Goal: Information Seeking & Learning: Find specific fact

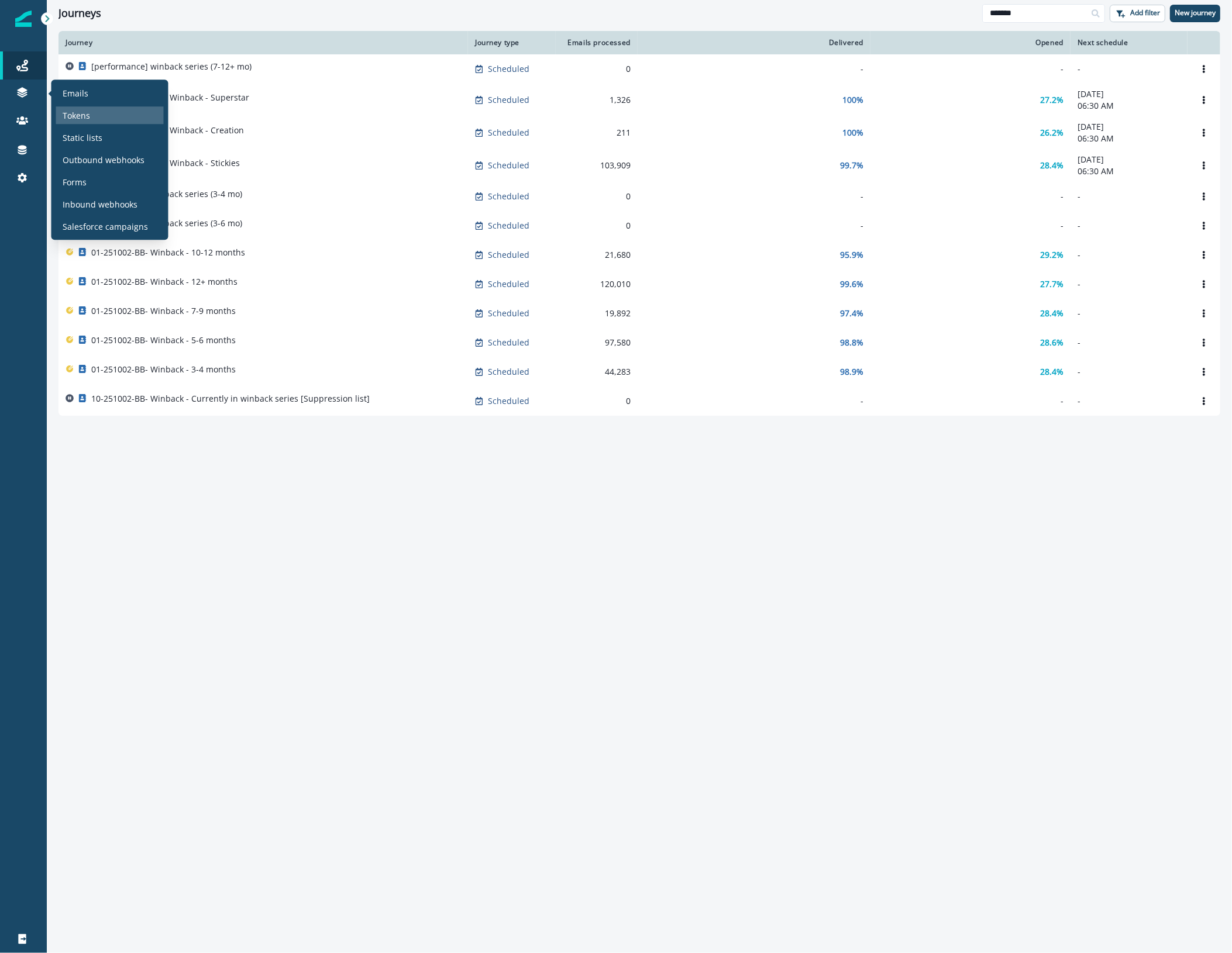
click at [116, 112] on div "Tokens" at bounding box center [110, 115] width 108 height 17
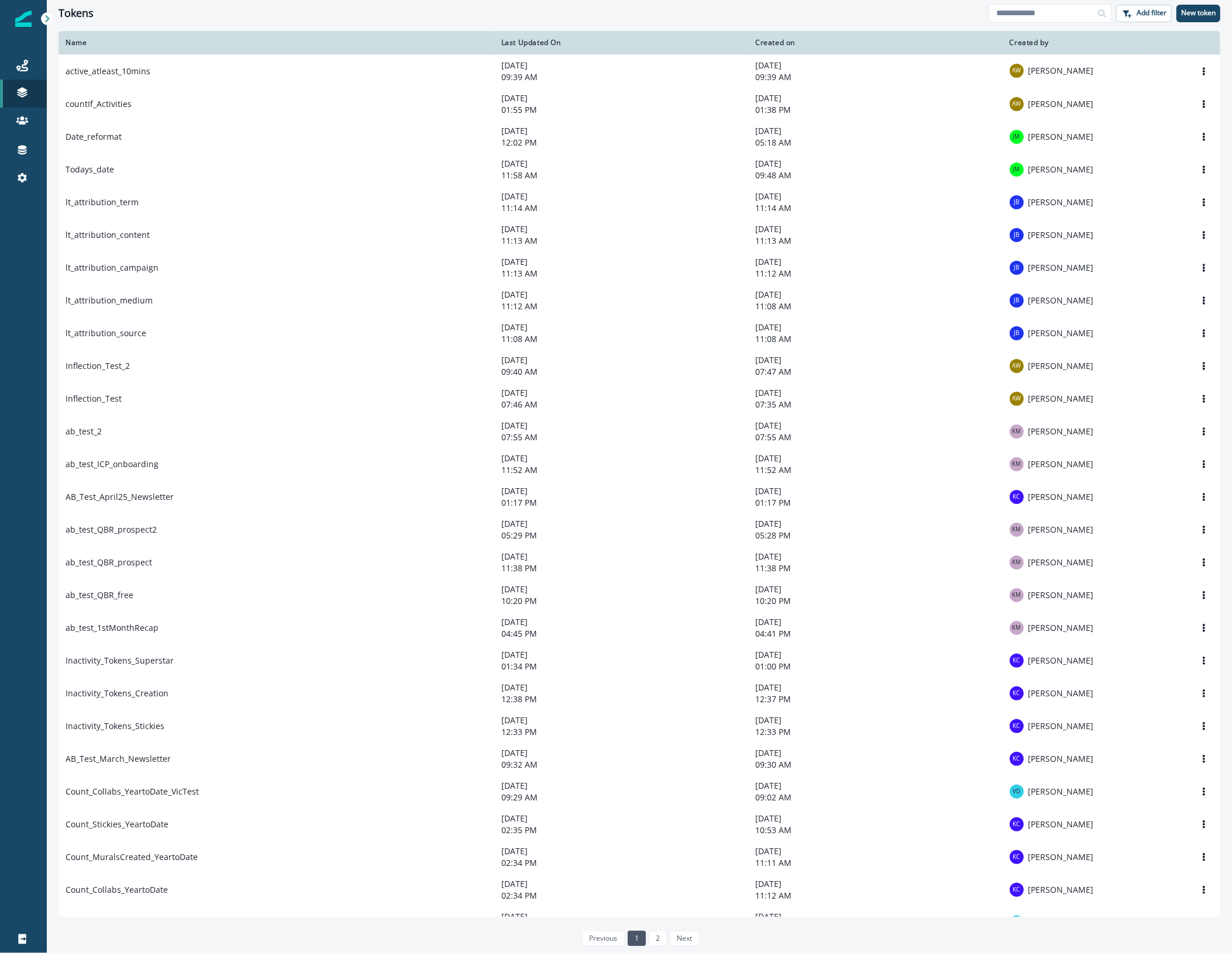
click at [502, 11] on div "Tokens" at bounding box center [523, 13] width 930 height 13
drag, startPoint x: 81, startPoint y: 115, endPoint x: 114, endPoint y: 116, distance: 33.0
click at [81, 115] on p "Contacts" at bounding box center [80, 121] width 34 height 12
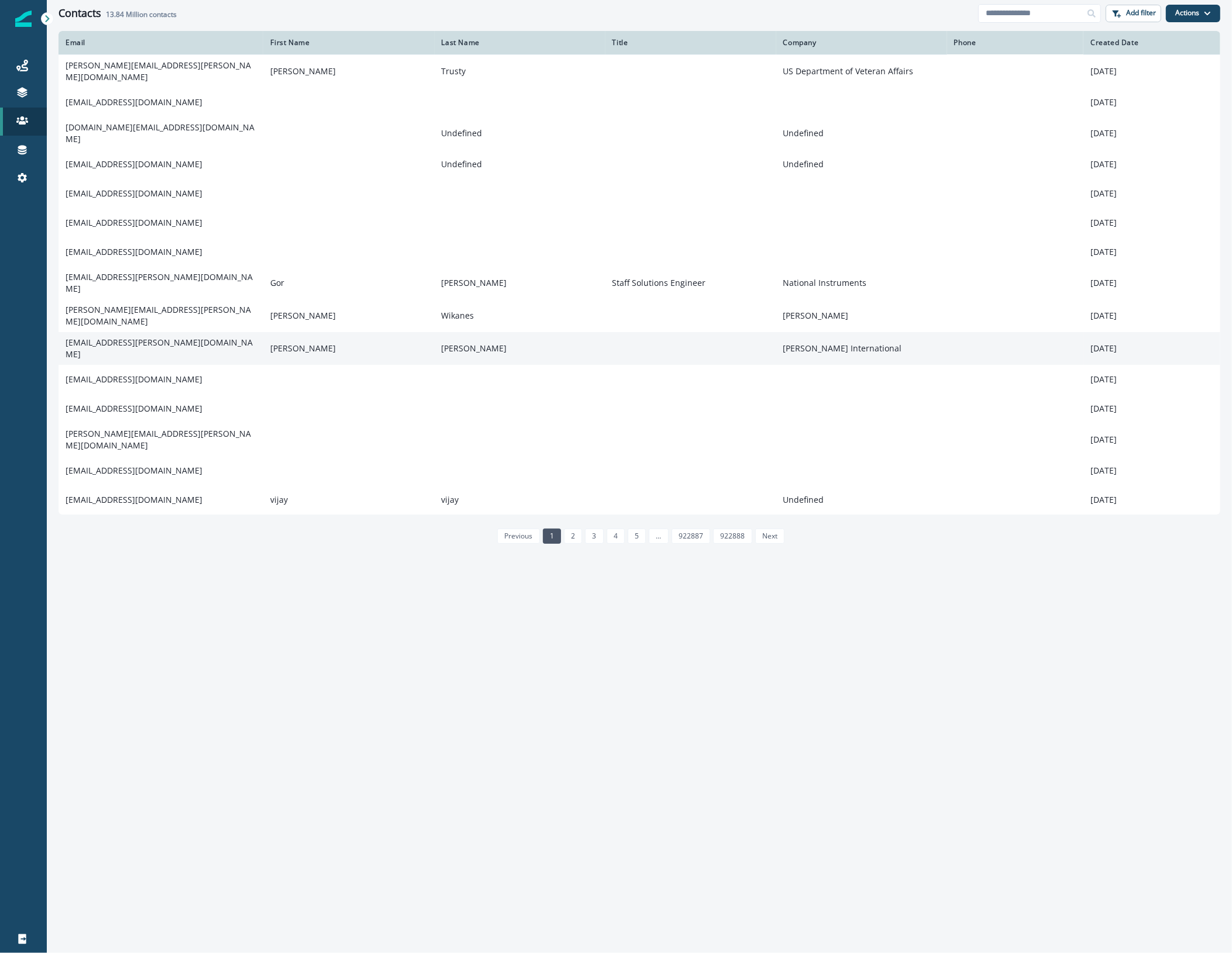
click at [139, 332] on td "[EMAIL_ADDRESS][PERSON_NAME][DOMAIN_NAME]" at bounding box center [161, 348] width 205 height 33
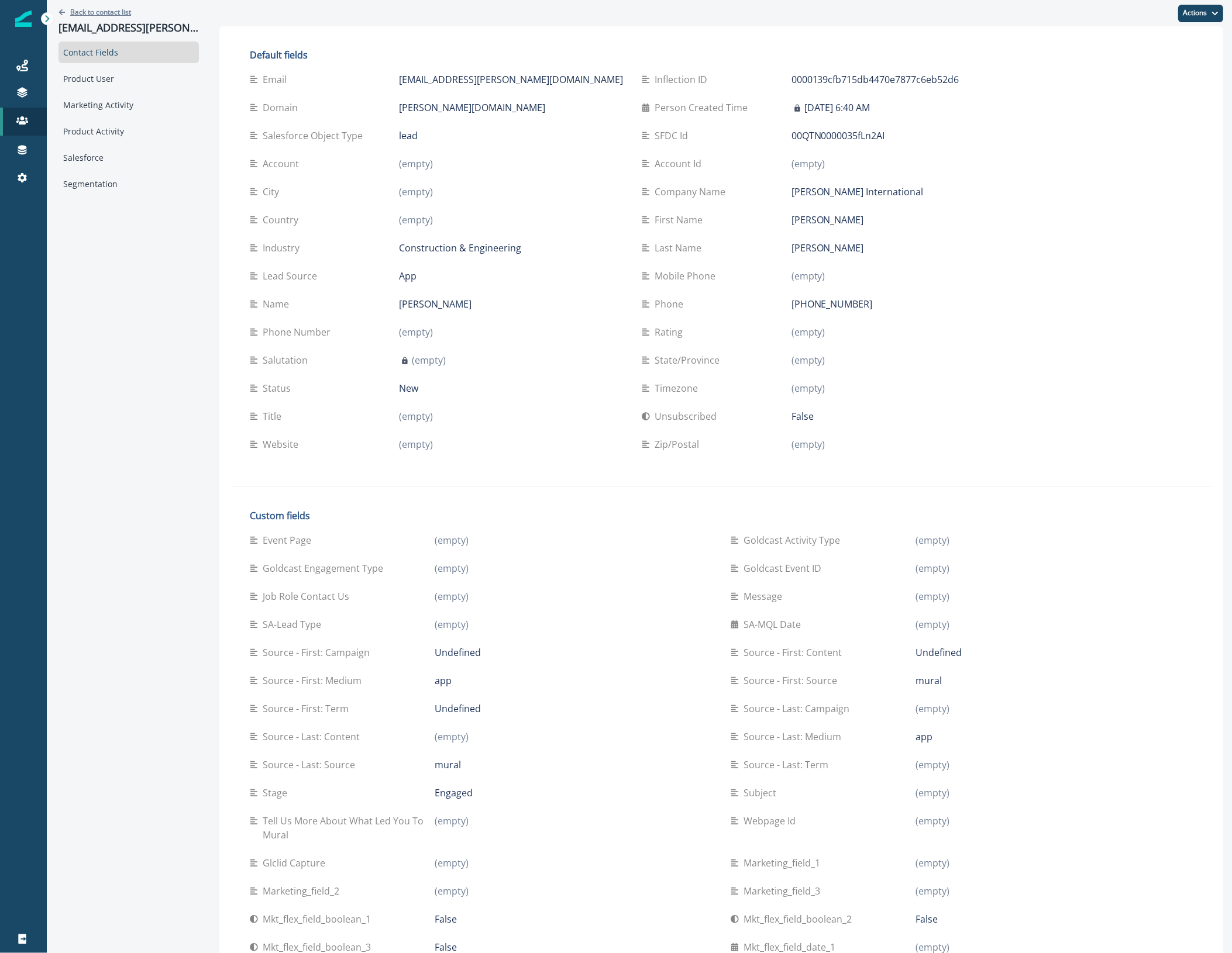
click at [113, 11] on p "Back to contact list" at bounding box center [101, 12] width 61 height 10
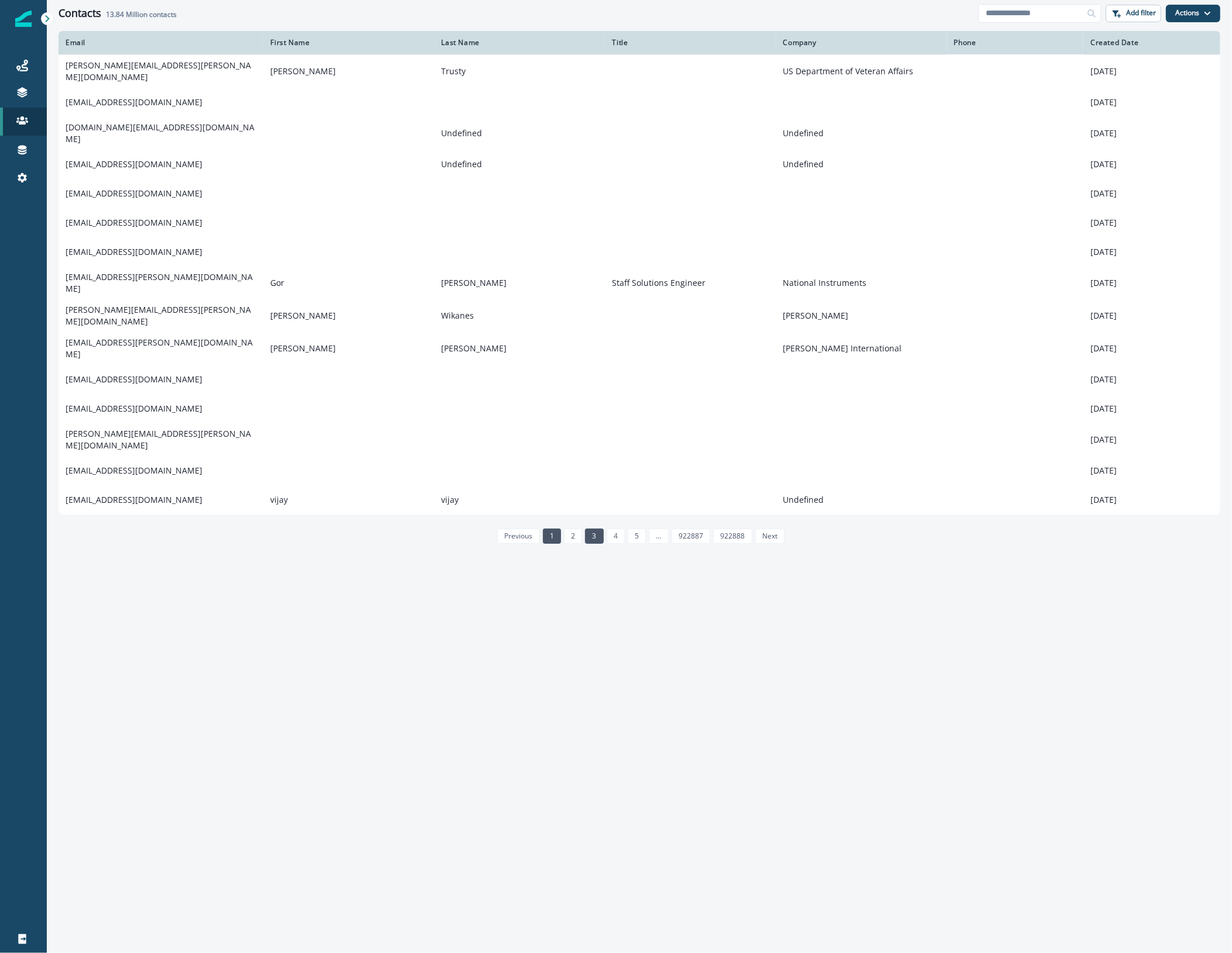
click at [602, 529] on link "3" at bounding box center [594, 536] width 18 height 15
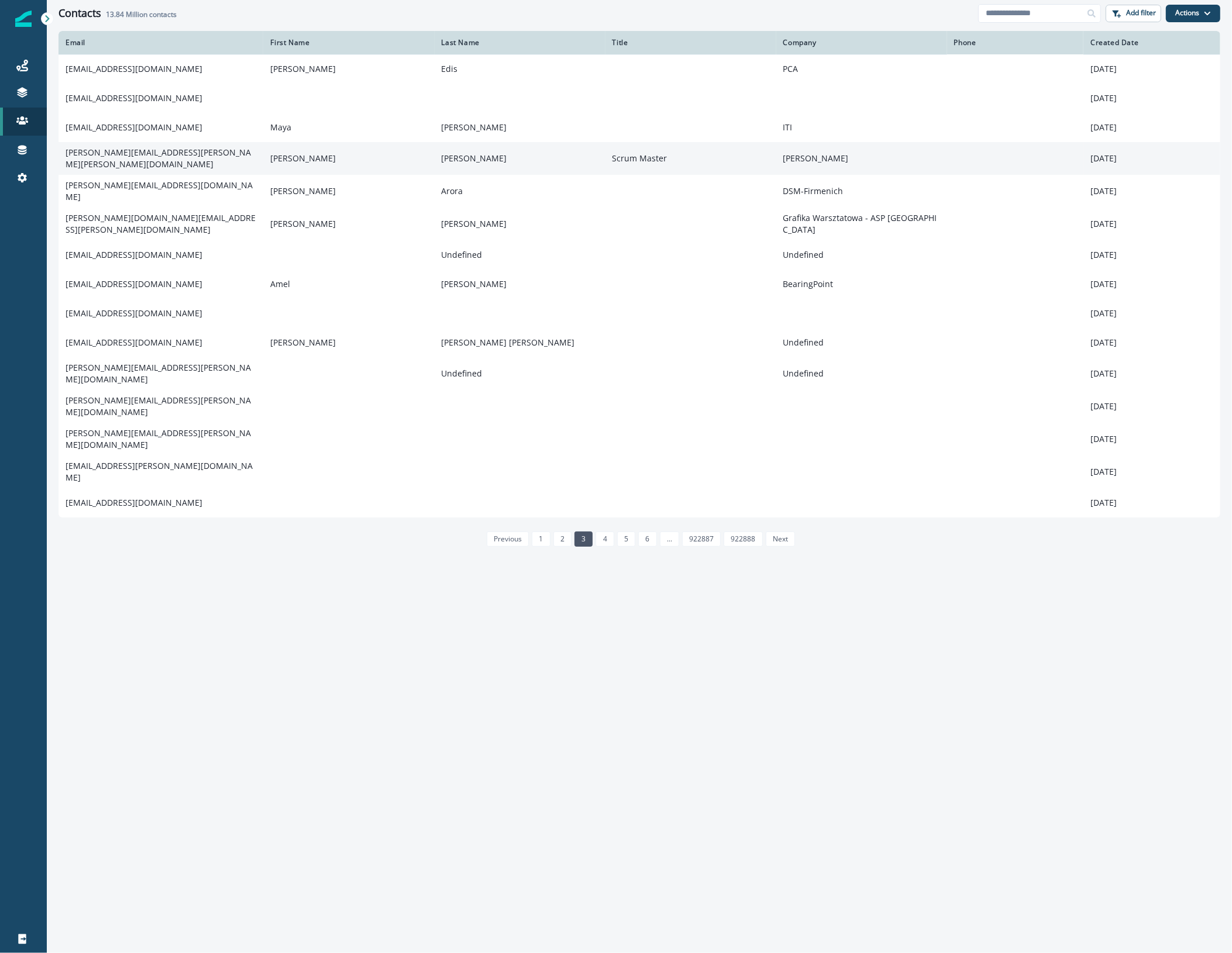
click at [153, 156] on td "[PERSON_NAME][EMAIL_ADDRESS][PERSON_NAME][PERSON_NAME][DOMAIN_NAME]" at bounding box center [161, 158] width 205 height 33
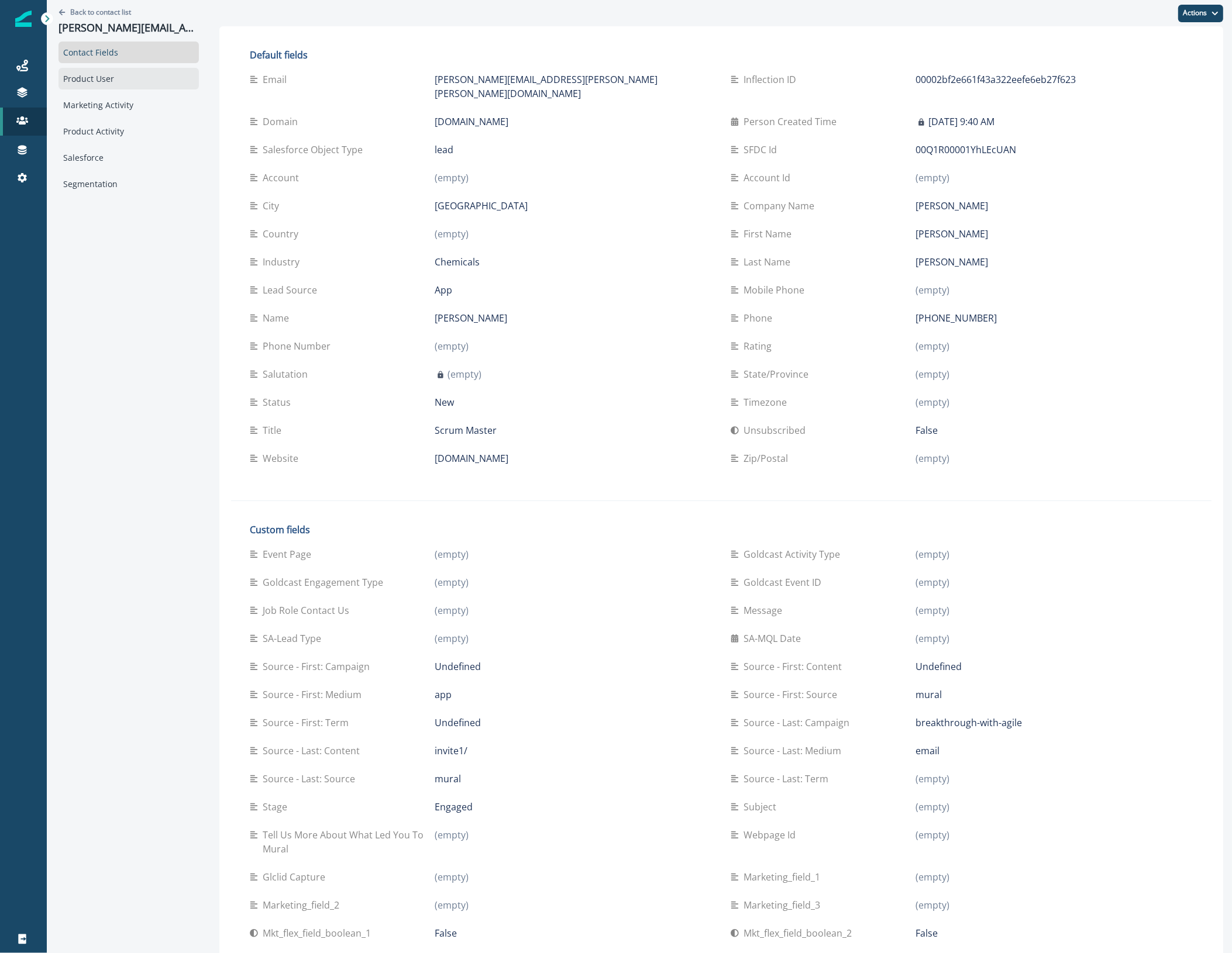
click at [113, 81] on div "Product User" at bounding box center [129, 78] width 141 height 22
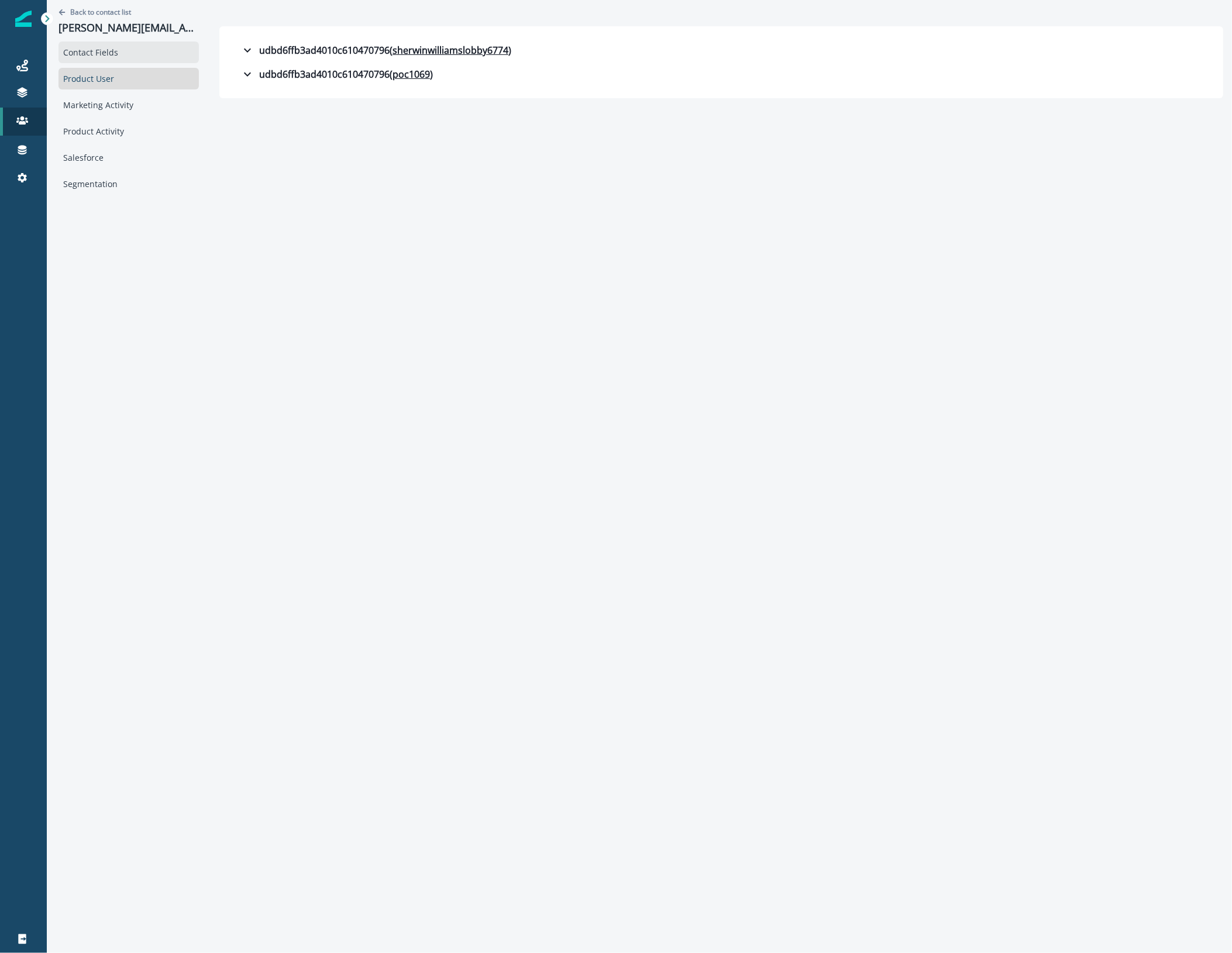
click at [121, 52] on div "Contact Fields" at bounding box center [129, 52] width 141 height 22
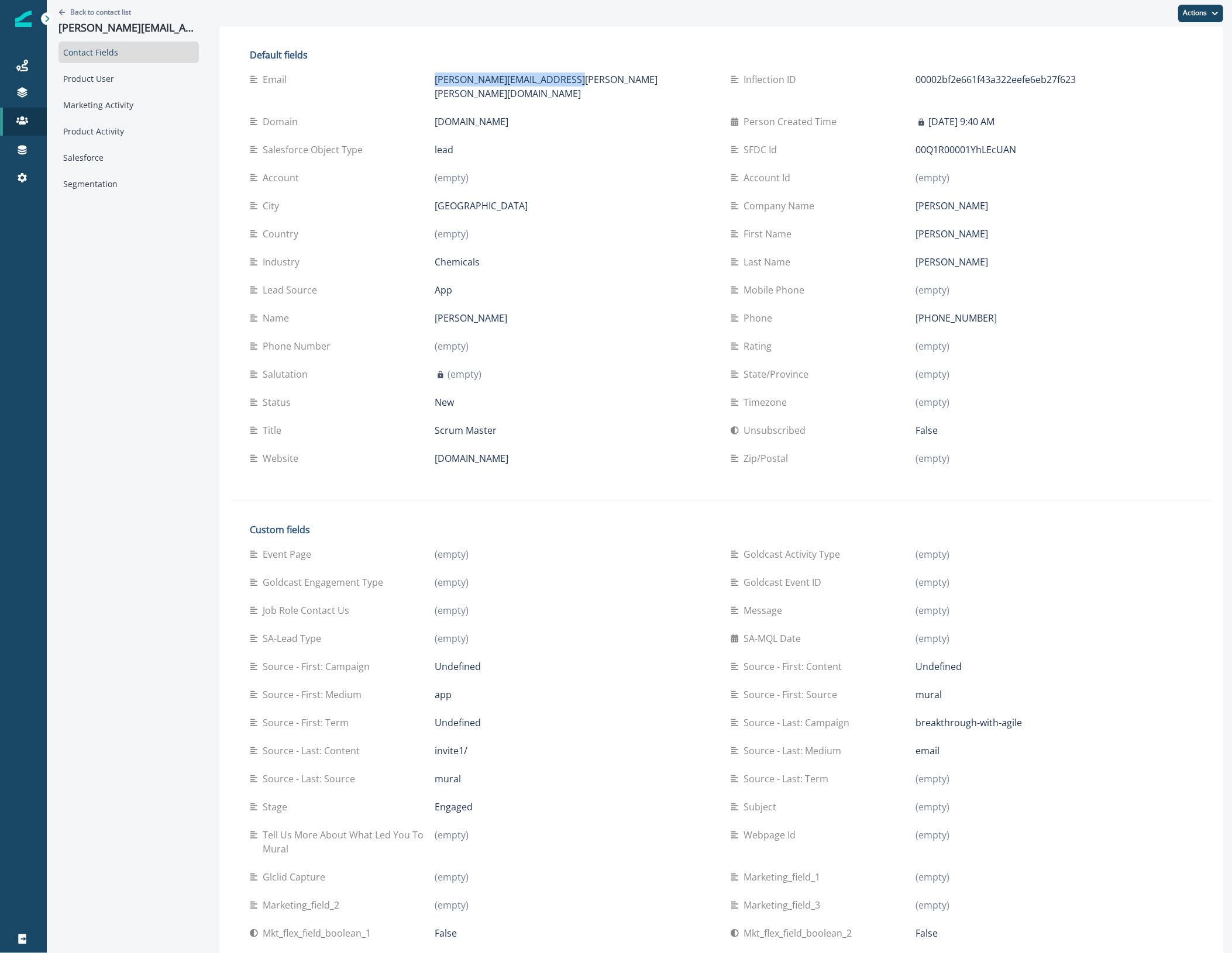
drag, startPoint x: 441, startPoint y: 81, endPoint x: 366, endPoint y: 85, distance: 75.1
click at [435, 85] on div "[PERSON_NAME][EMAIL_ADDRESS][PERSON_NAME][PERSON_NAME][DOMAIN_NAME]" at bounding box center [574, 86] width 278 height 28
copy p "[PERSON_NAME][EMAIL_ADDRESS][PERSON_NAME][PERSON_NAME][DOMAIN_NAME]"
click at [97, 89] on div "Contact Fields Product User Marketing Activity Product Activity Salesforce Segm…" at bounding box center [129, 118] width 141 height 153
click at [100, 81] on div "Product User" at bounding box center [129, 78] width 141 height 22
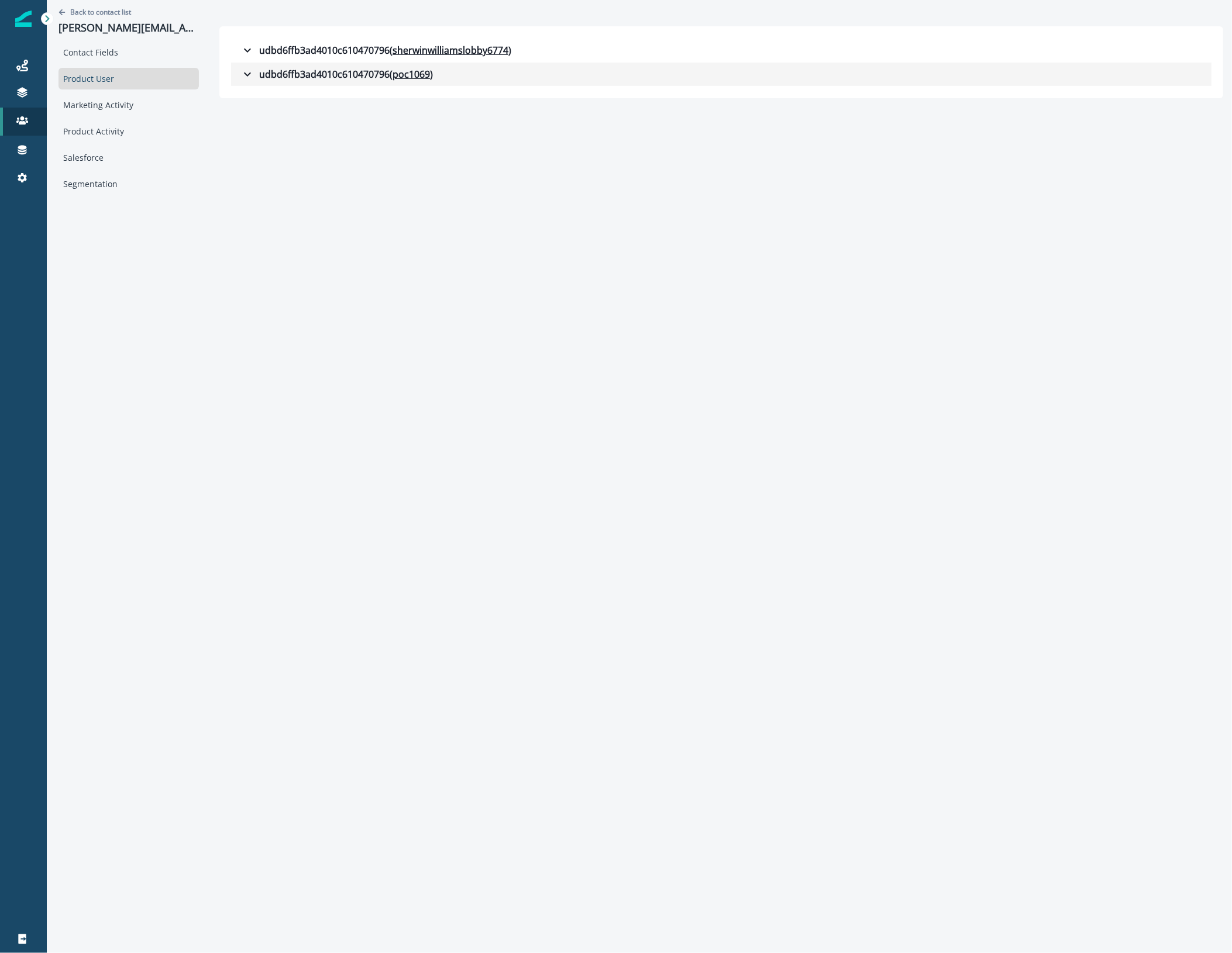
click at [251, 72] on icon "button" at bounding box center [247, 74] width 14 height 14
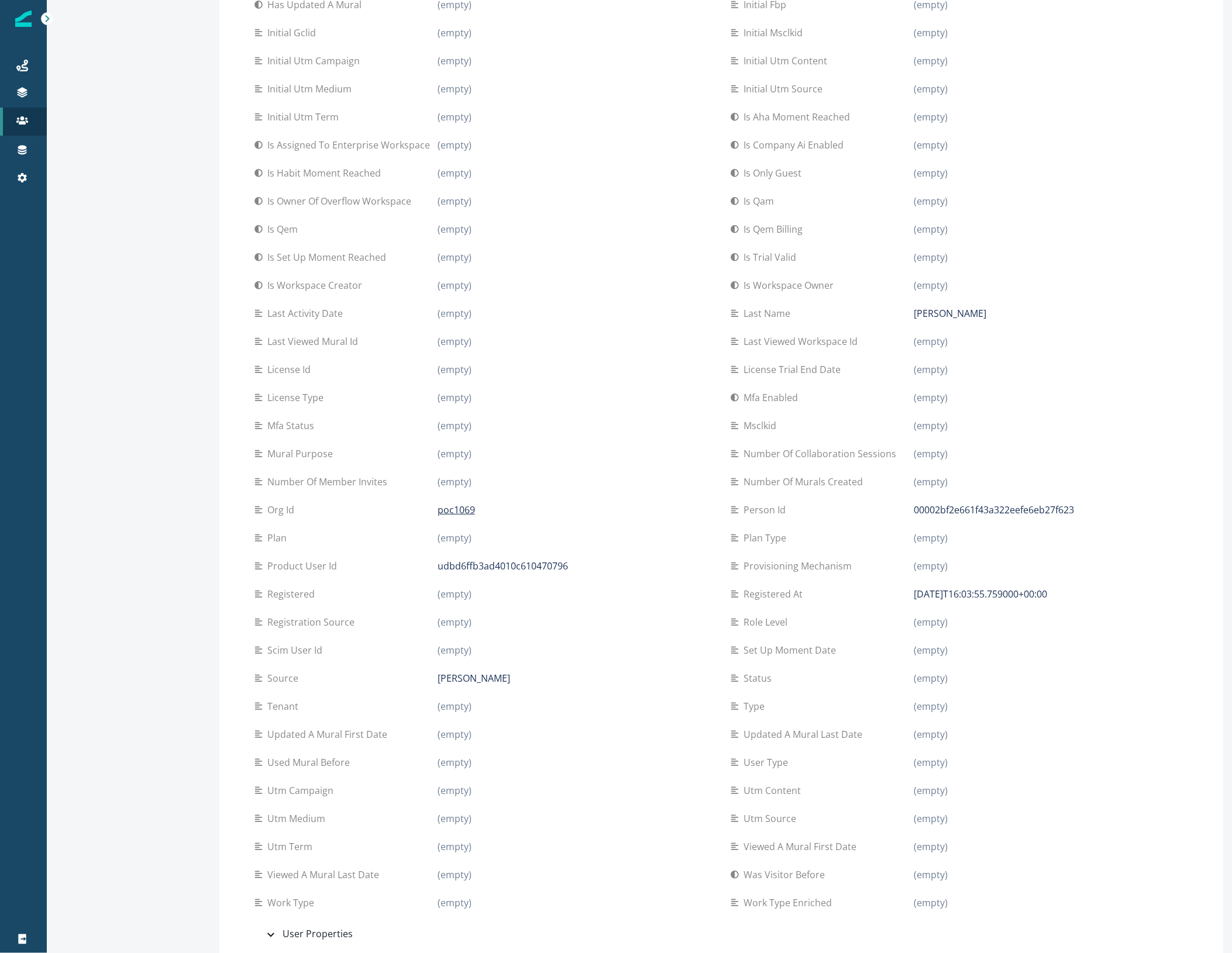
scroll to position [542, 0]
click at [306, 924] on div "User Properties" at bounding box center [308, 931] width 89 height 15
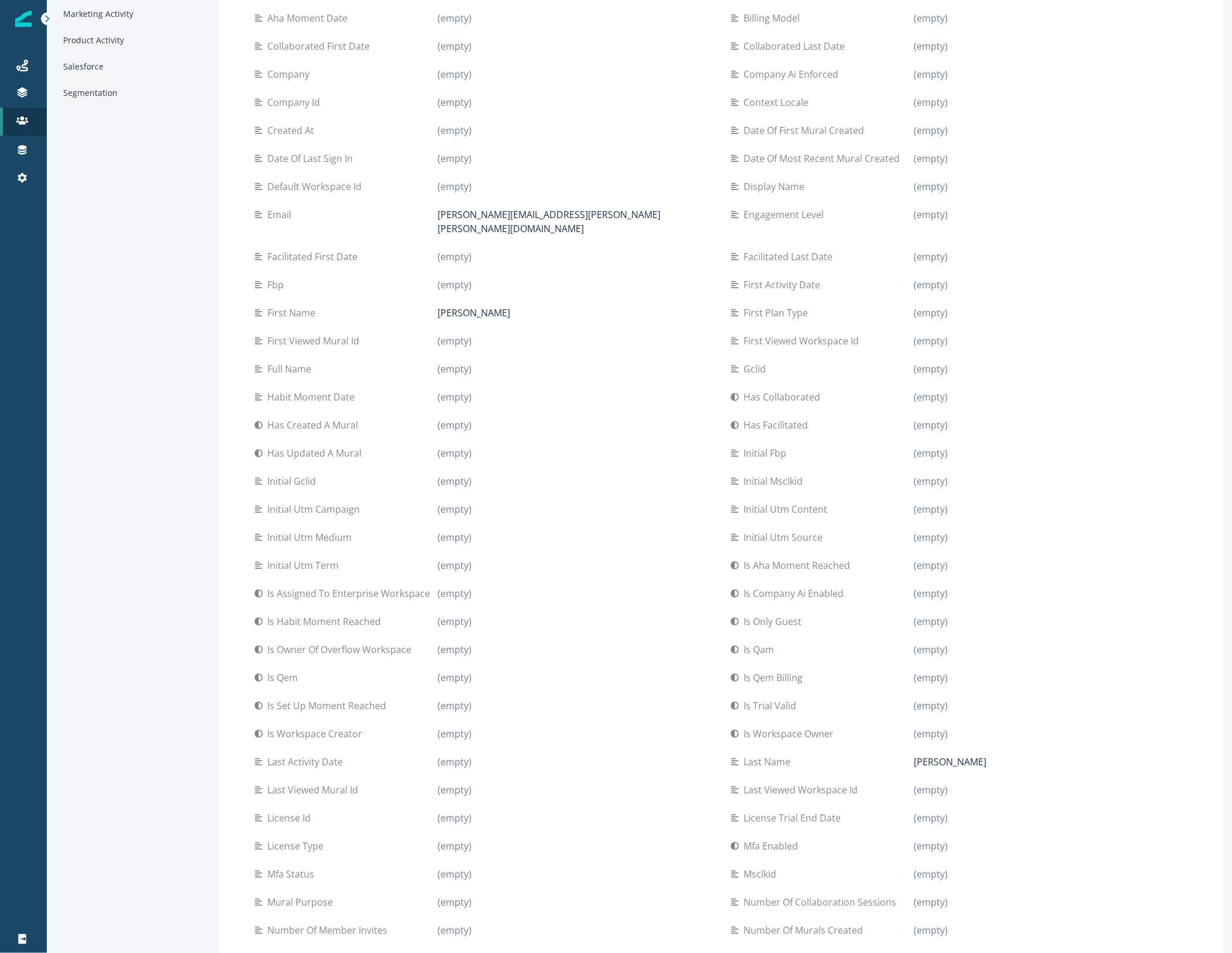
scroll to position [0, 0]
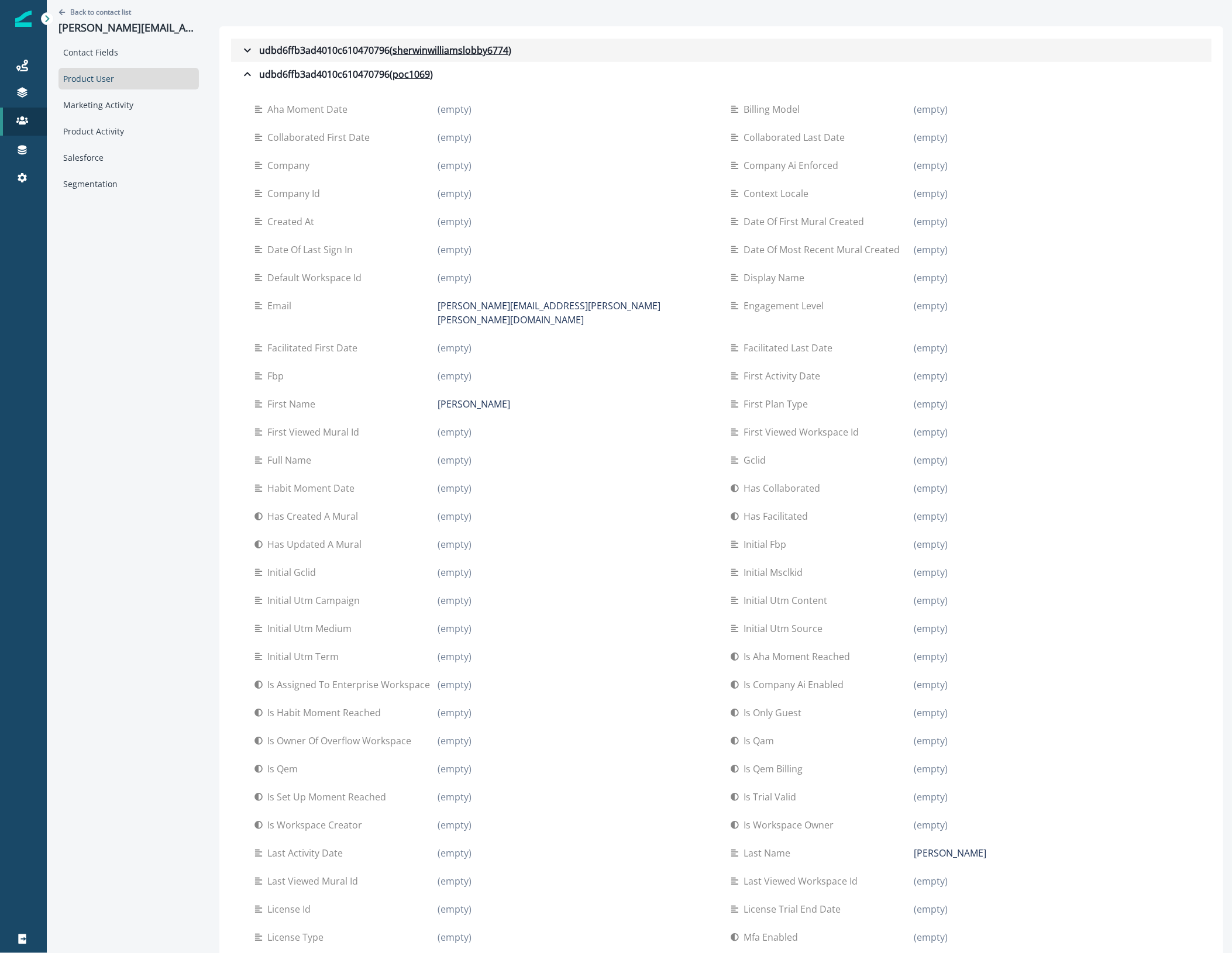
click at [243, 48] on icon "button" at bounding box center [247, 50] width 14 height 14
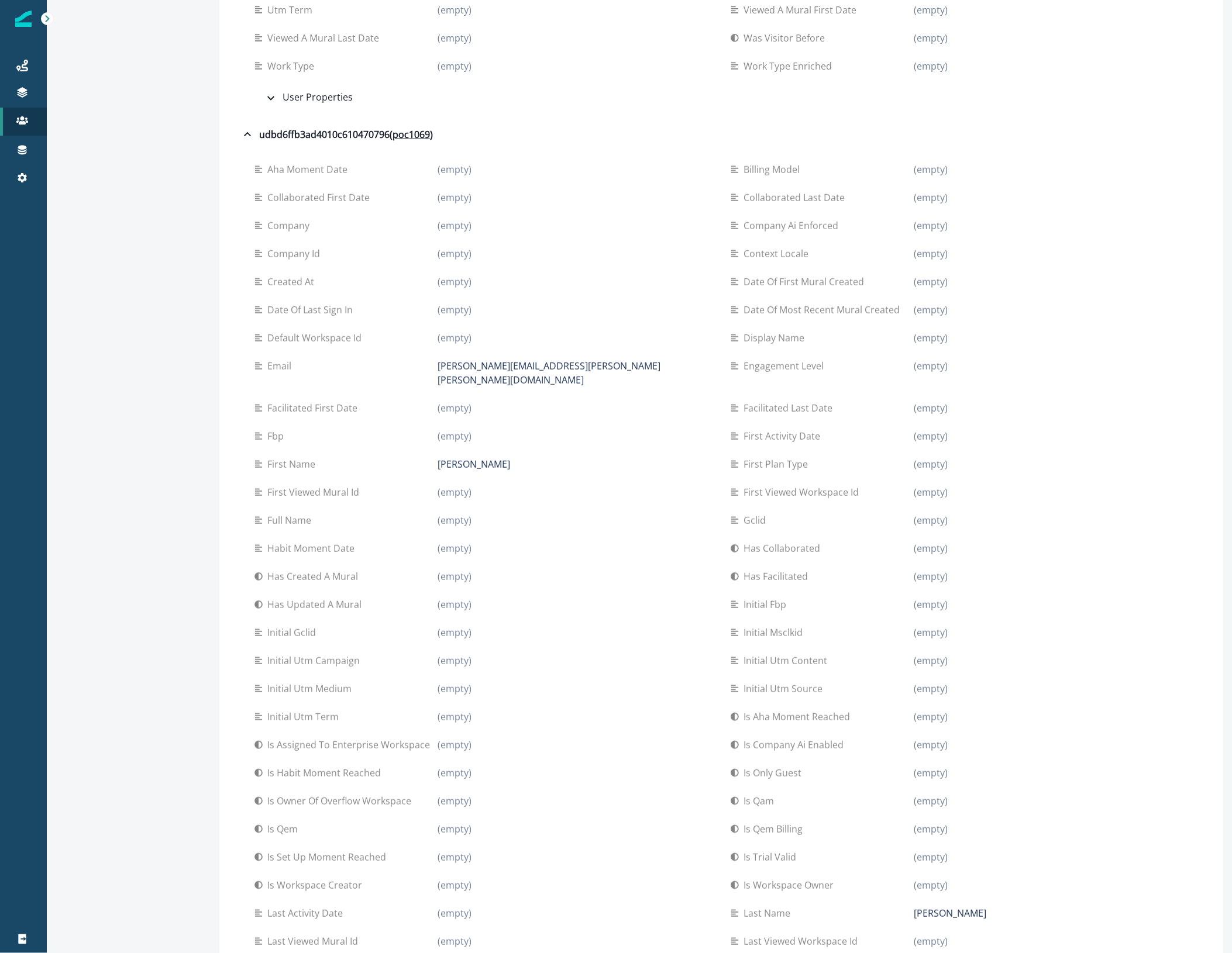
scroll to position [1316, 0]
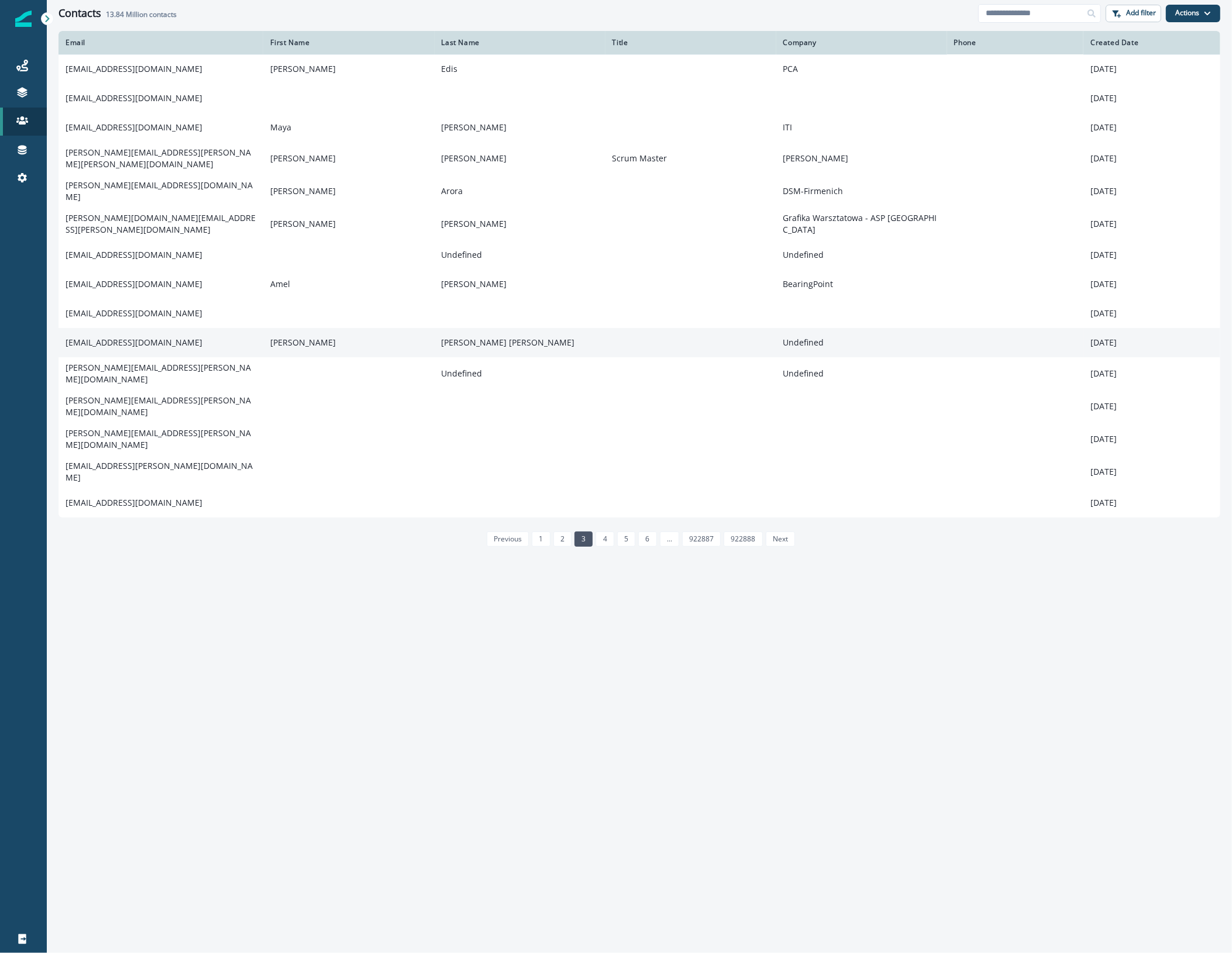
click at [161, 330] on td "[EMAIL_ADDRESS][DOMAIN_NAME]" at bounding box center [161, 342] width 205 height 29
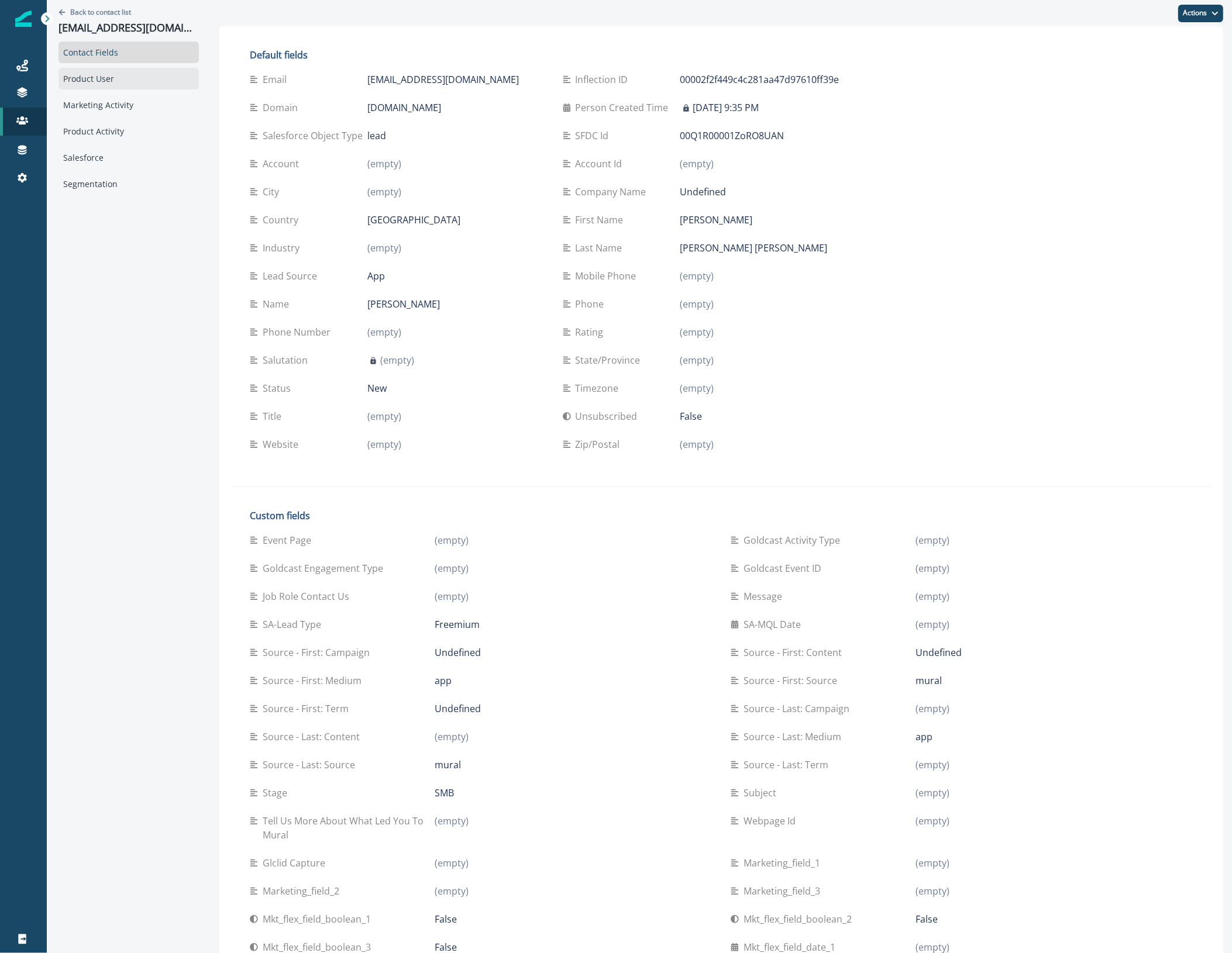
click at [123, 79] on div "Product User" at bounding box center [129, 78] width 141 height 22
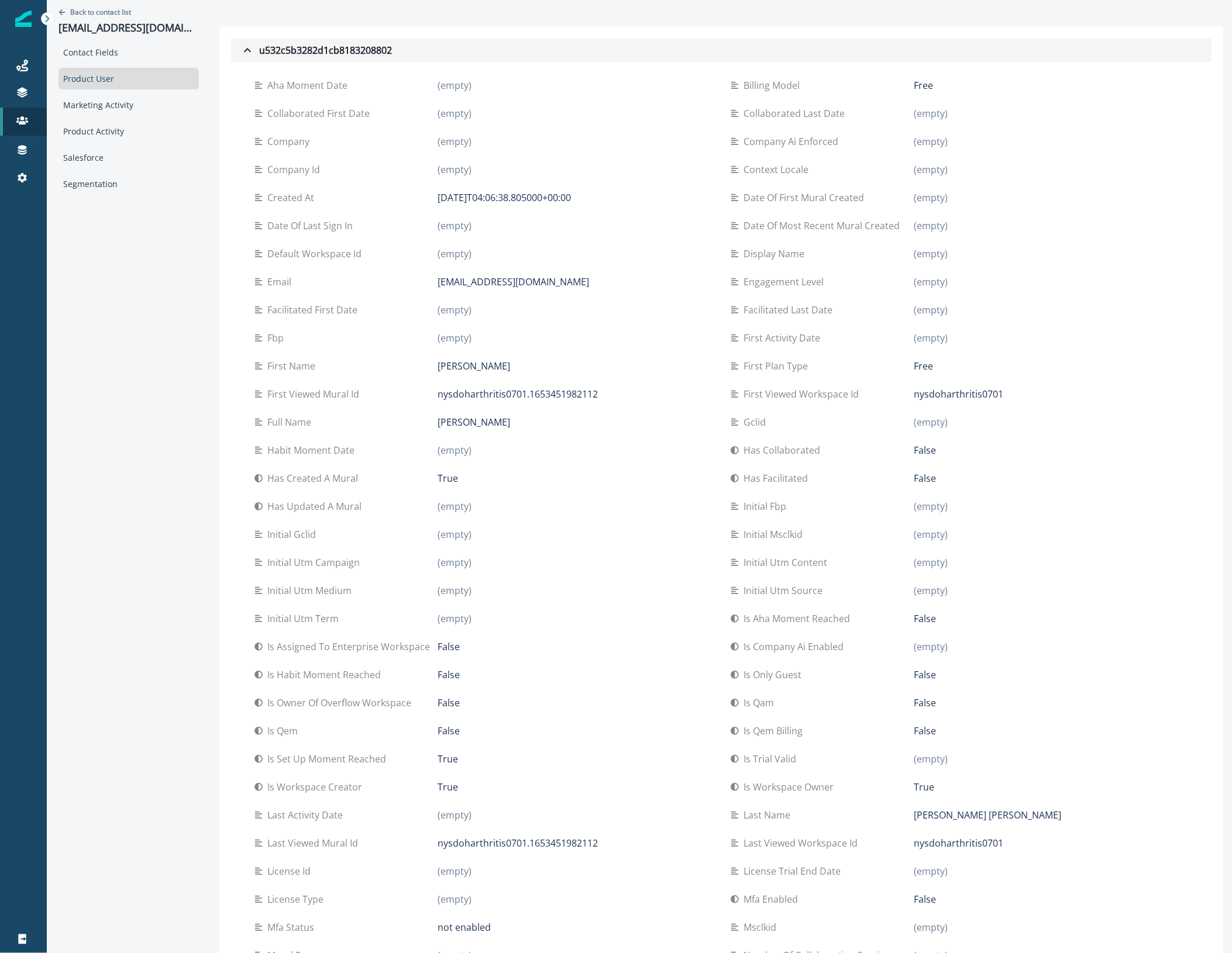
click at [240, 44] on icon "button" at bounding box center [247, 50] width 14 height 14
click at [244, 52] on icon "button" at bounding box center [247, 50] width 7 height 4
drag, startPoint x: 24, startPoint y: 121, endPoint x: 38, endPoint y: 119, distance: 14.1
click at [24, 121] on icon at bounding box center [22, 120] width 12 height 8
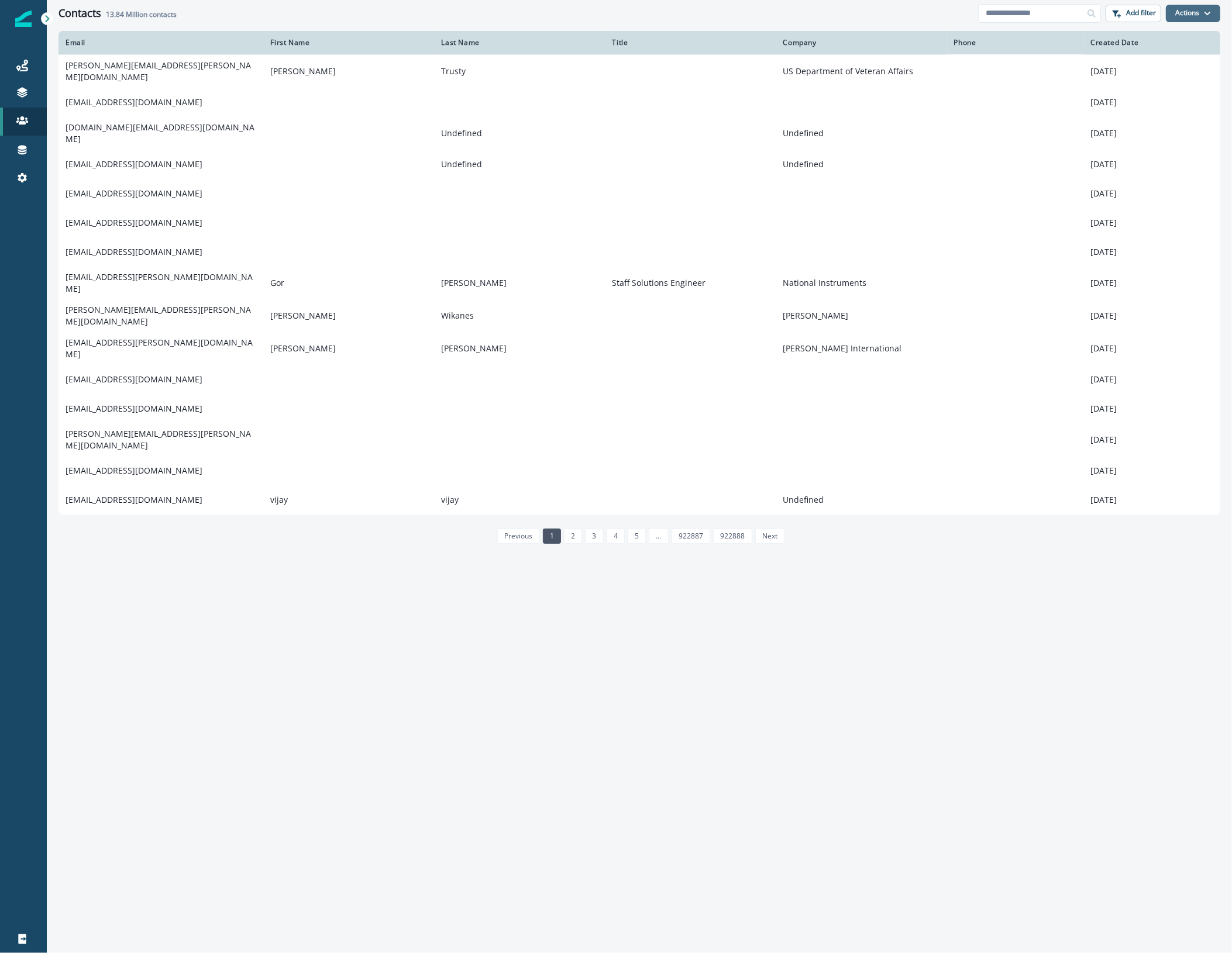
click at [1191, 16] on button "Actions" at bounding box center [1193, 14] width 54 height 17
click at [1137, 16] on p "Add filter" at bounding box center [1141, 12] width 30 height 8
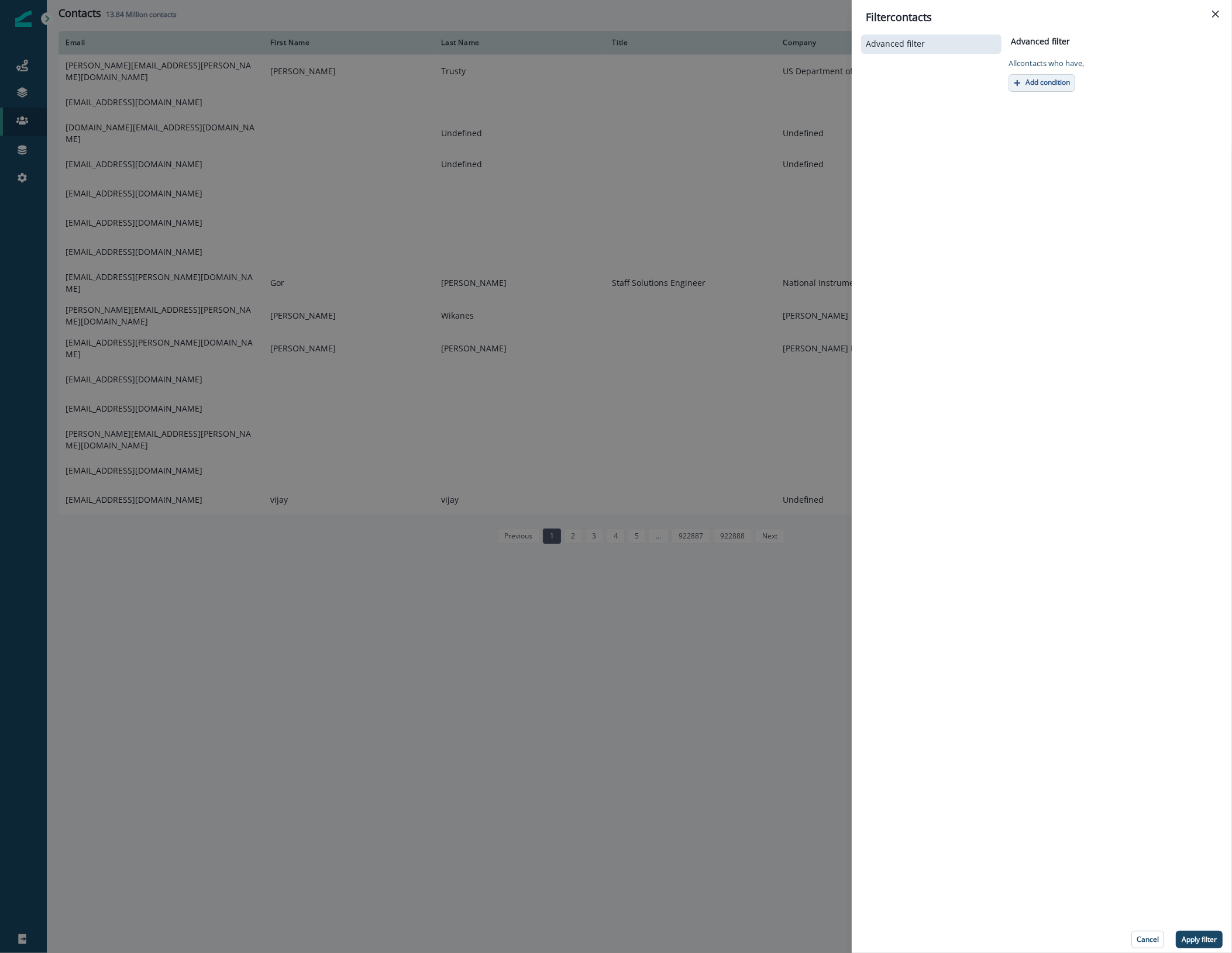
click at [1053, 86] on p "Add condition" at bounding box center [1047, 82] width 44 height 8
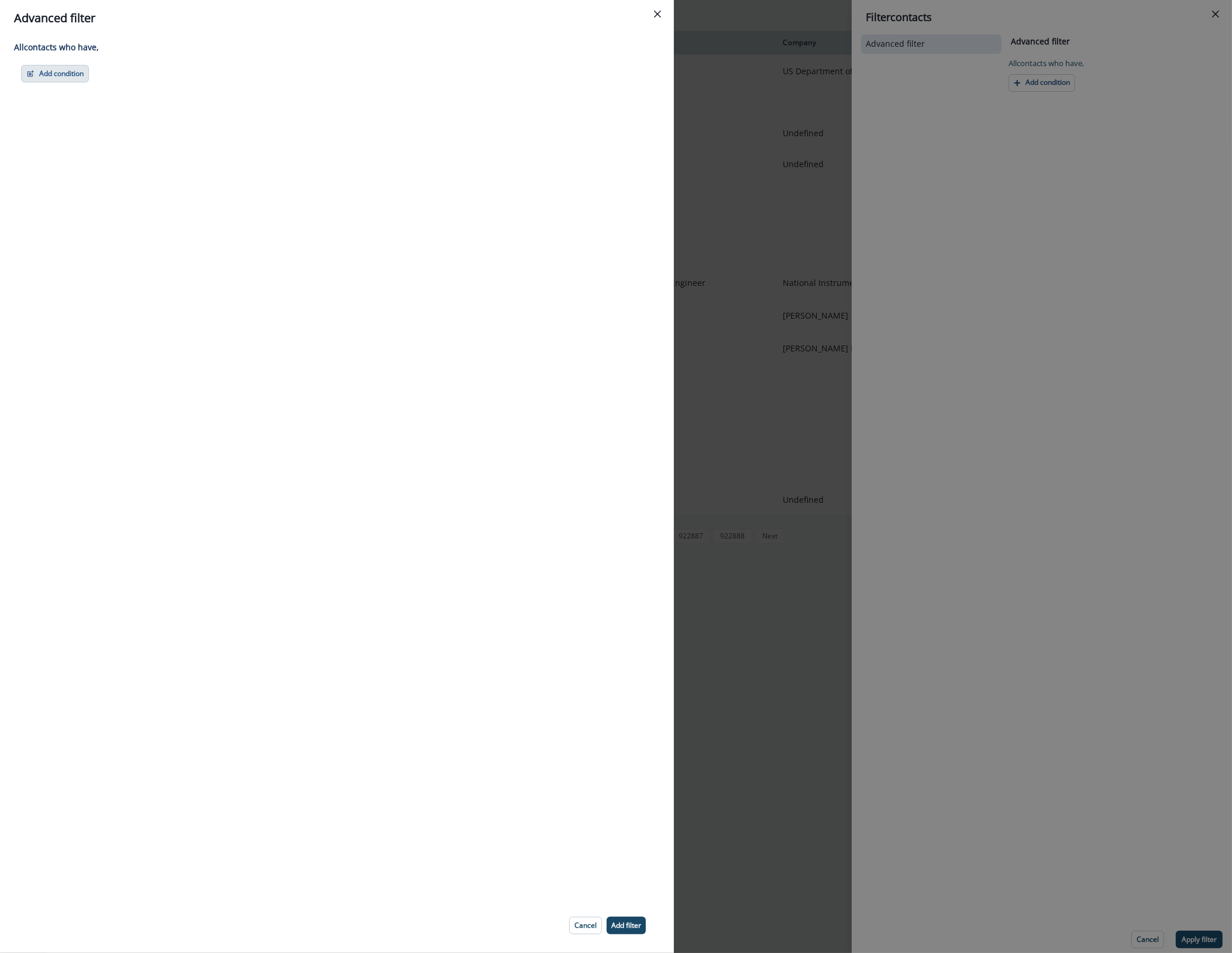
click at [74, 69] on button "Add condition" at bounding box center [55, 73] width 68 height 17
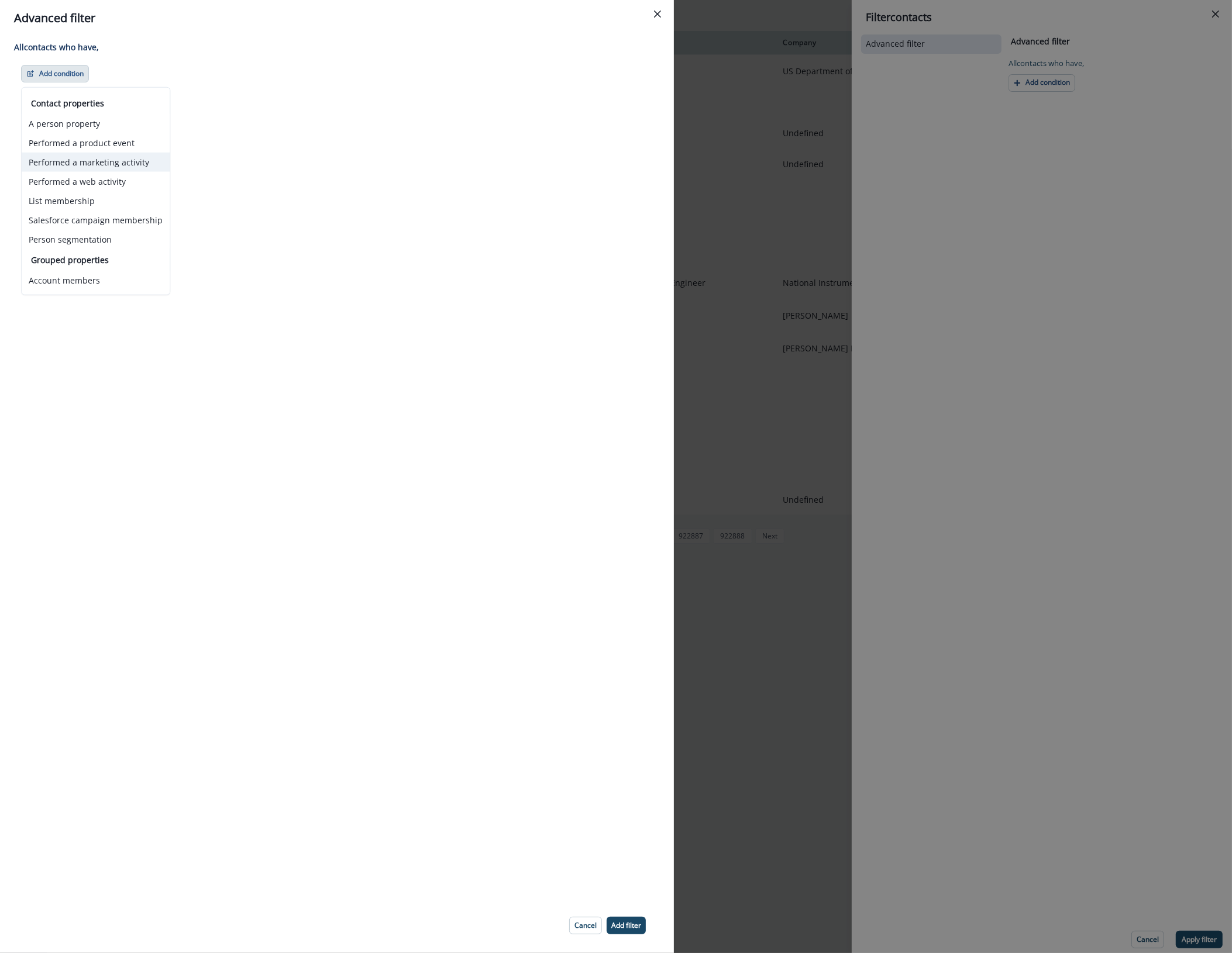
click at [123, 164] on button "Performed a marketing activity" at bounding box center [96, 162] width 148 height 19
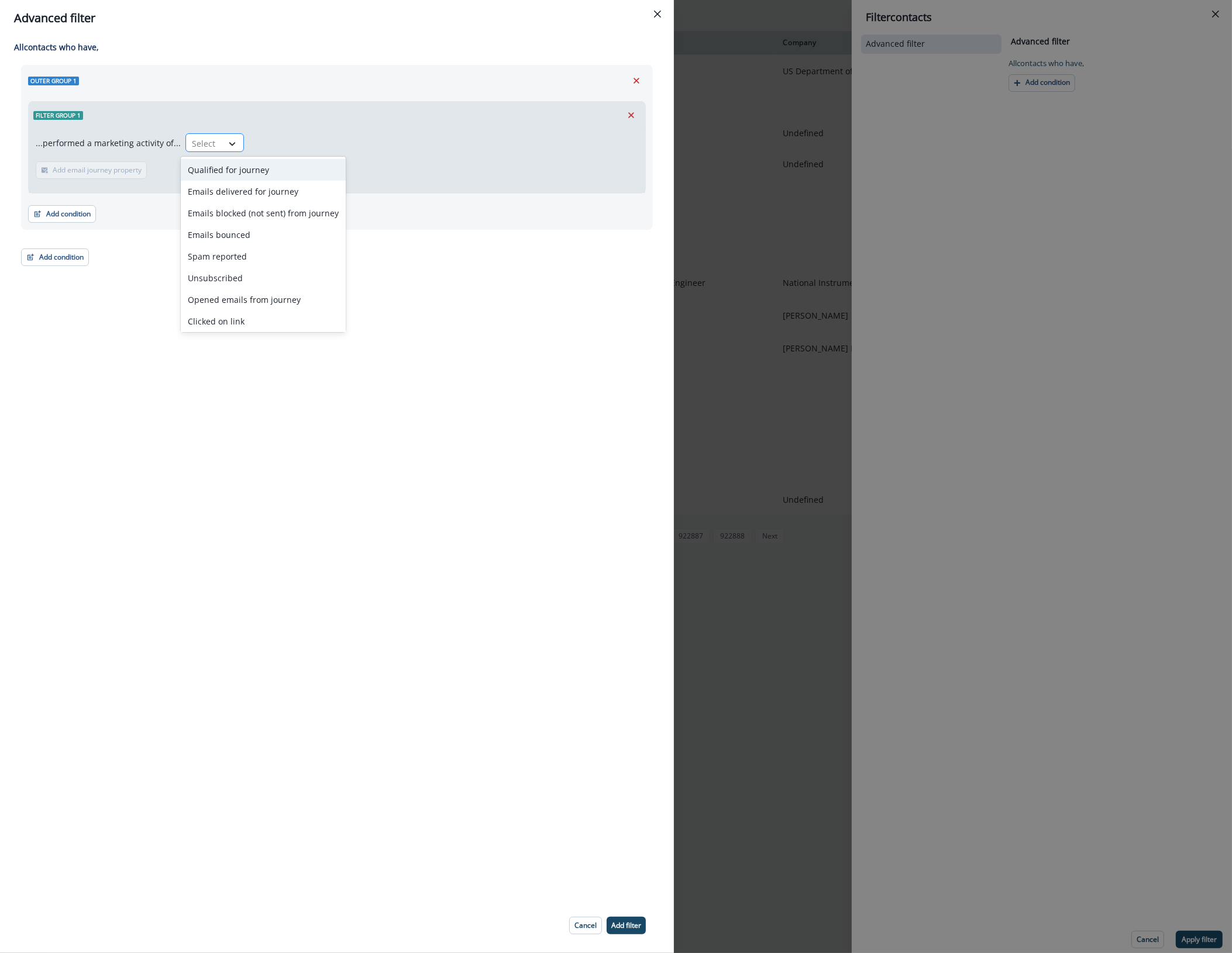
click at [222, 142] on div at bounding box center [232, 144] width 20 height 12
click at [244, 190] on div "Emails delivered for journey" at bounding box center [263, 191] width 165 height 22
click at [161, 166] on p "Add time frame" at bounding box center [152, 170] width 51 height 8
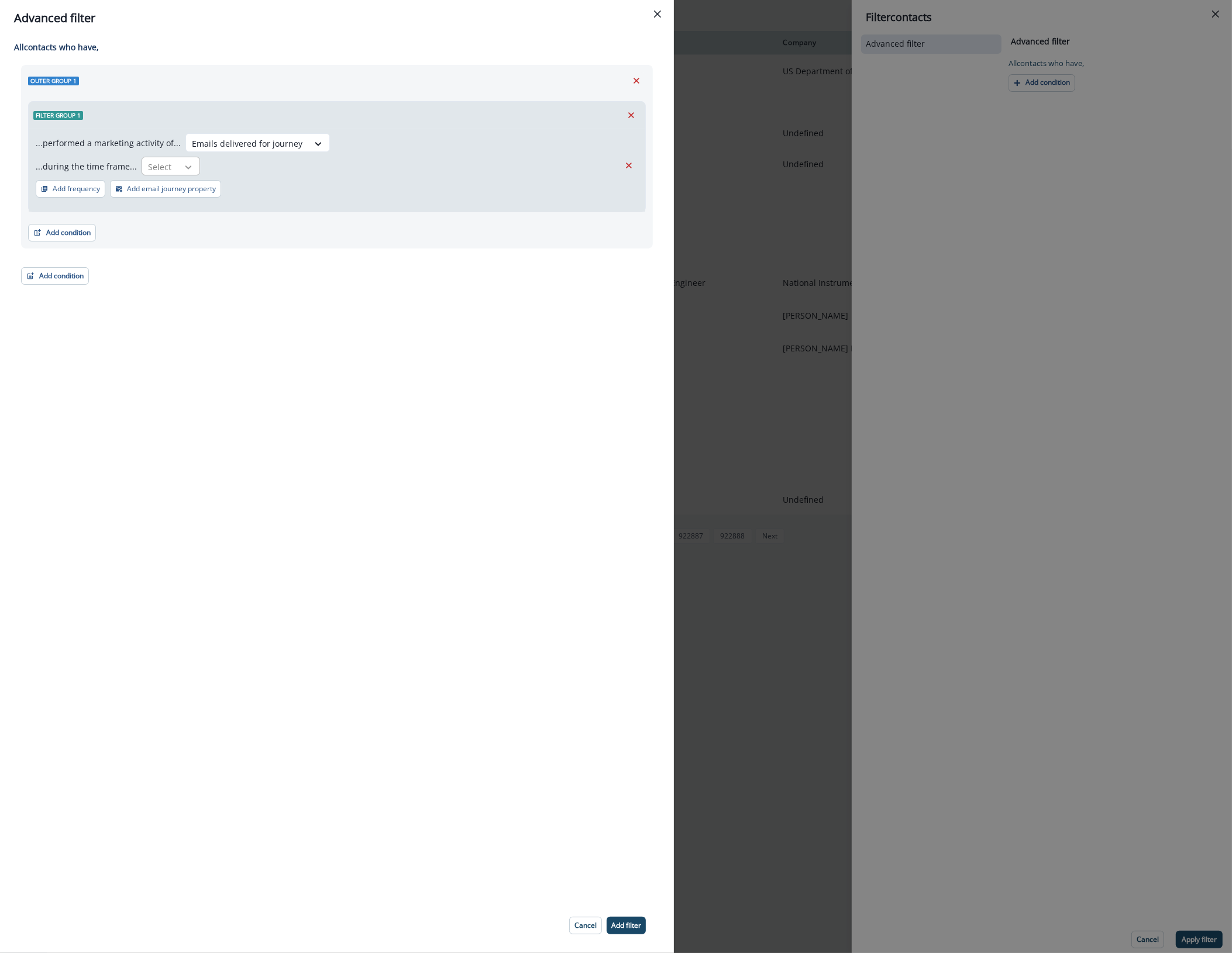
click at [179, 168] on div at bounding box center [189, 167] width 20 height 12
click at [173, 190] on div "in past" at bounding box center [225, 193] width 174 height 22
click at [231, 172] on input "text" at bounding box center [290, 166] width 166 height 19
type input "*"
click at [418, 170] on div at bounding box center [450, 167] width 132 height 15
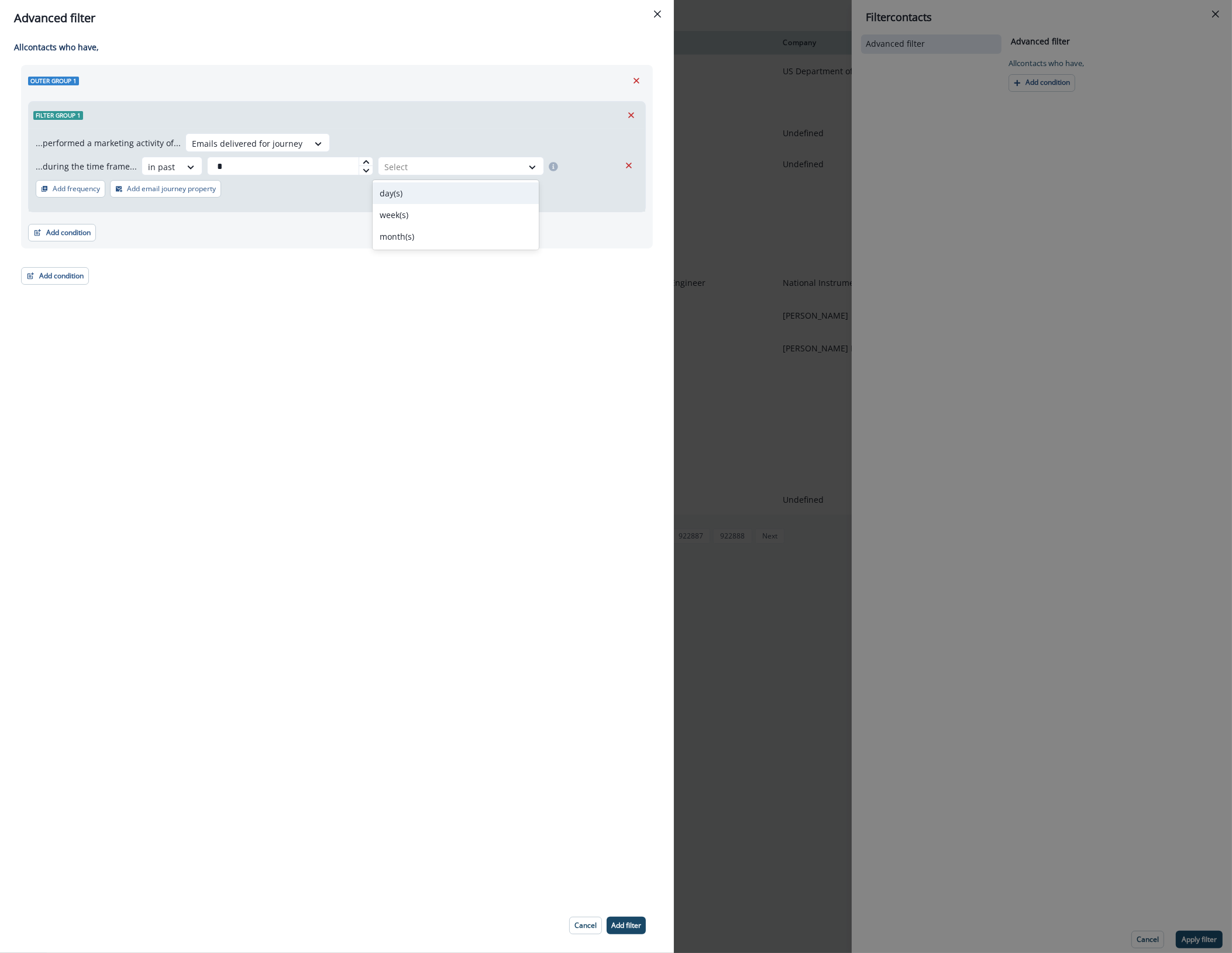
click at [401, 197] on div "day(s)" at bounding box center [455, 193] width 166 height 22
click at [161, 177] on div "...during the time frame... in past * option day(s), selected. day(s)" at bounding box center [337, 169] width 602 height 24
click at [161, 188] on p "Add email journey property" at bounding box center [171, 188] width 89 height 8
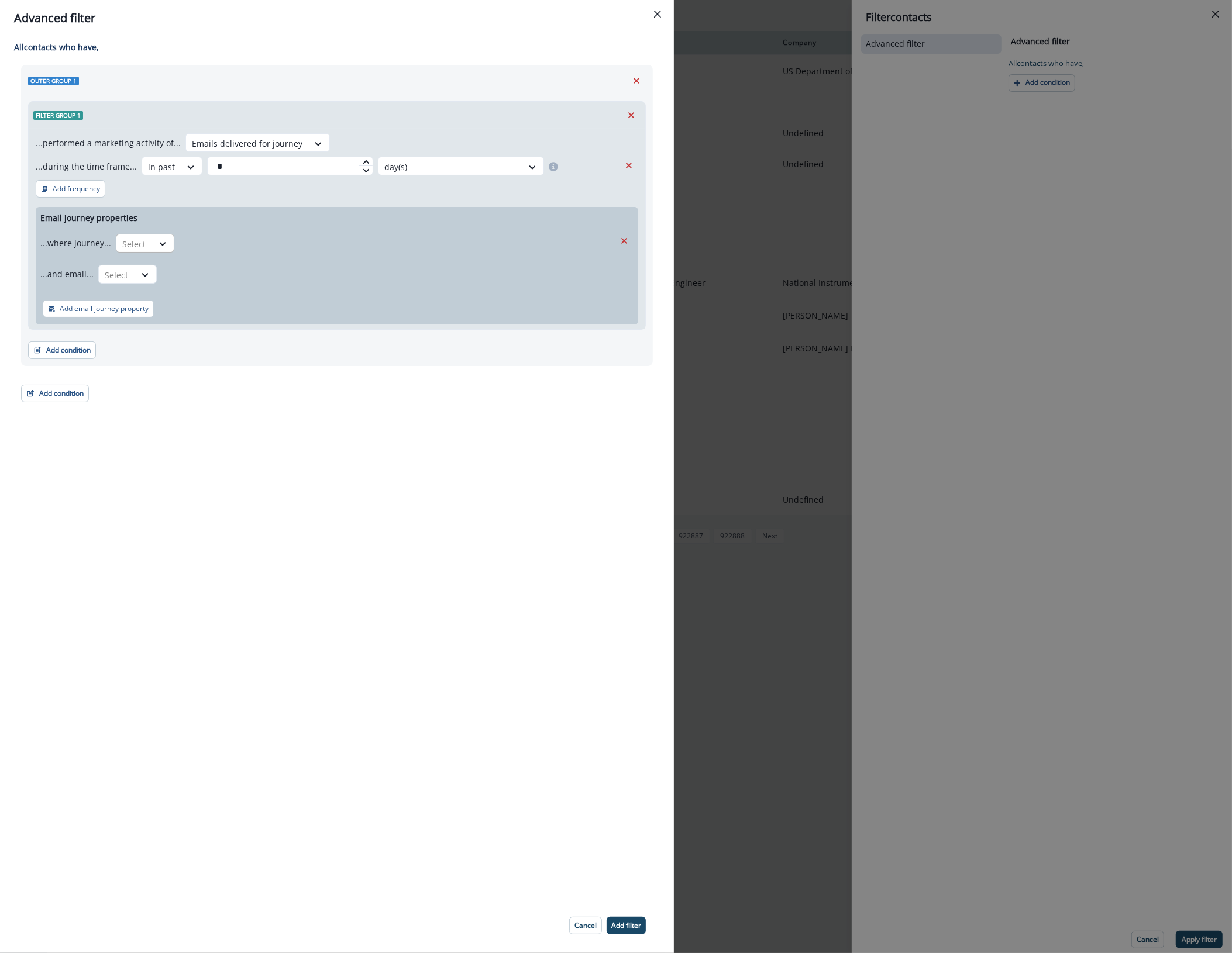
click at [141, 240] on div at bounding box center [134, 244] width 24 height 15
click at [147, 309] on div "is" at bounding box center [167, 314] width 110 height 22
click at [265, 241] on div at bounding box center [344, 244] width 317 height 15
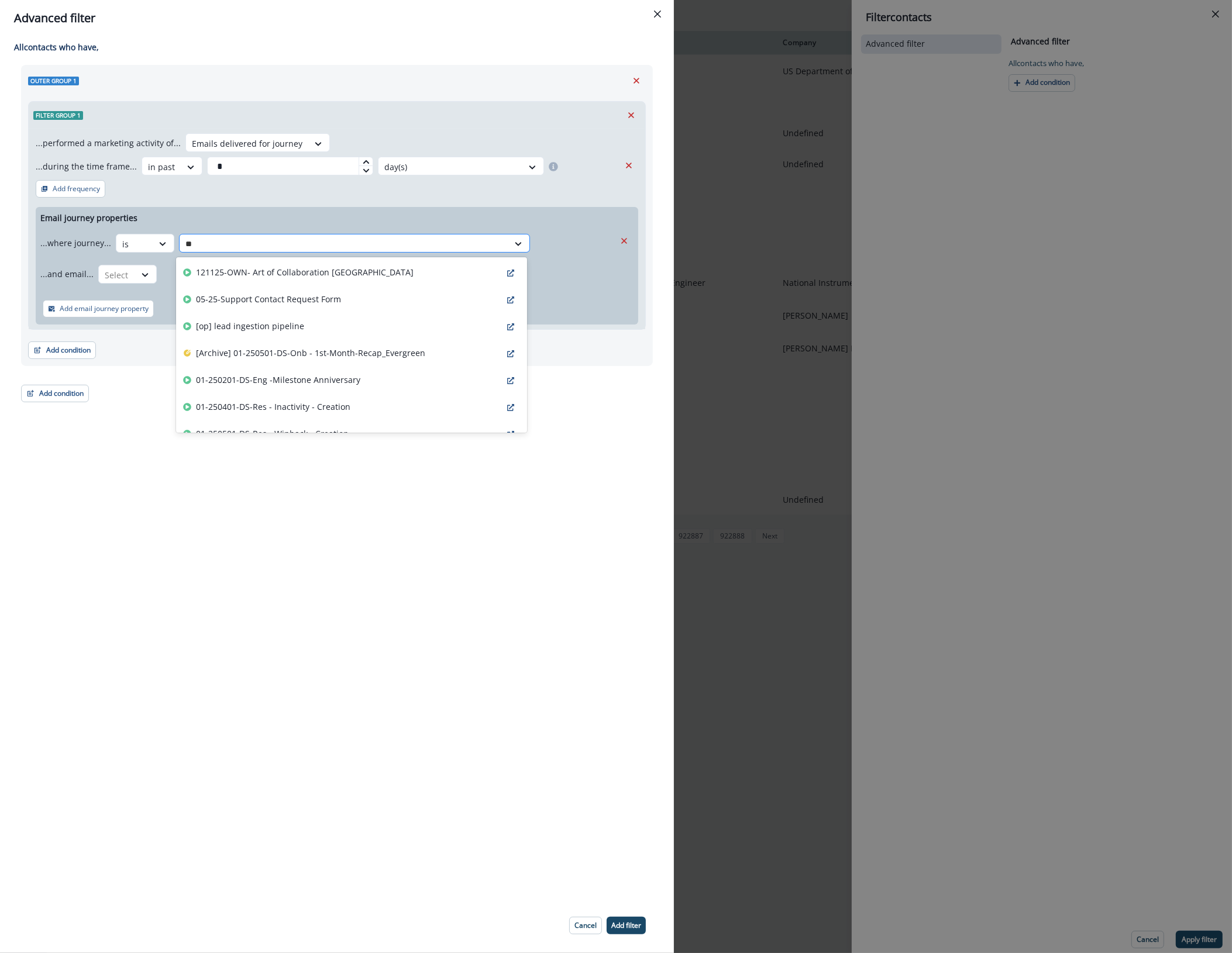
type input "*"
type input "****"
click at [399, 279] on div "01-250916-DS-Onb - Free - General - ICP week 2 v1" at bounding box center [352, 272] width 351 height 27
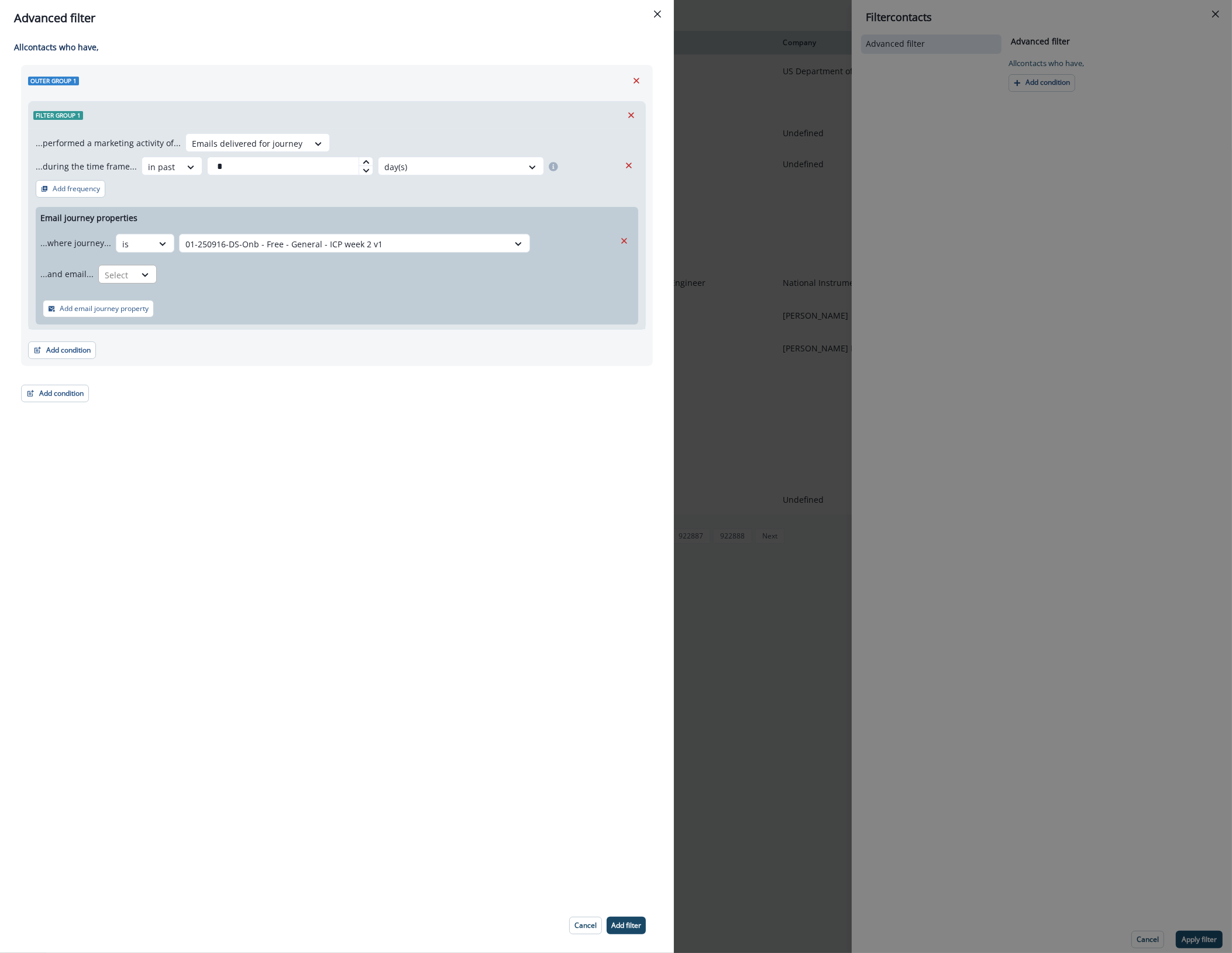
click at [115, 274] on div at bounding box center [116, 276] width 24 height 15
click at [126, 345] on div "is" at bounding box center [150, 344] width 110 height 22
click at [254, 275] on div at bounding box center [327, 276] width 317 height 15
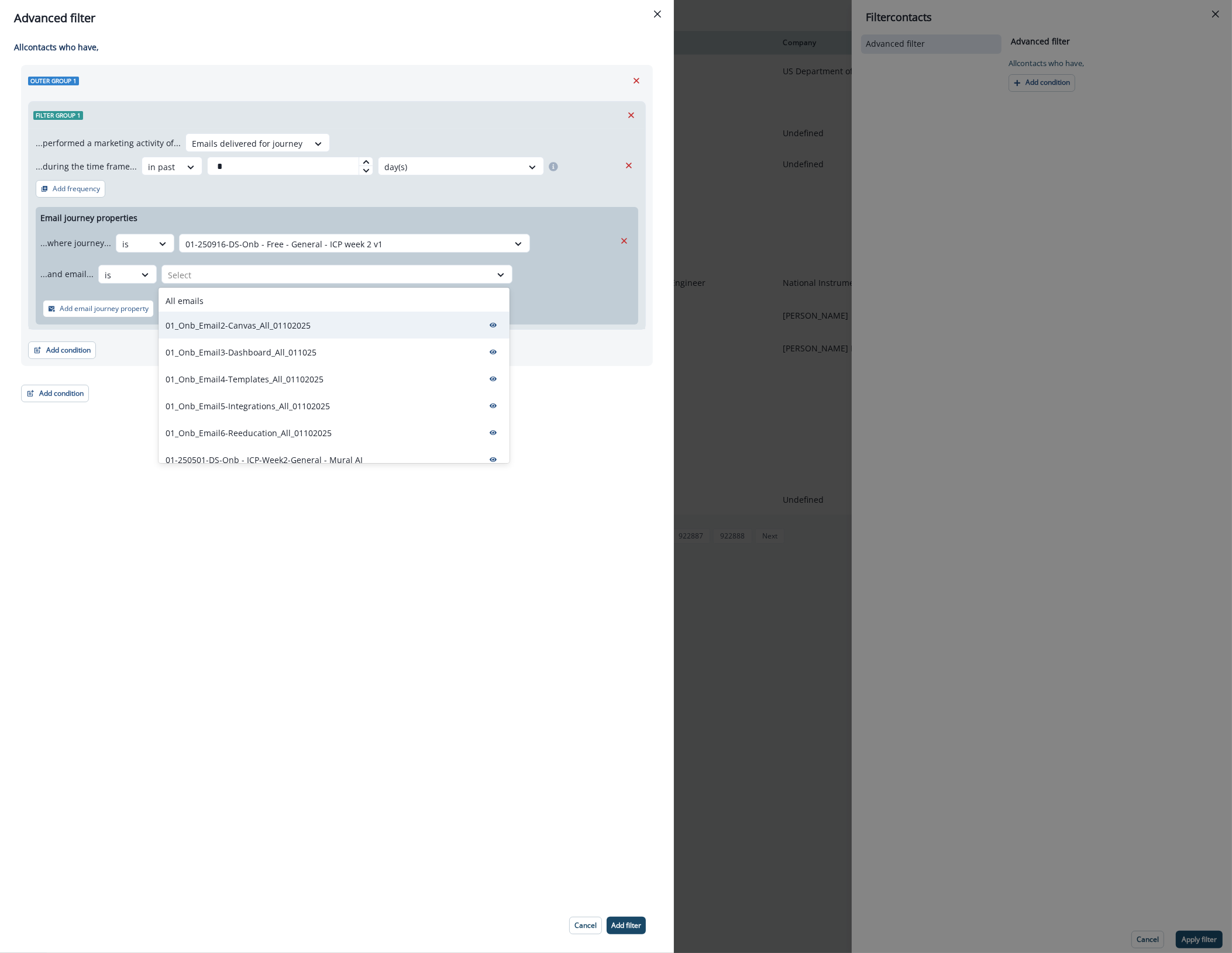
click at [248, 325] on p "01_Onb_Email2-Canvas_All_01102025" at bounding box center [238, 325] width 145 height 12
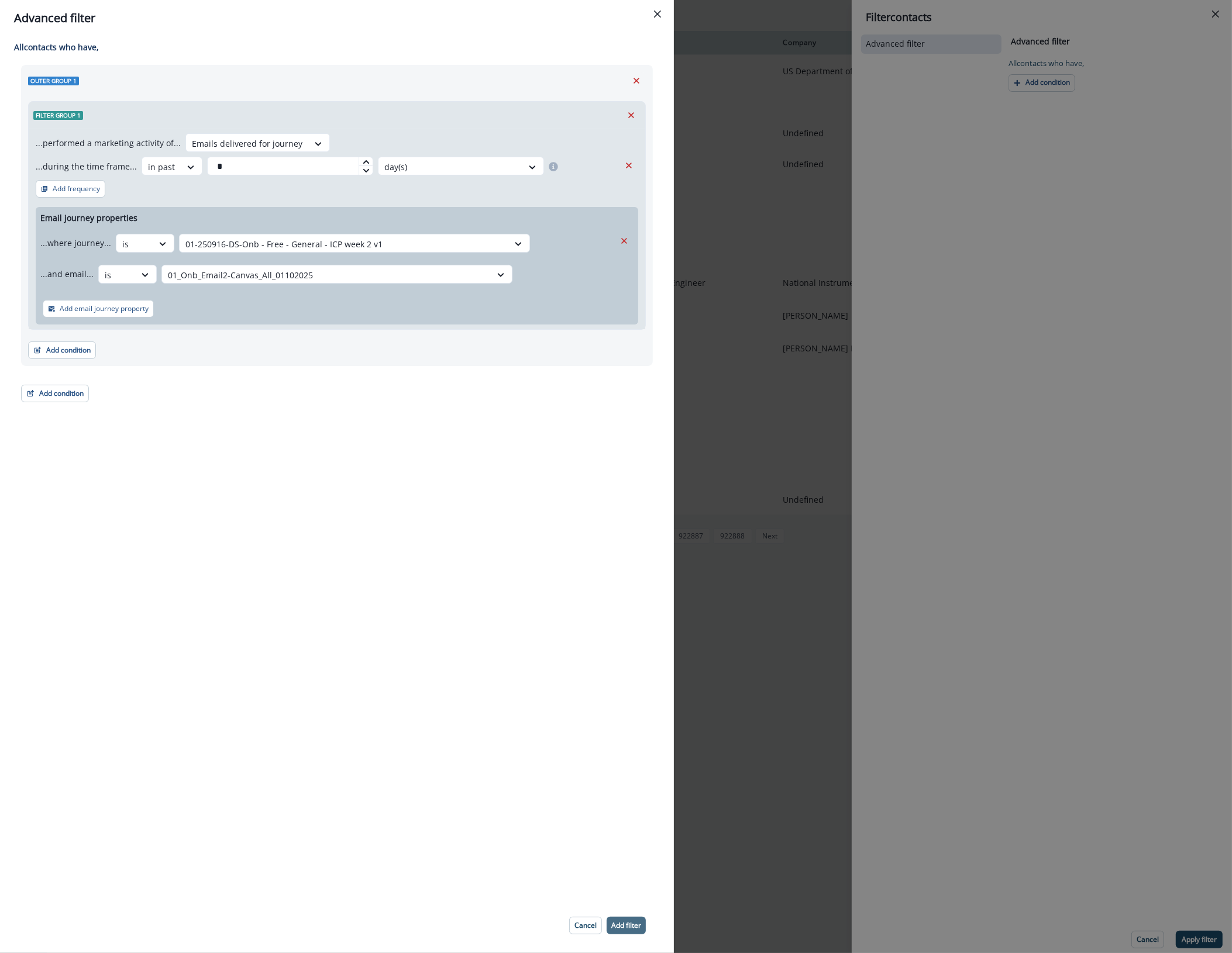
click at [628, 924] on p "Add filter" at bounding box center [626, 926] width 30 height 8
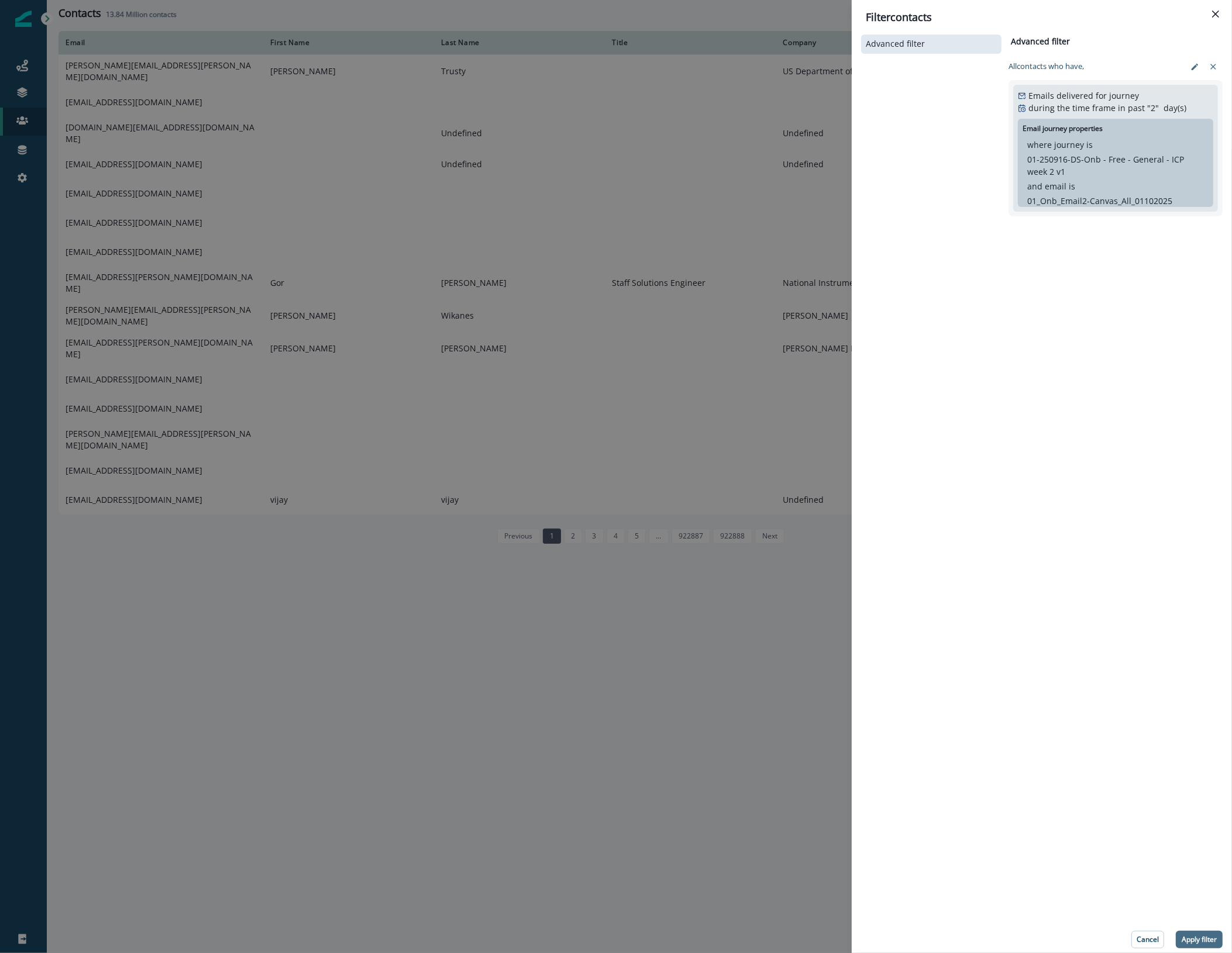
click at [1200, 937] on p "Apply filter" at bounding box center [1199, 939] width 35 height 8
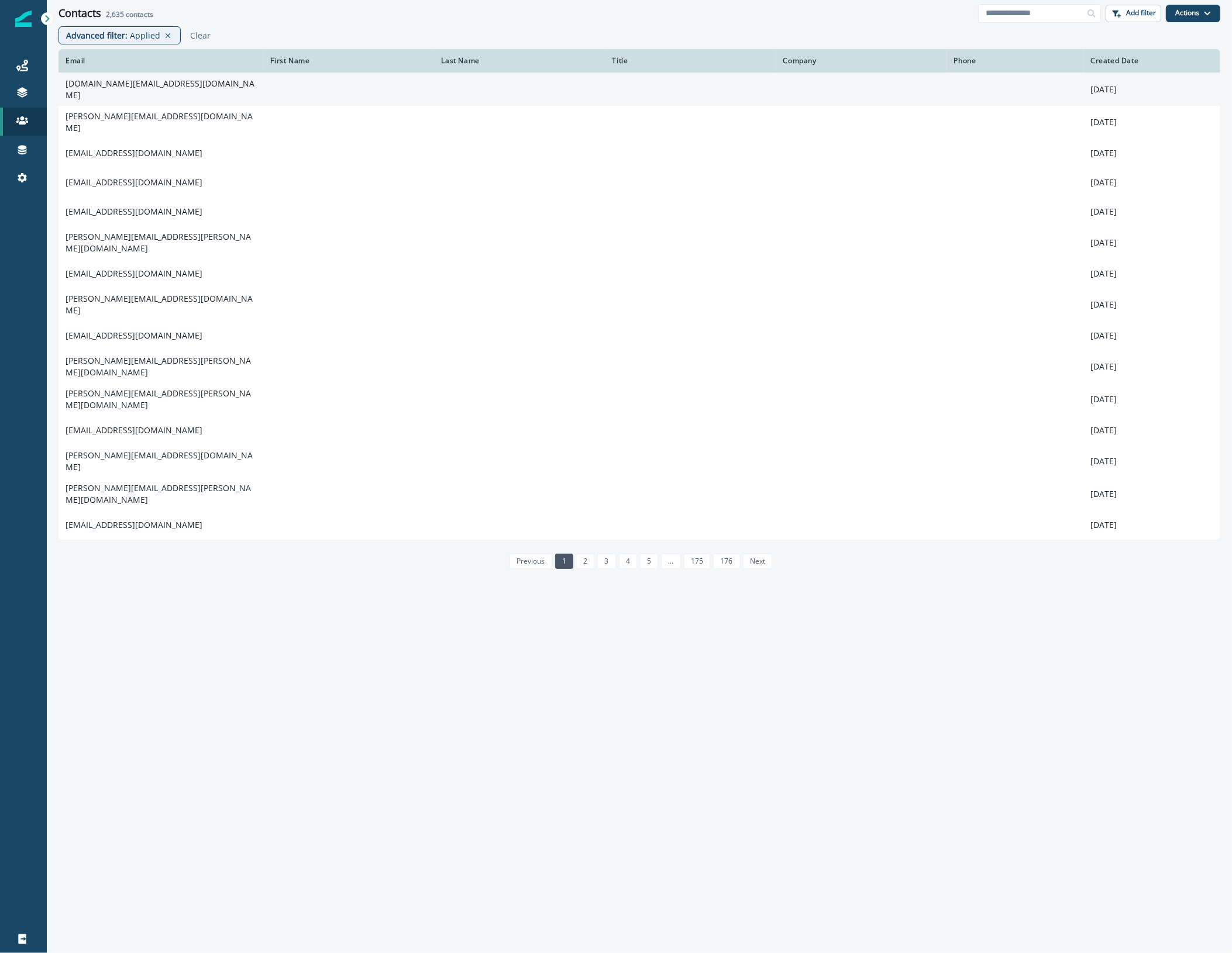
click at [128, 86] on td "[DOMAIN_NAME][EMAIL_ADDRESS][DOMAIN_NAME]" at bounding box center [161, 90] width 205 height 34
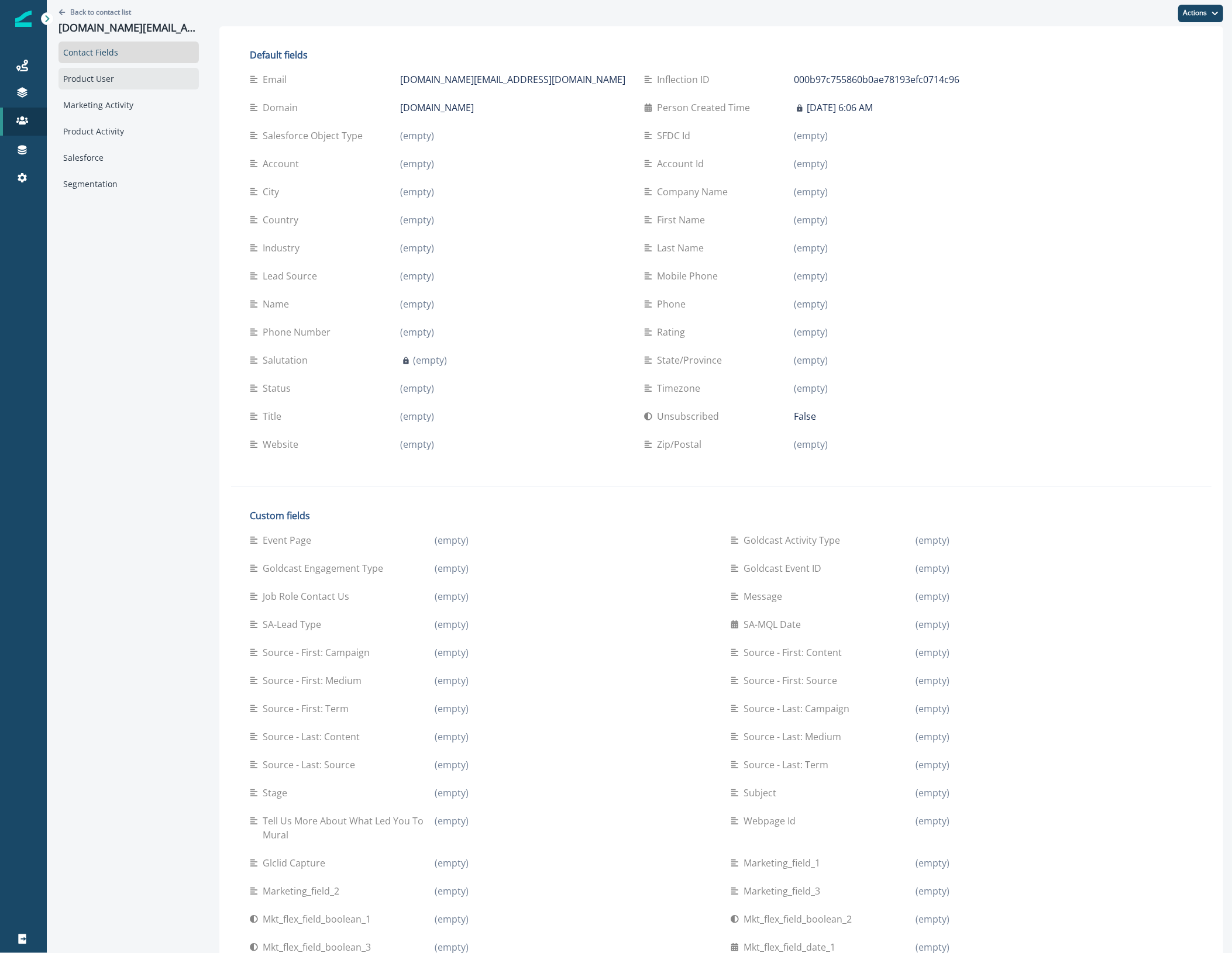
click at [126, 85] on div "Product User" at bounding box center [129, 78] width 141 height 22
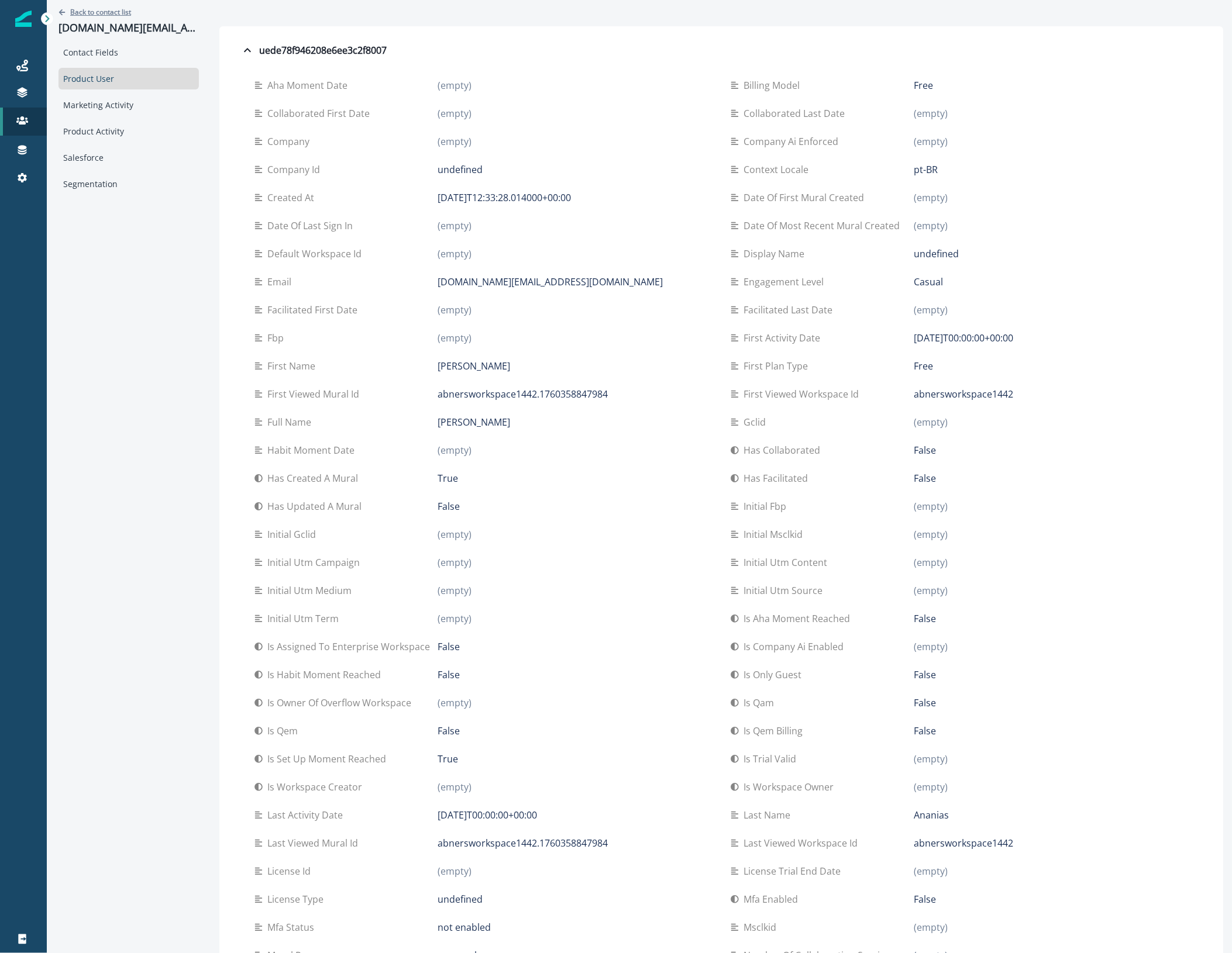
click at [91, 12] on p "Back to contact list" at bounding box center [101, 12] width 61 height 10
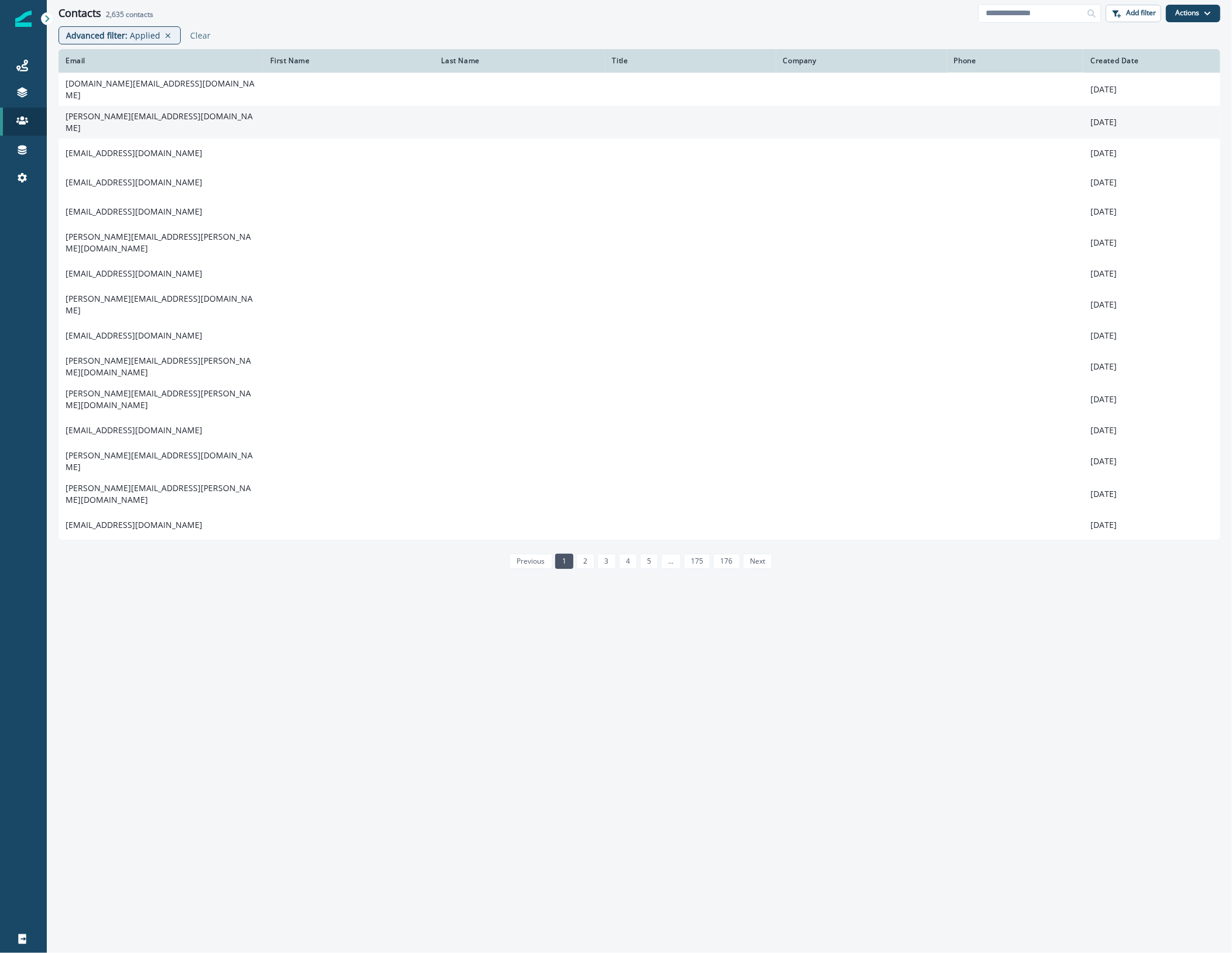
click at [157, 123] on td "[PERSON_NAME][EMAIL_ADDRESS][DOMAIN_NAME]" at bounding box center [161, 122] width 205 height 33
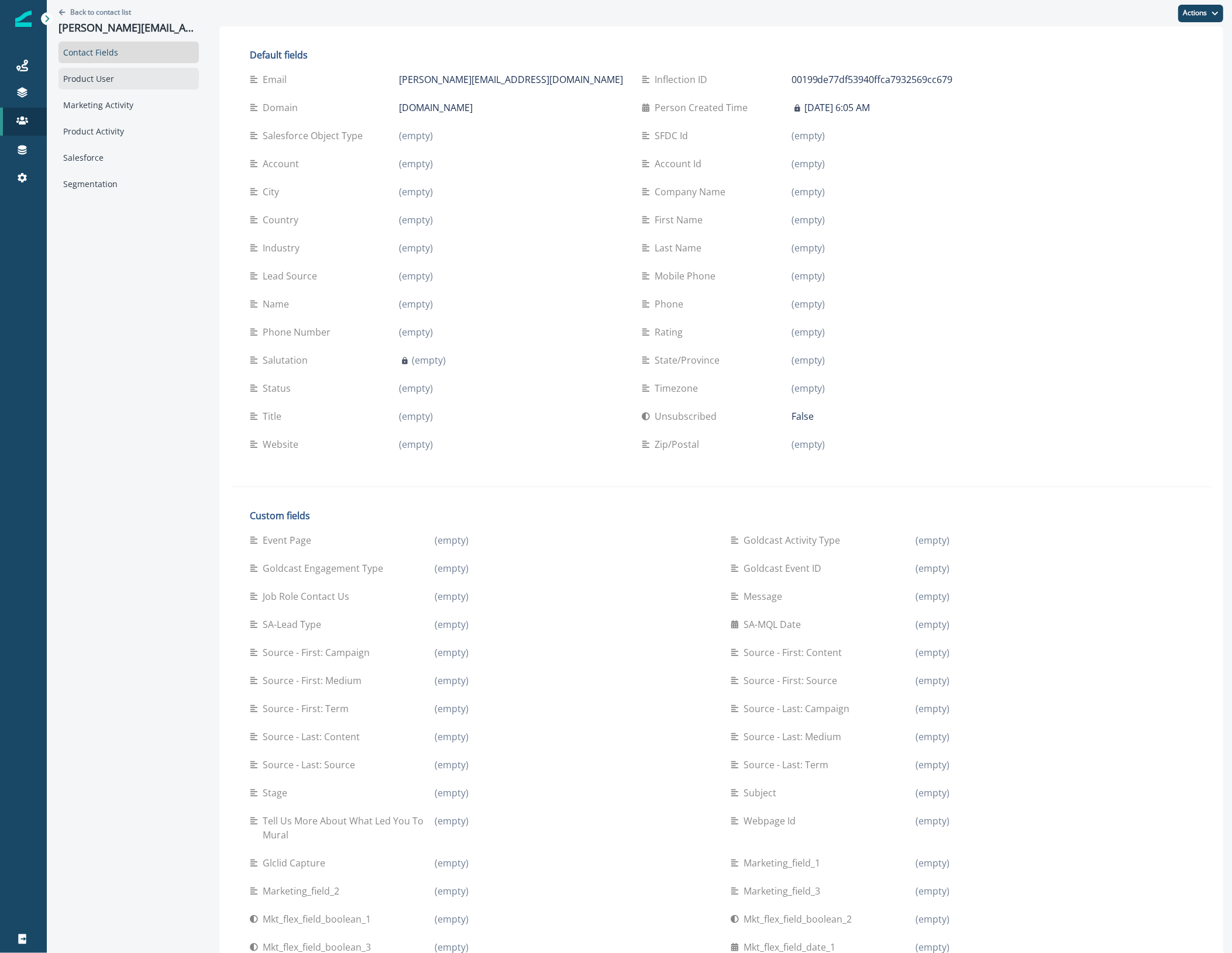
click at [126, 82] on div "Product User" at bounding box center [129, 78] width 141 height 22
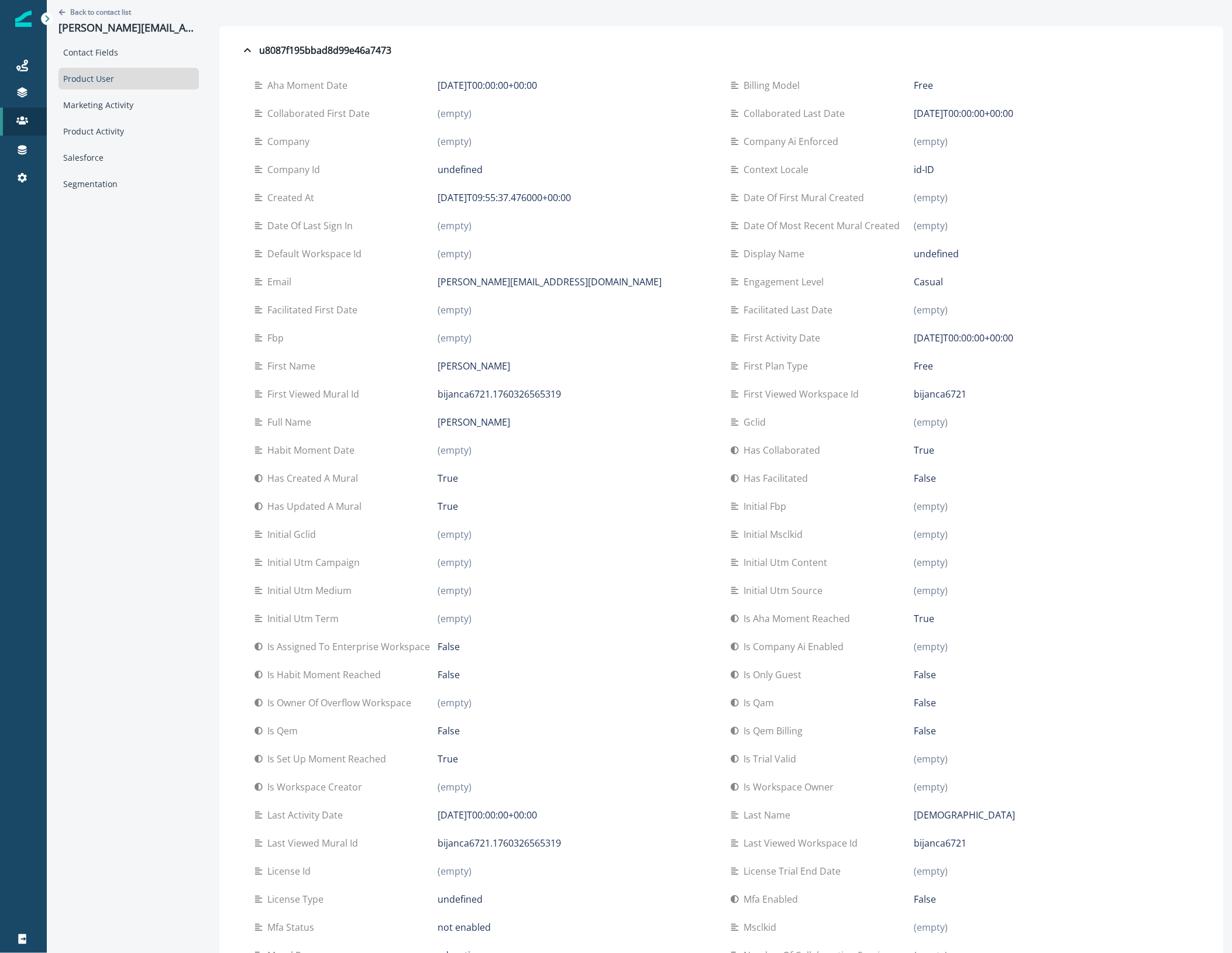
drag, startPoint x: 958, startPoint y: 393, endPoint x: 905, endPoint y: 392, distance: 53.0
click at [905, 392] on div "First viewed workspace id bijanca6721" at bounding box center [959, 394] width 457 height 14
click at [91, 13] on p "Back to contact list" at bounding box center [101, 12] width 61 height 10
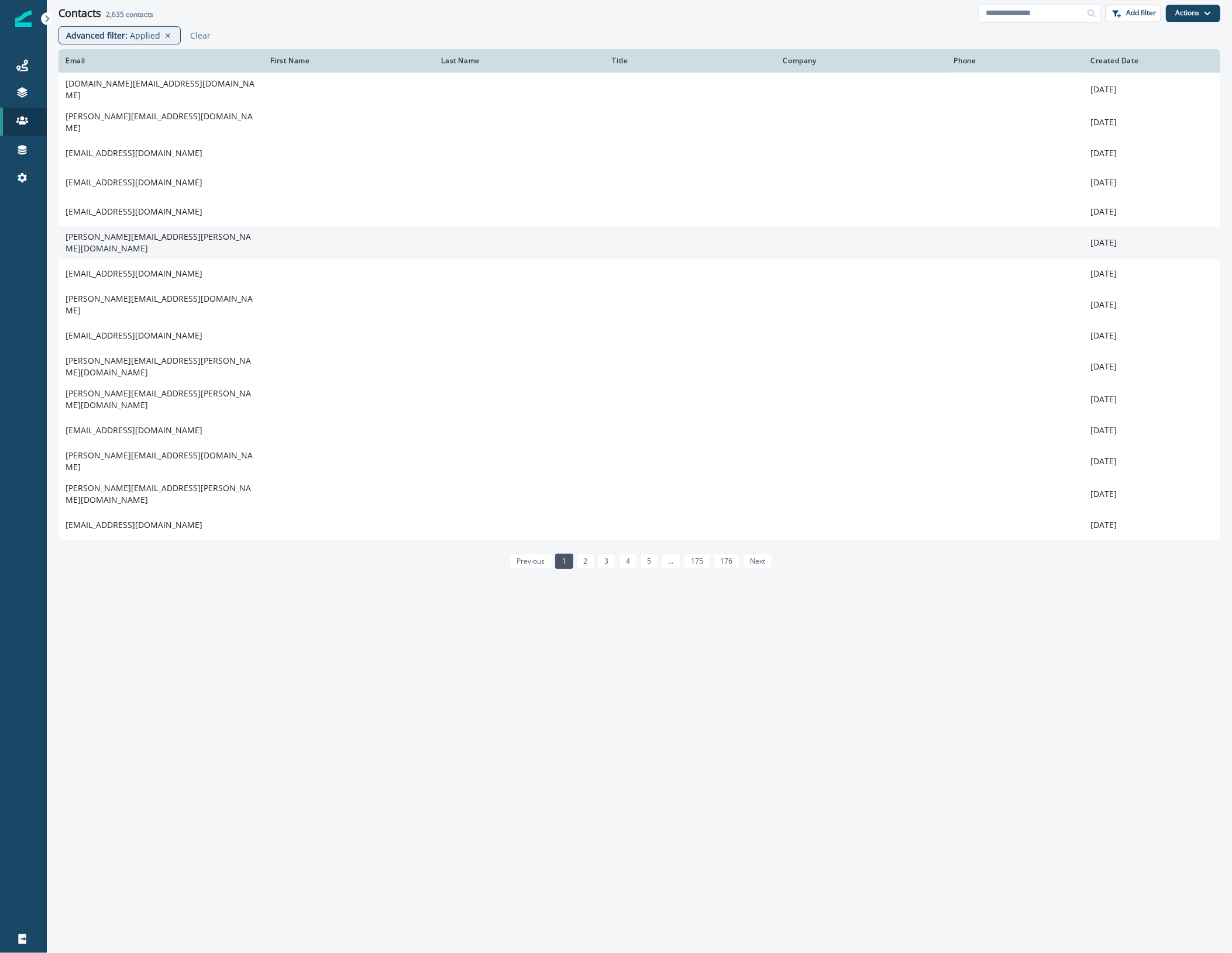
click at [170, 232] on td "[PERSON_NAME][EMAIL_ADDRESS][PERSON_NAME][DOMAIN_NAME]" at bounding box center [161, 243] width 205 height 33
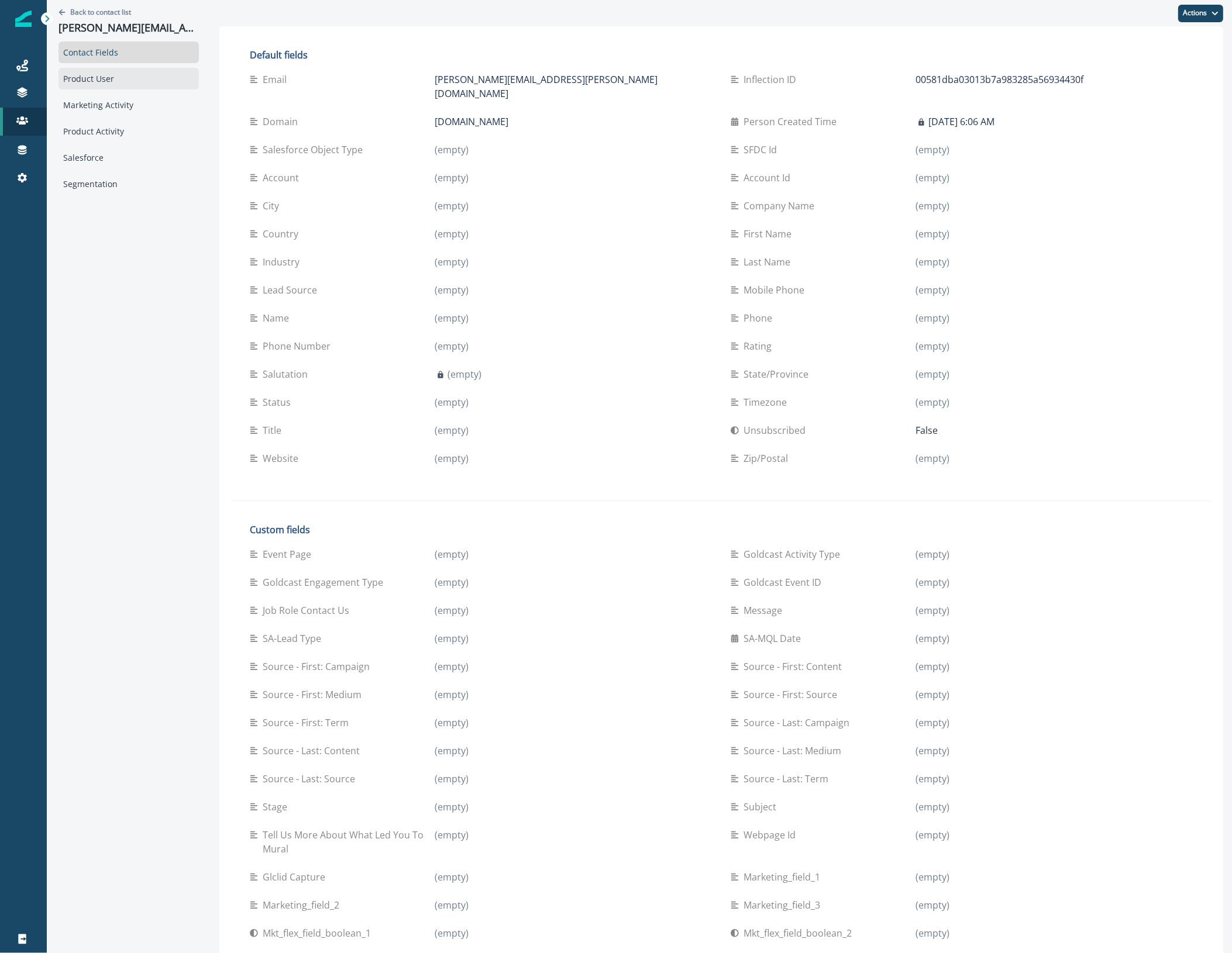
click at [128, 78] on div "Product User" at bounding box center [129, 78] width 141 height 22
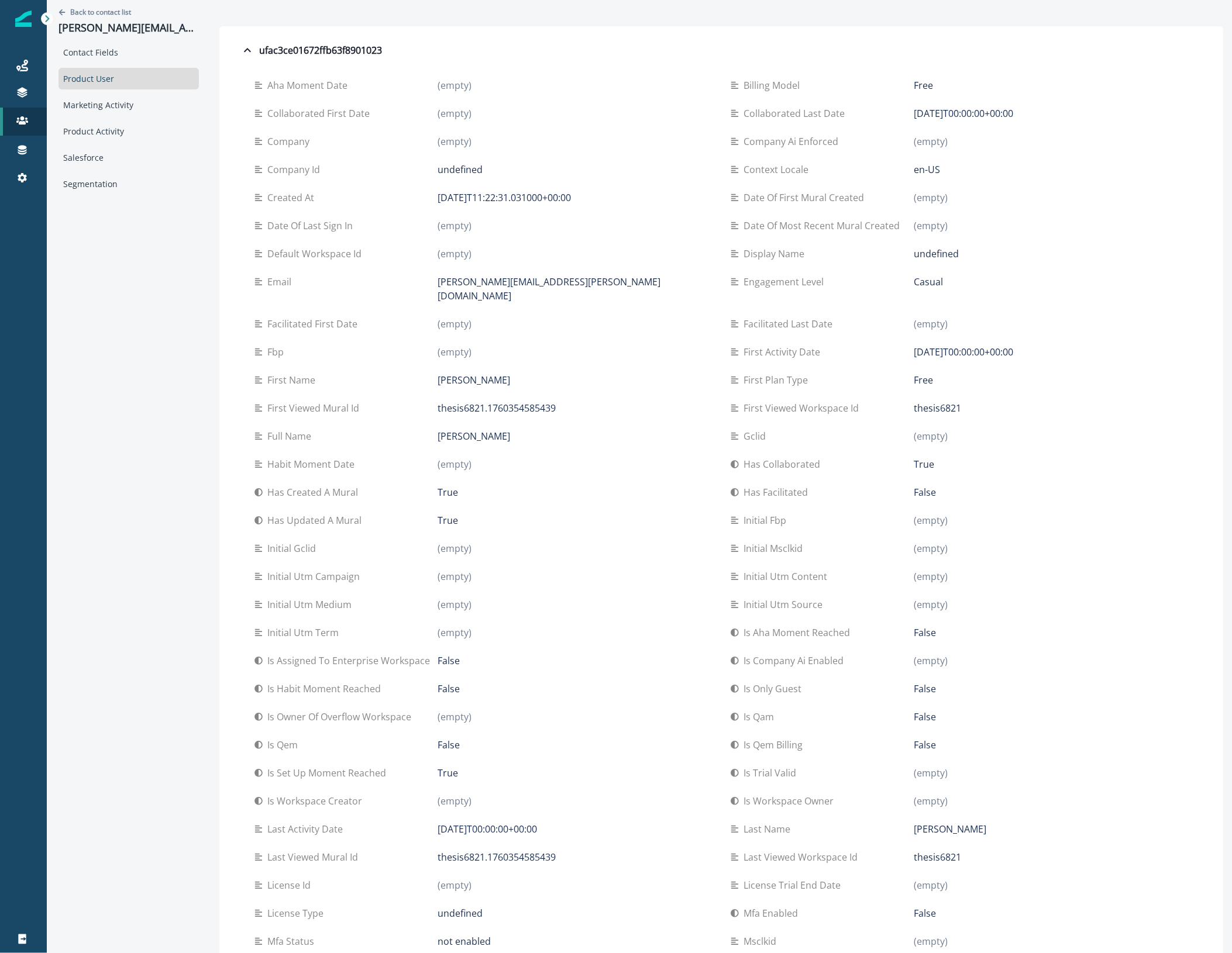
click at [80, 4] on div "Back to contact list [PERSON_NAME][EMAIL_ADDRESS][PERSON_NAME][DOMAIN_NAME]" at bounding box center [129, 21] width 141 height 42
click at [83, 12] on p "Back to contact list" at bounding box center [101, 12] width 61 height 10
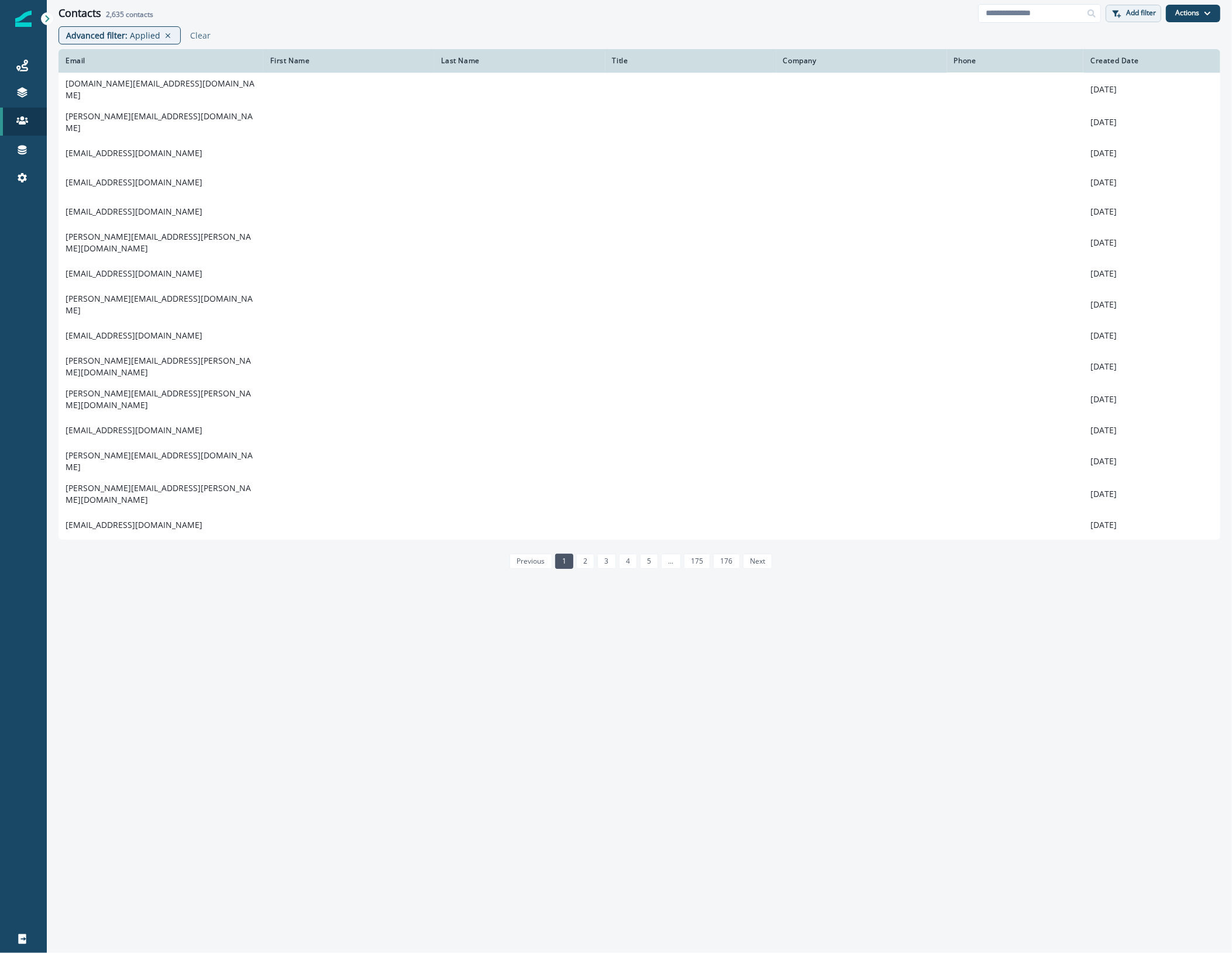
click at [1147, 12] on p "Add filter" at bounding box center [1141, 12] width 30 height 8
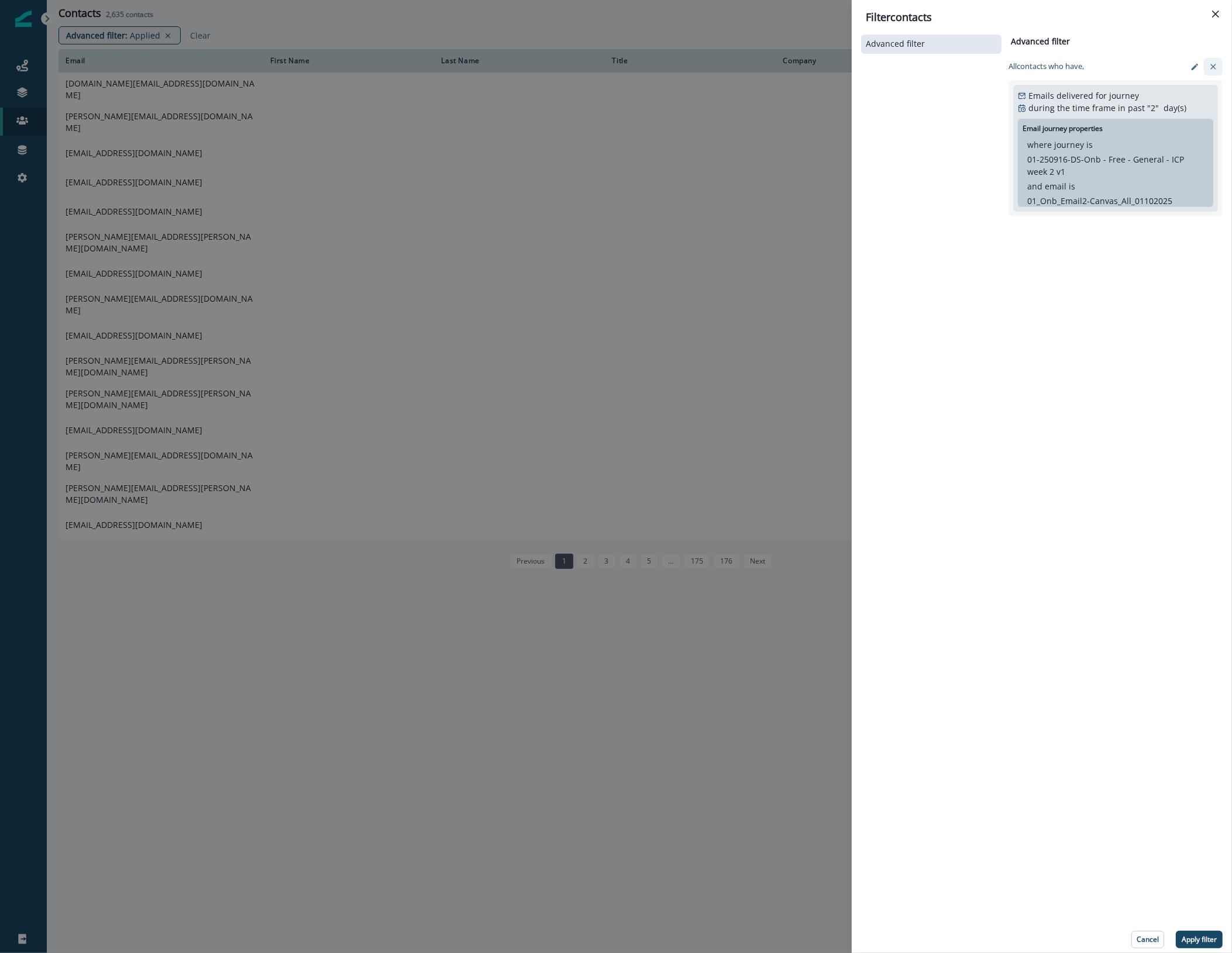
click at [1212, 67] on icon "clear-filter" at bounding box center [1213, 66] width 5 height 5
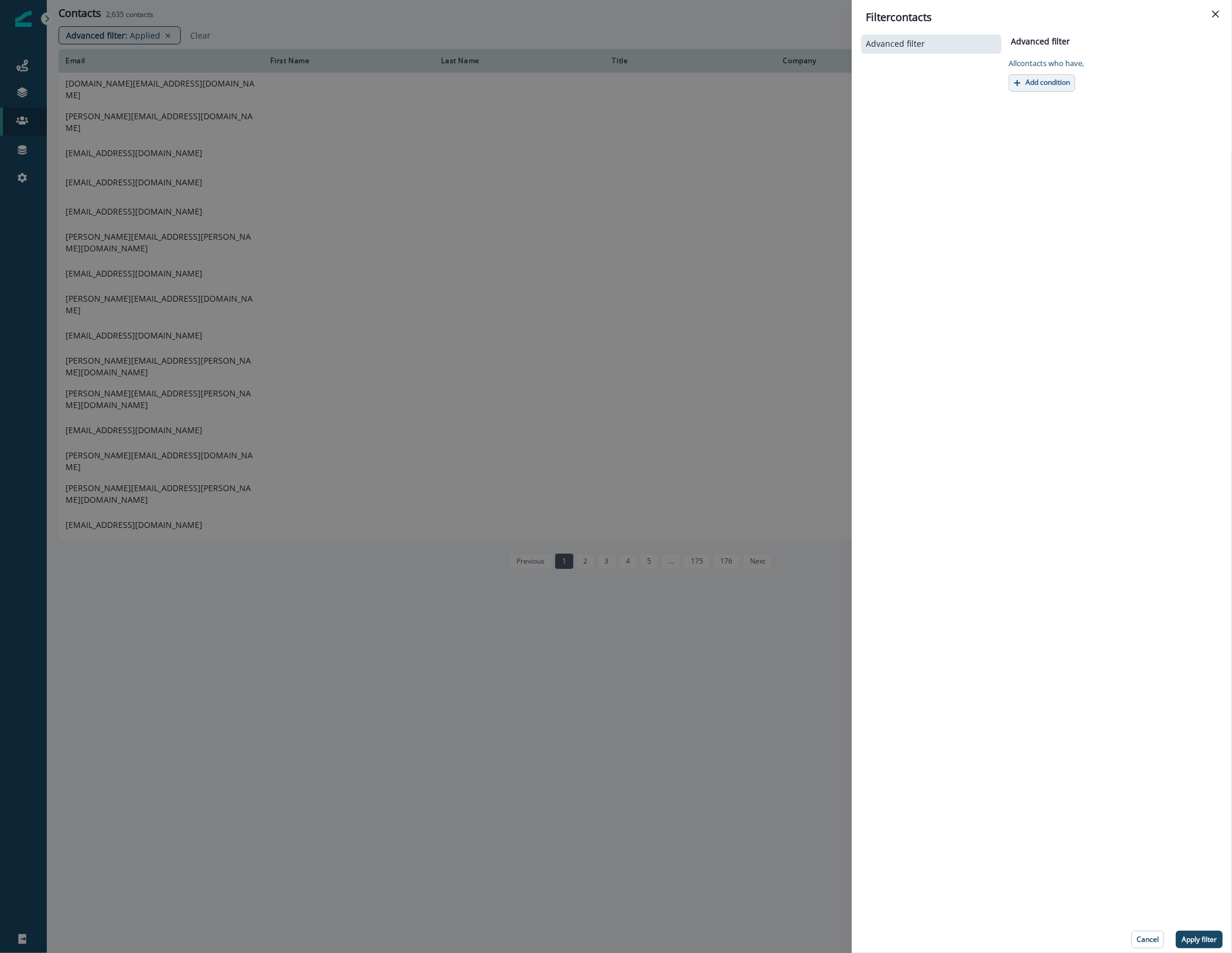
click at [1029, 78] on p "Add condition" at bounding box center [1047, 82] width 44 height 8
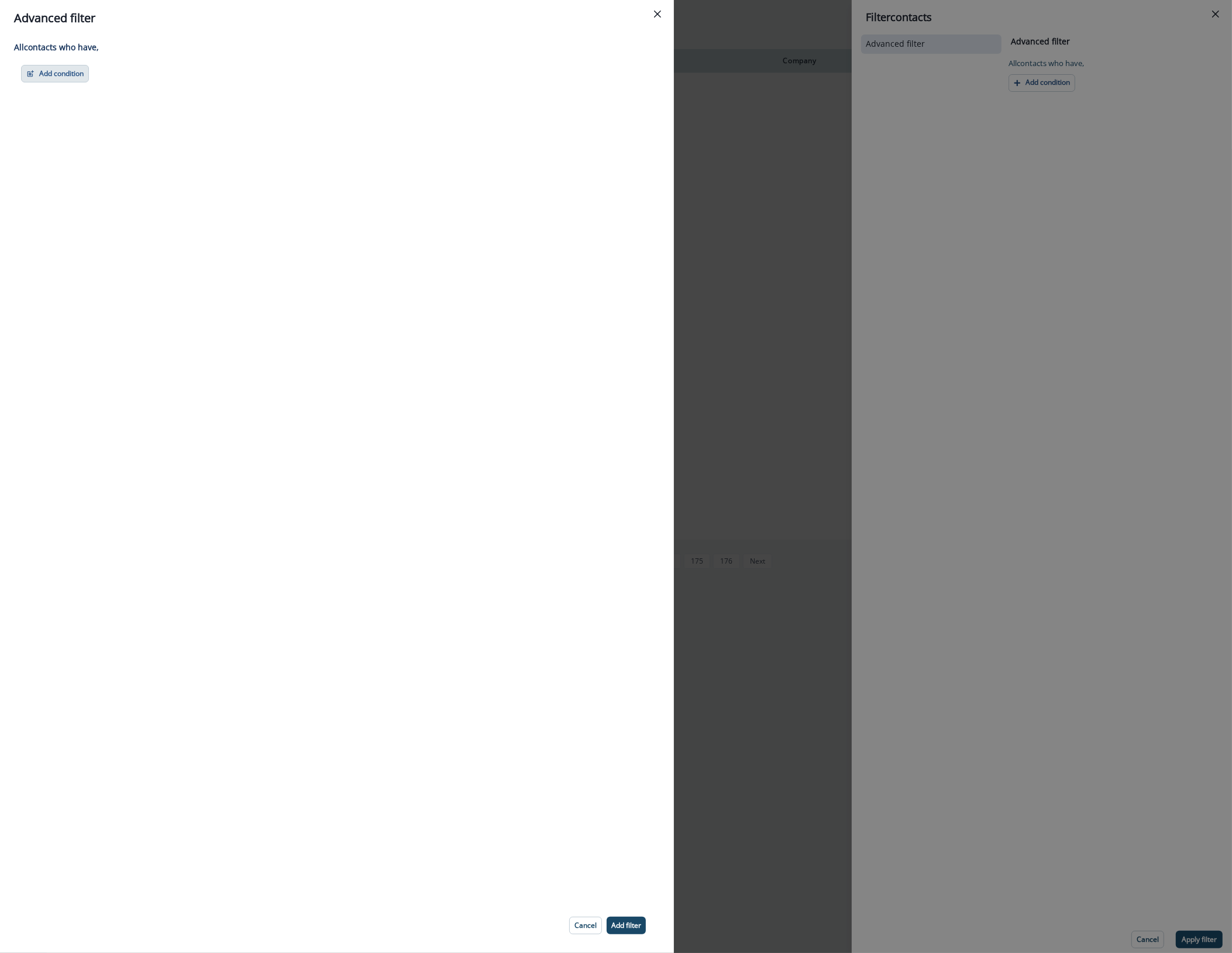
click at [49, 70] on button "Add condition" at bounding box center [55, 73] width 68 height 17
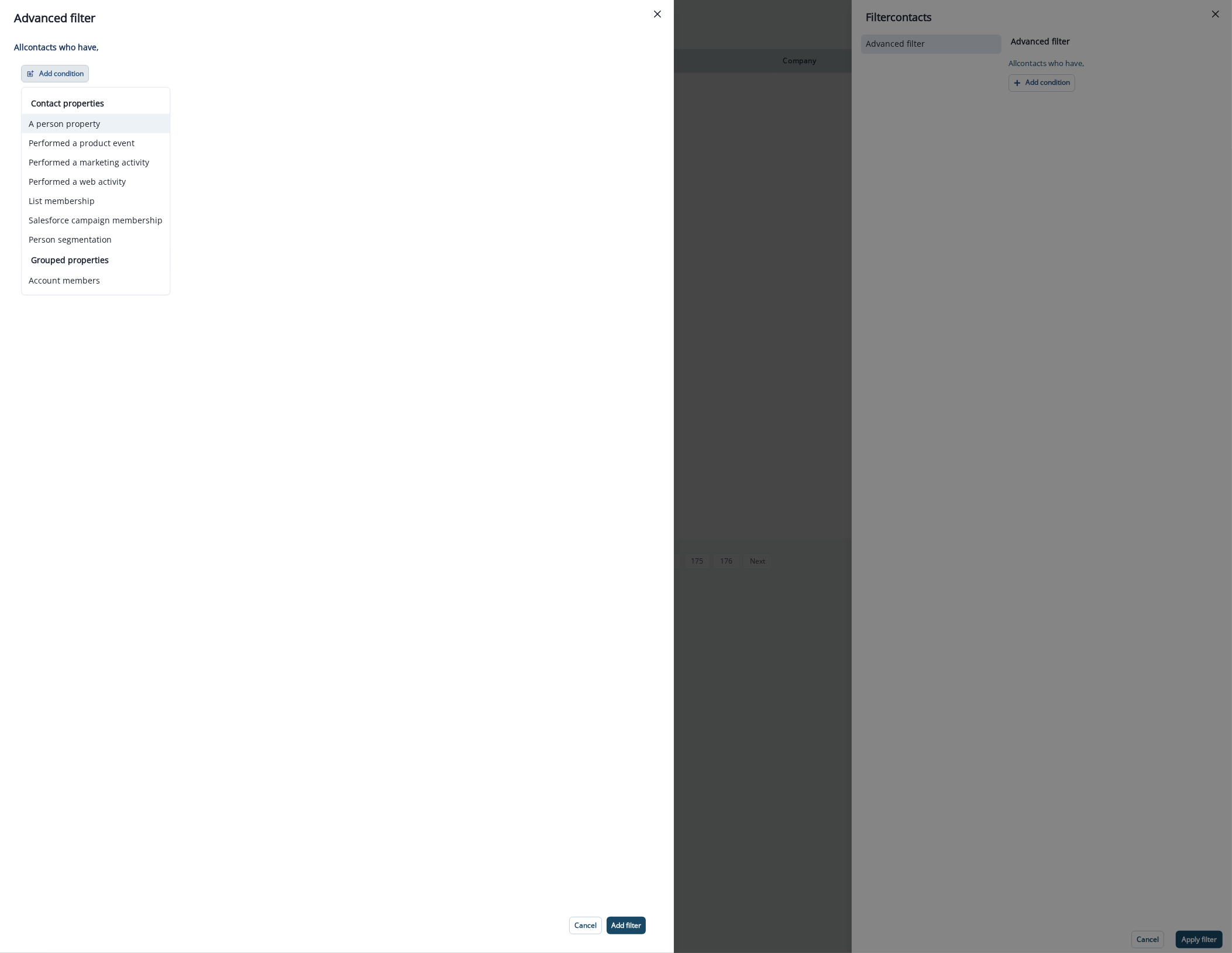
click at [73, 132] on button "A person property" at bounding box center [96, 123] width 148 height 19
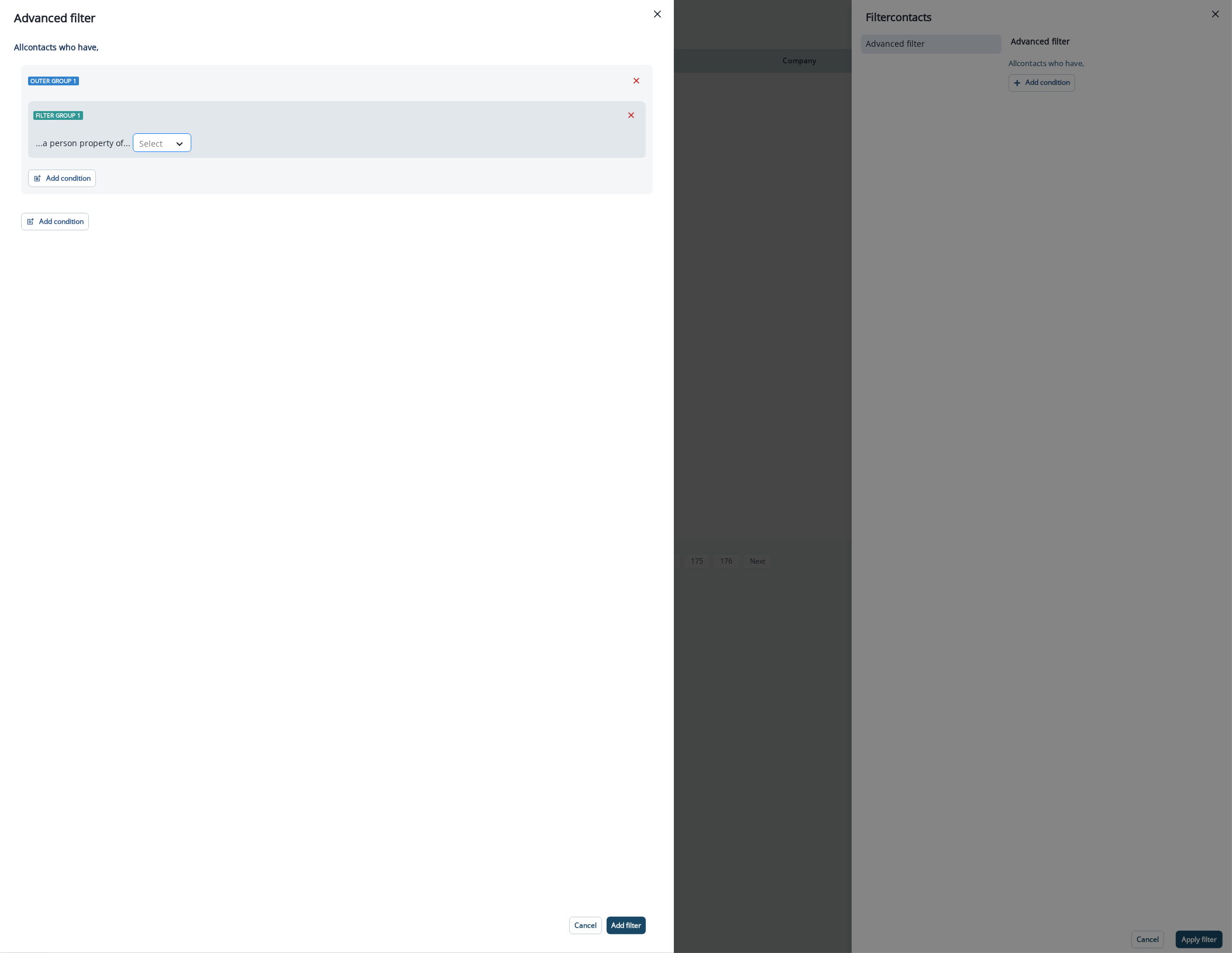
click at [158, 142] on div at bounding box center [151, 144] width 24 height 15
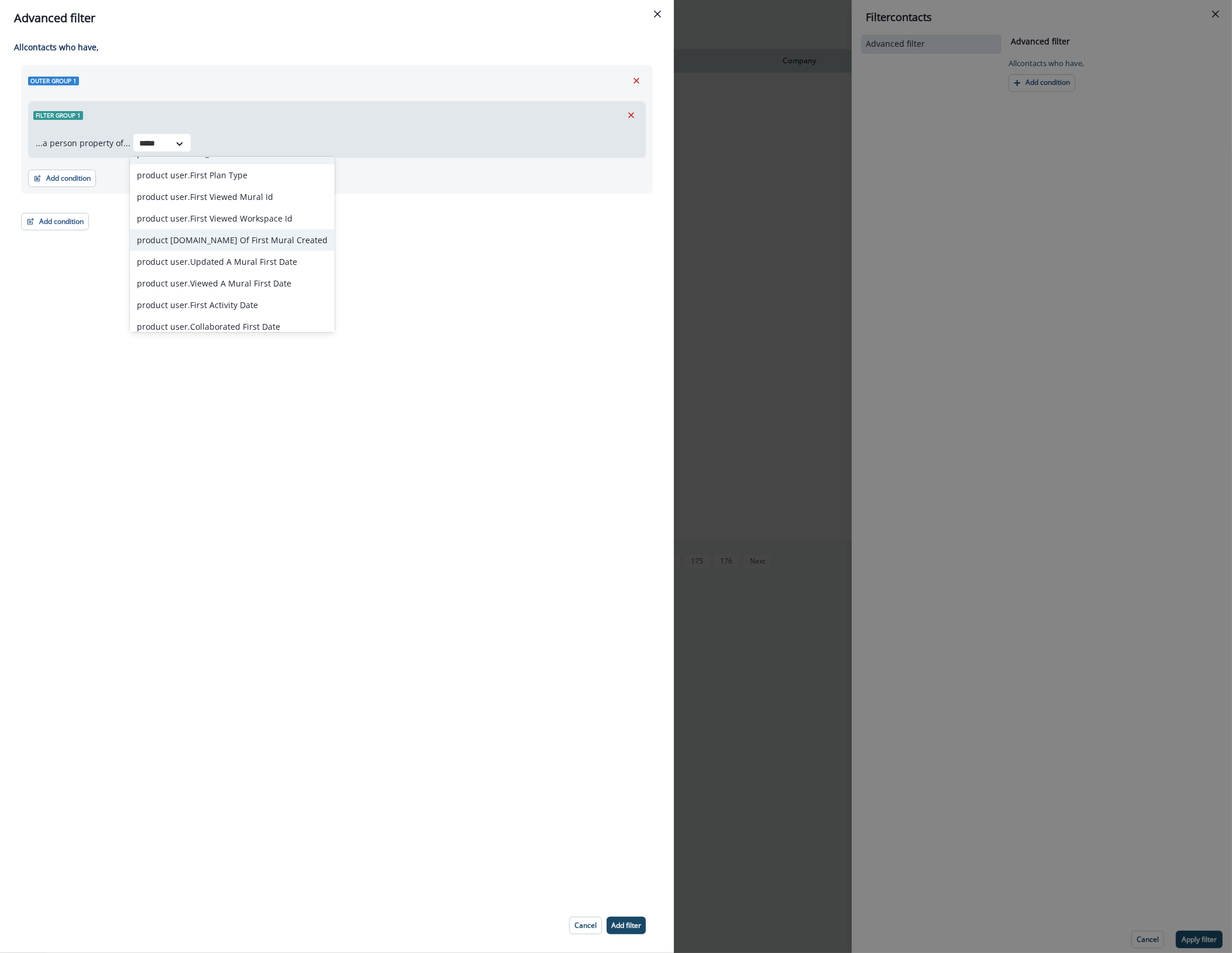
scroll to position [175, 0]
type input "*****"
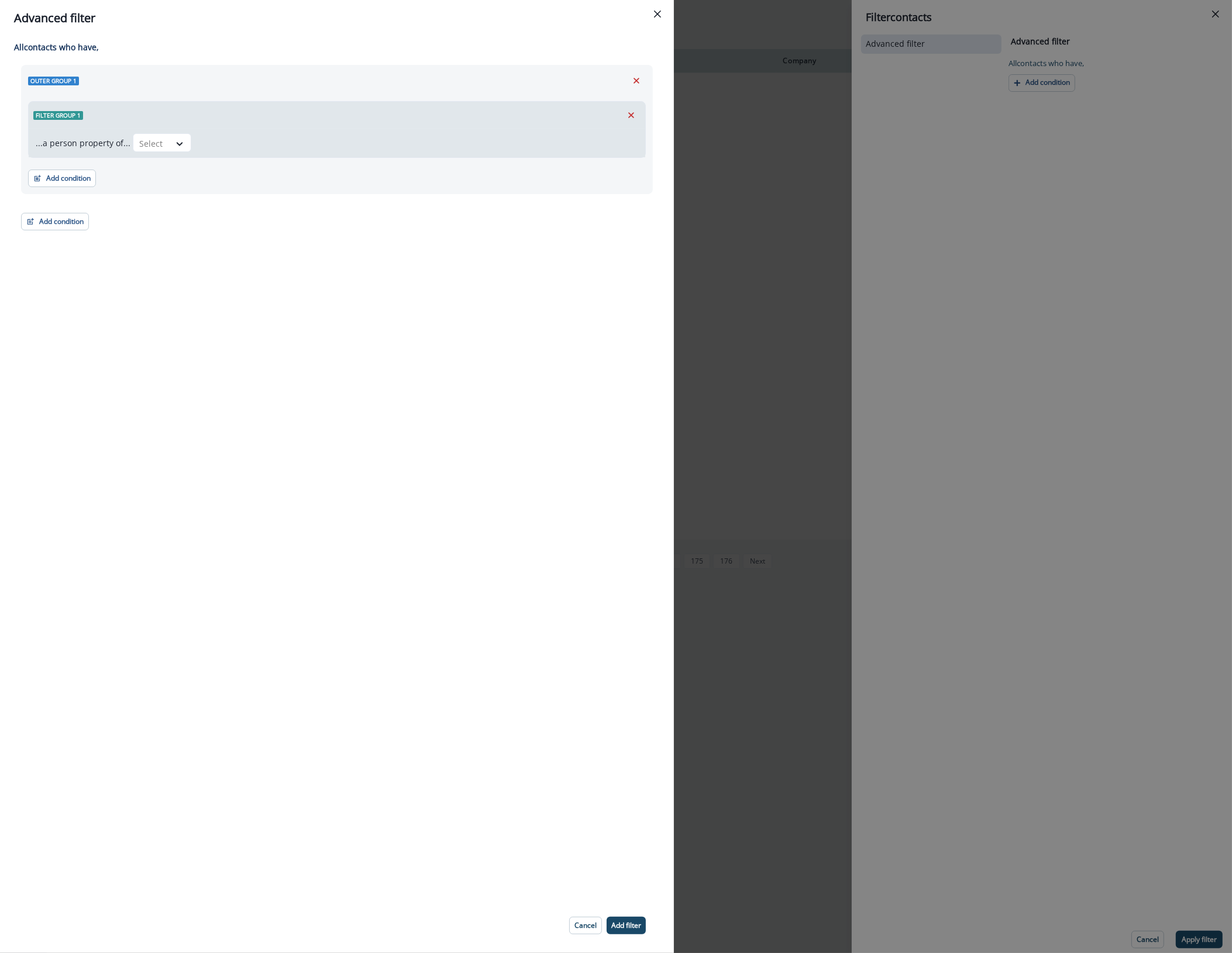
click at [800, 295] on div "Advanced filter All contact s who have, Outer group 1 Filter group 1 ...a perso…" at bounding box center [616, 476] width 1232 height 953
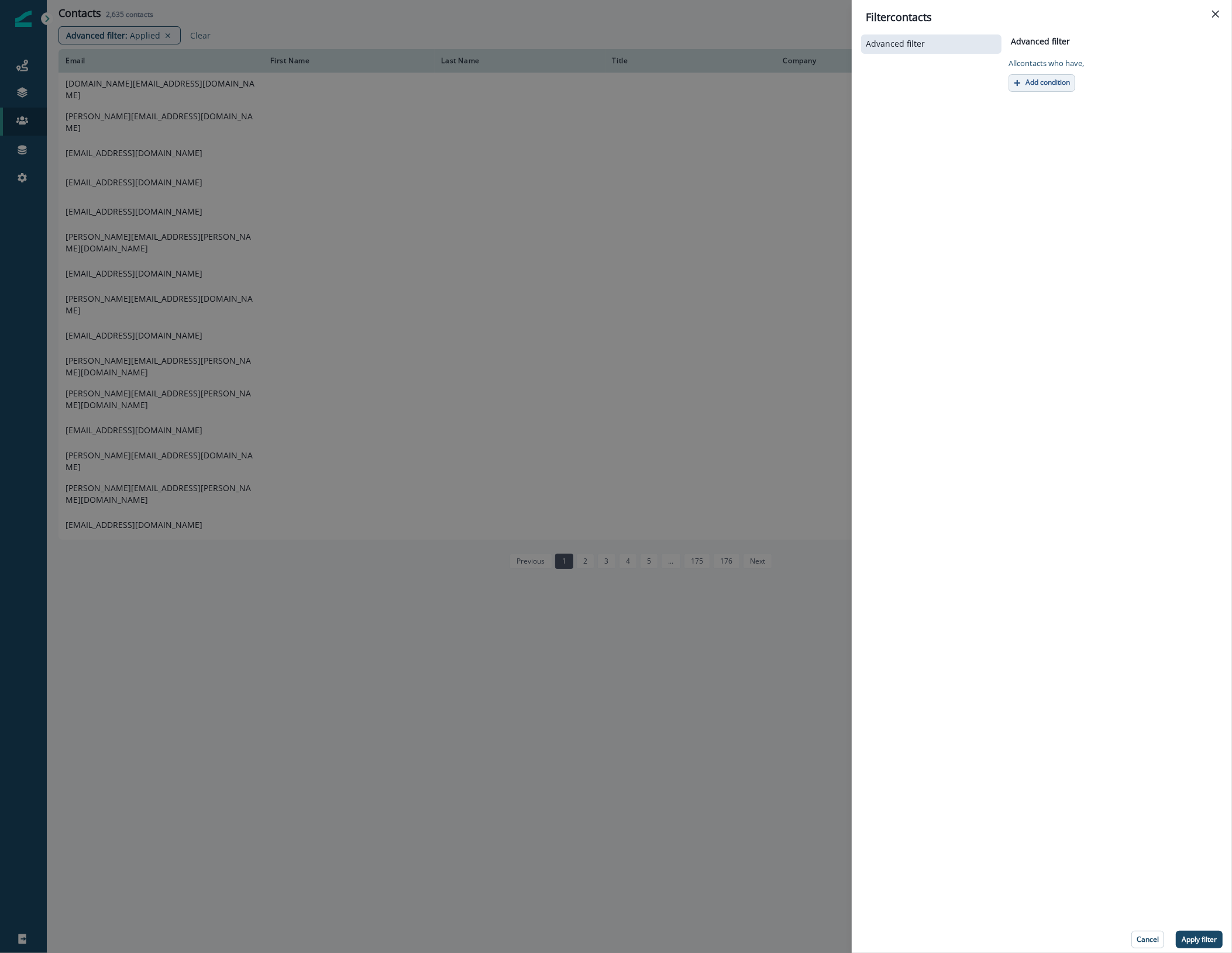
click at [1034, 77] on button "Add condition" at bounding box center [1042, 83] width 67 height 17
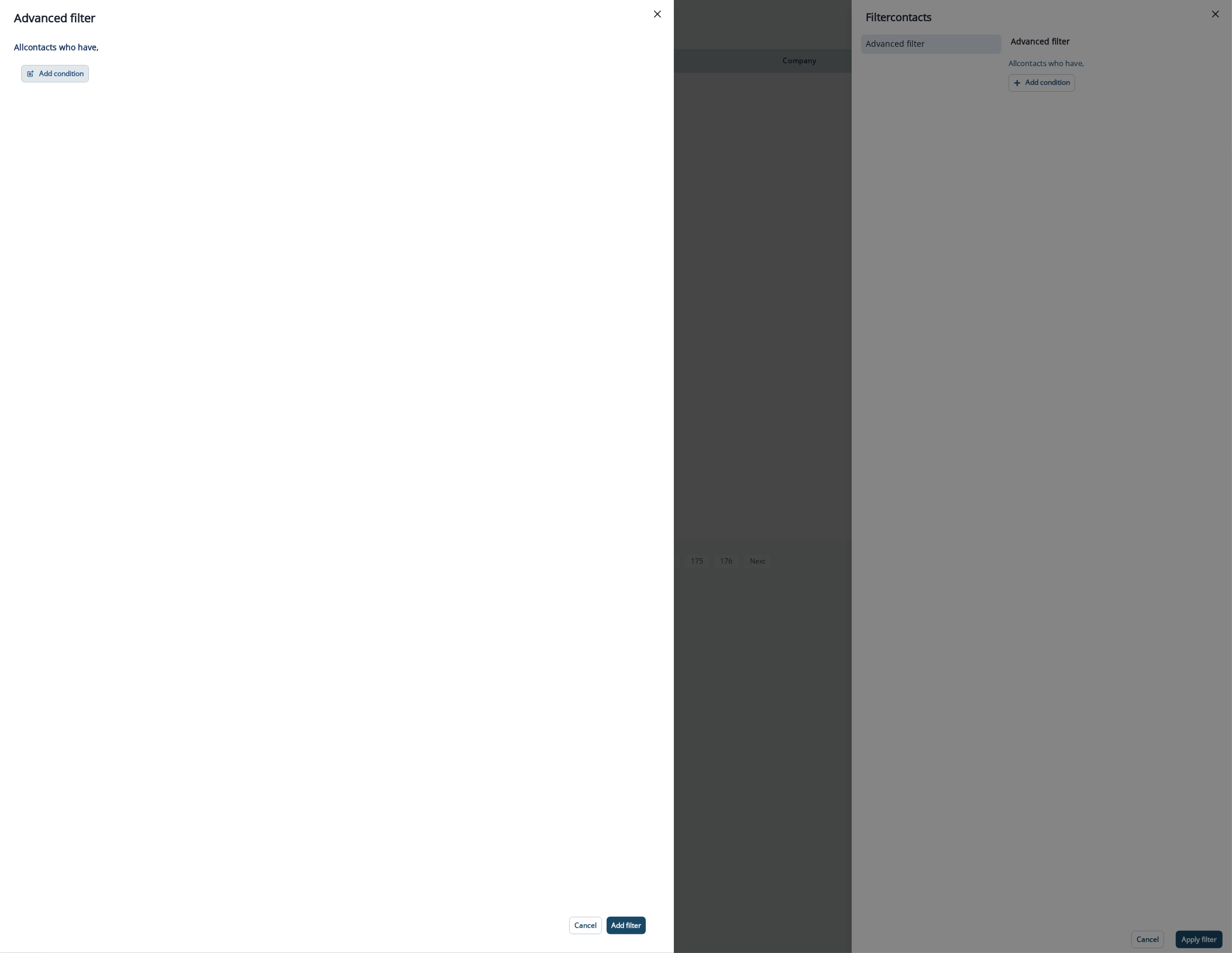
click at [60, 72] on button "Add condition" at bounding box center [55, 73] width 68 height 17
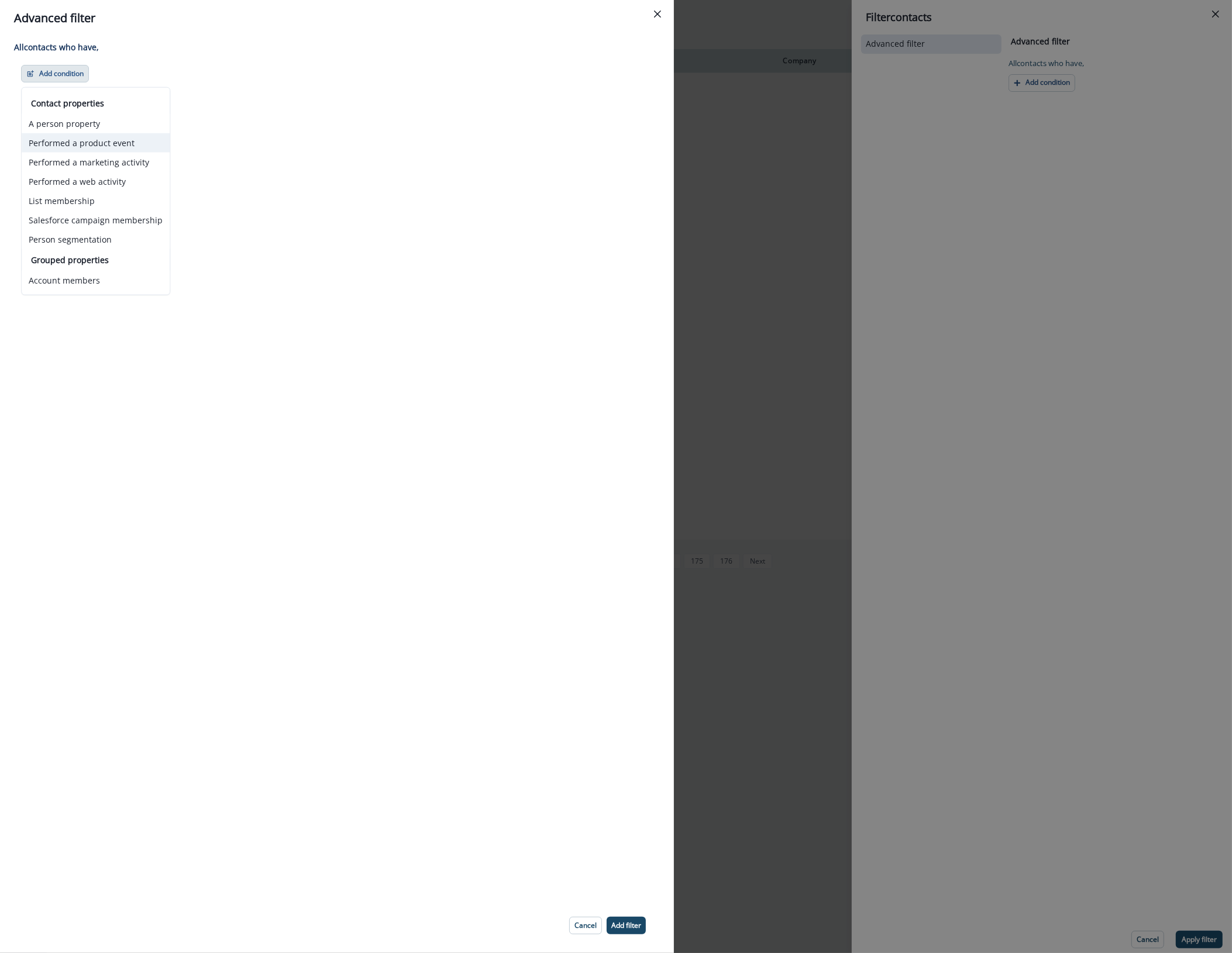
click at [122, 137] on button "Performed a product event" at bounding box center [96, 142] width 148 height 19
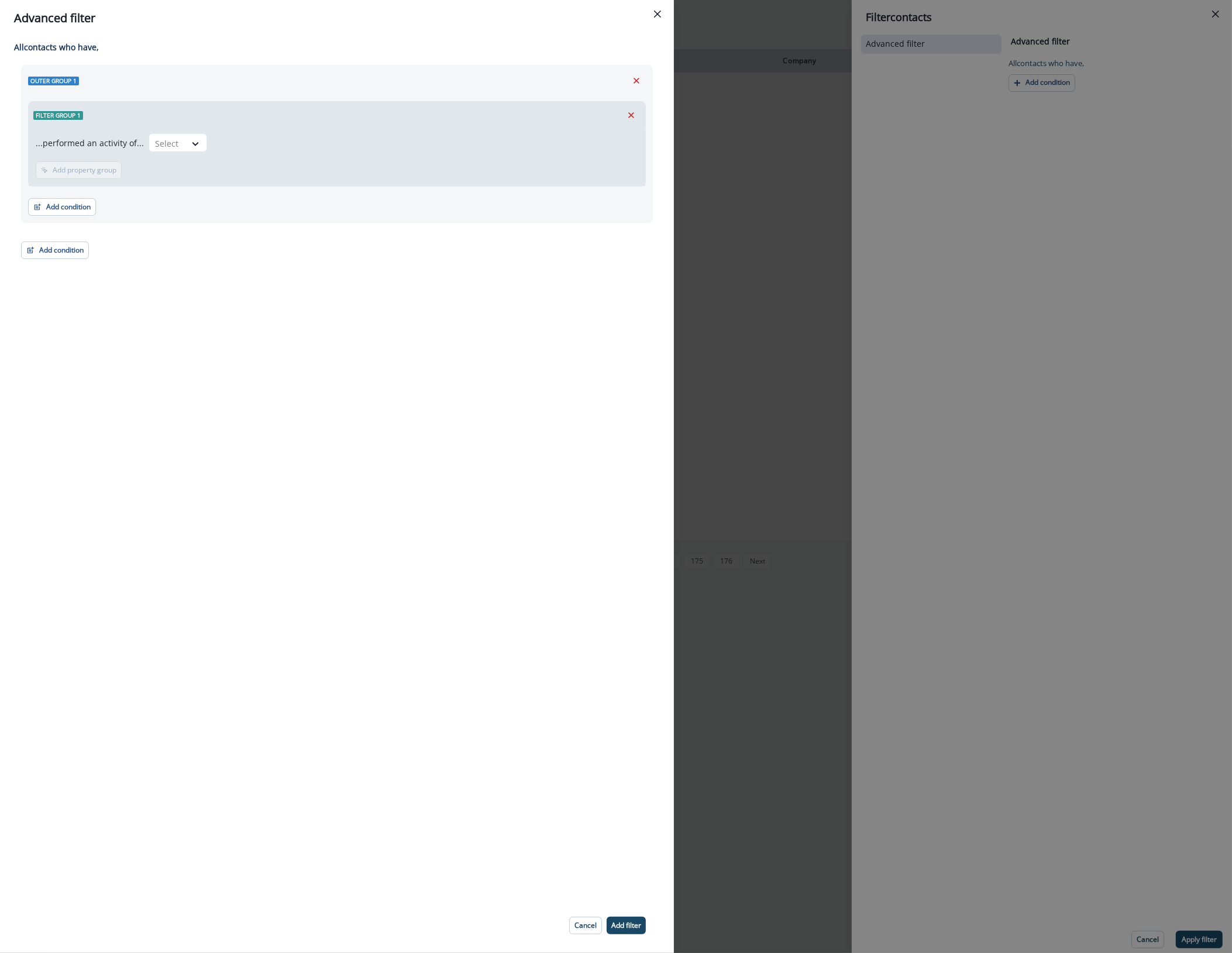
drag, startPoint x: 635, startPoint y: 81, endPoint x: 595, endPoint y: 80, distance: 40.0
click at [633, 81] on icon "Remove" at bounding box center [636, 80] width 11 height 11
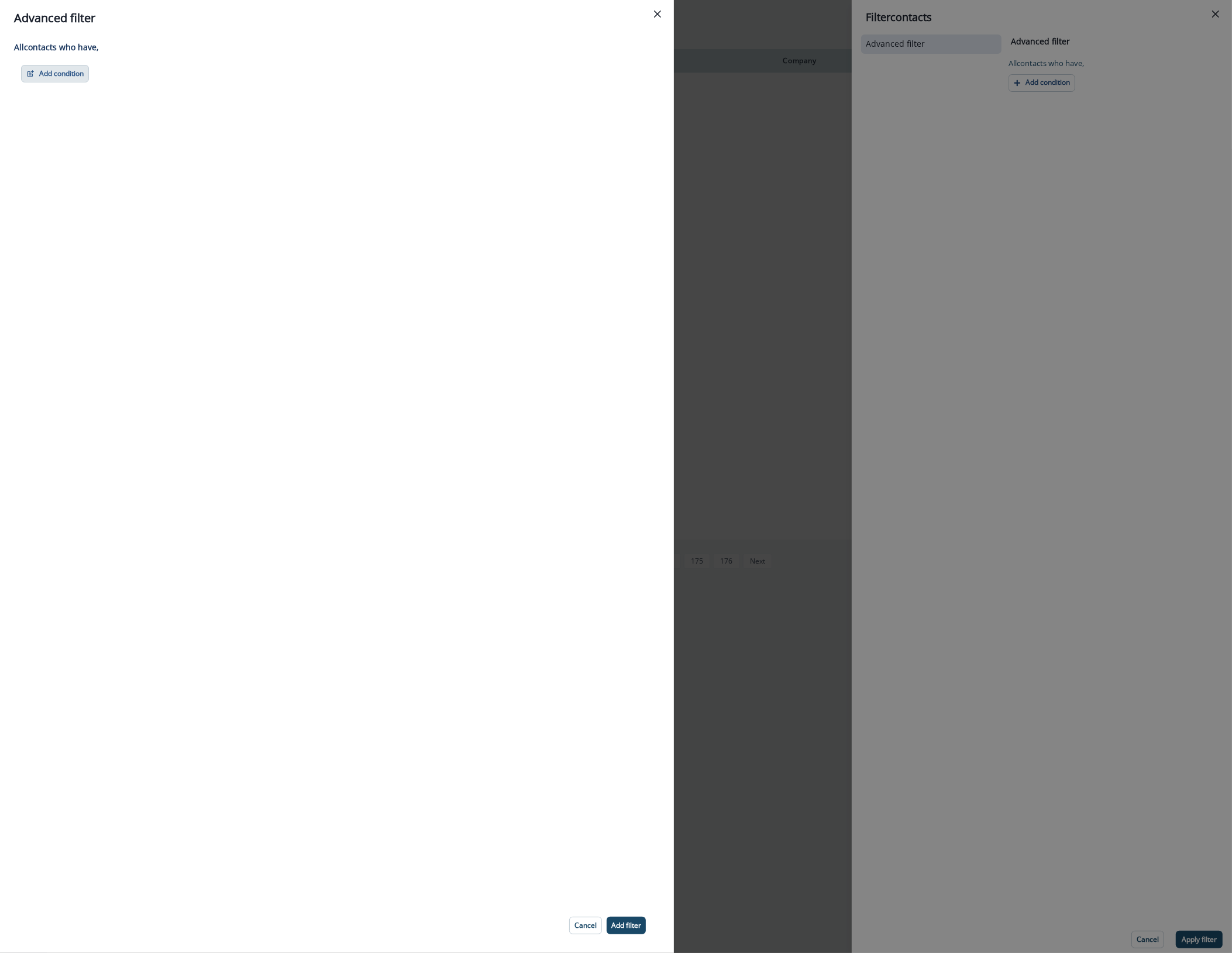
click at [64, 72] on button "Add condition" at bounding box center [55, 73] width 68 height 17
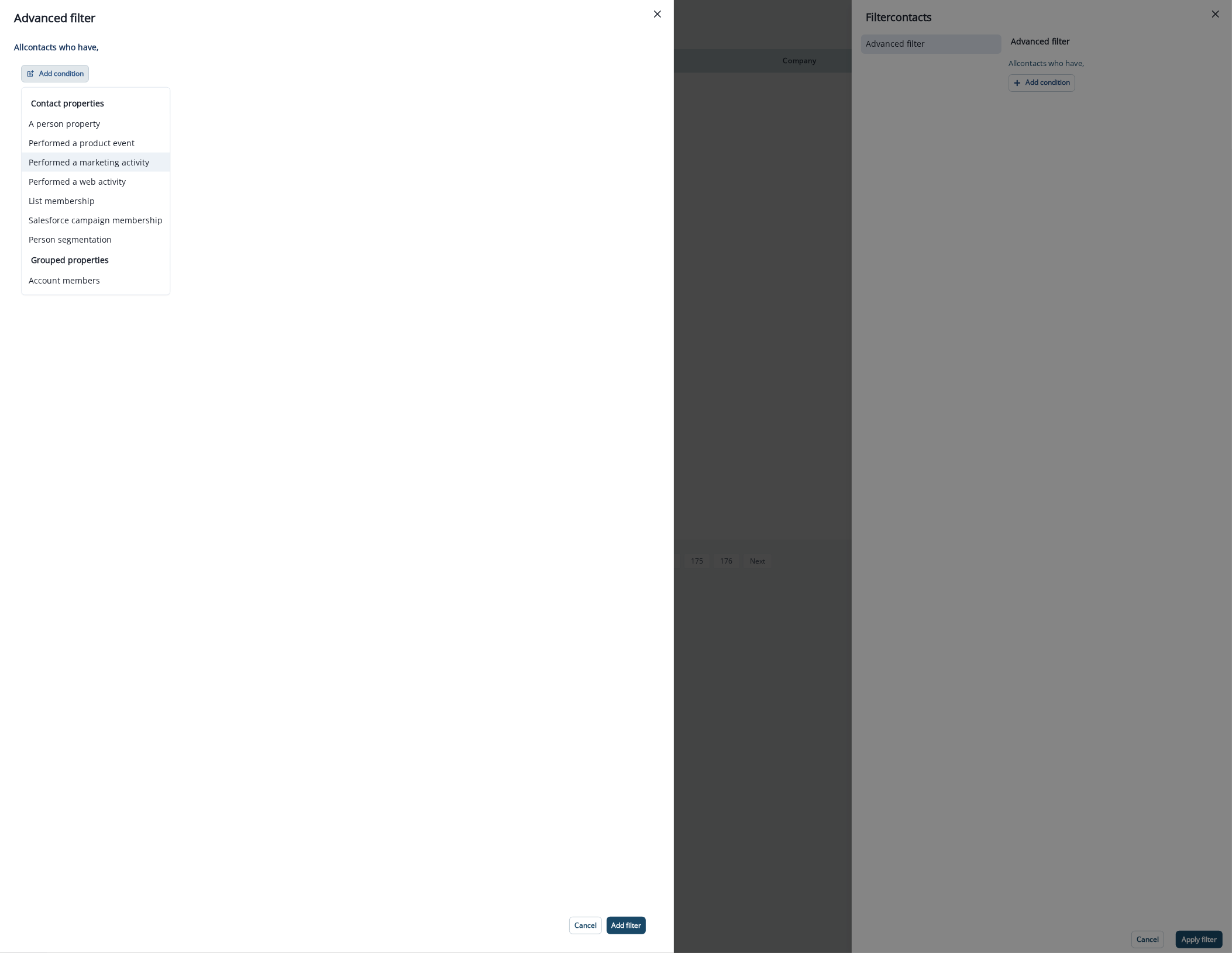
click at [72, 154] on button "Performed a marketing activity" at bounding box center [96, 162] width 148 height 19
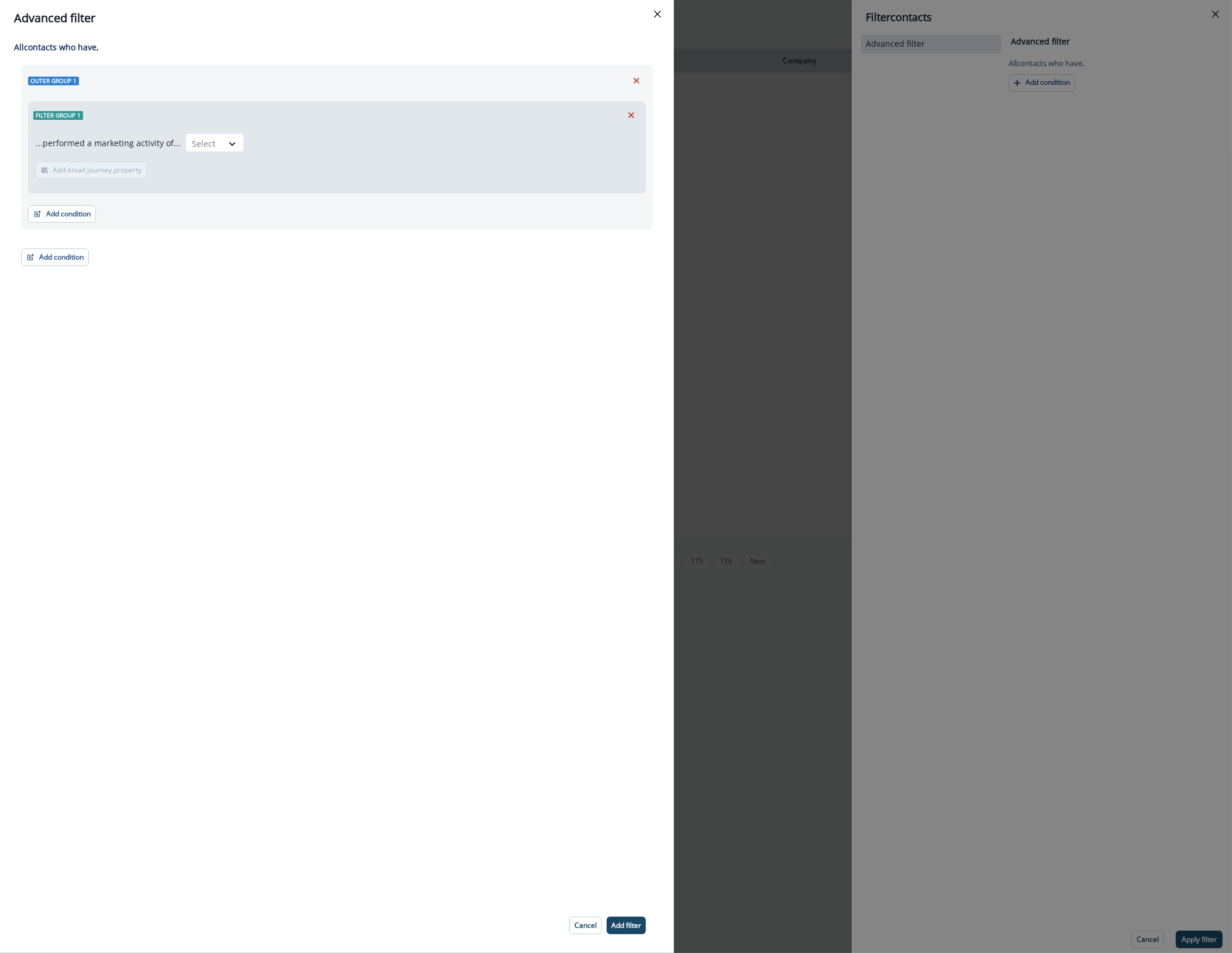
click at [229, 154] on div "...performed a marketing activity of... Select Add email journey property Email…" at bounding box center [337, 160] width 617 height 64
click at [230, 144] on icon at bounding box center [233, 144] width 6 height 4
click at [221, 189] on div "Emails delivered for journey" at bounding box center [263, 191] width 165 height 22
click at [134, 173] on p "Add time frame" at bounding box center [152, 170] width 51 height 8
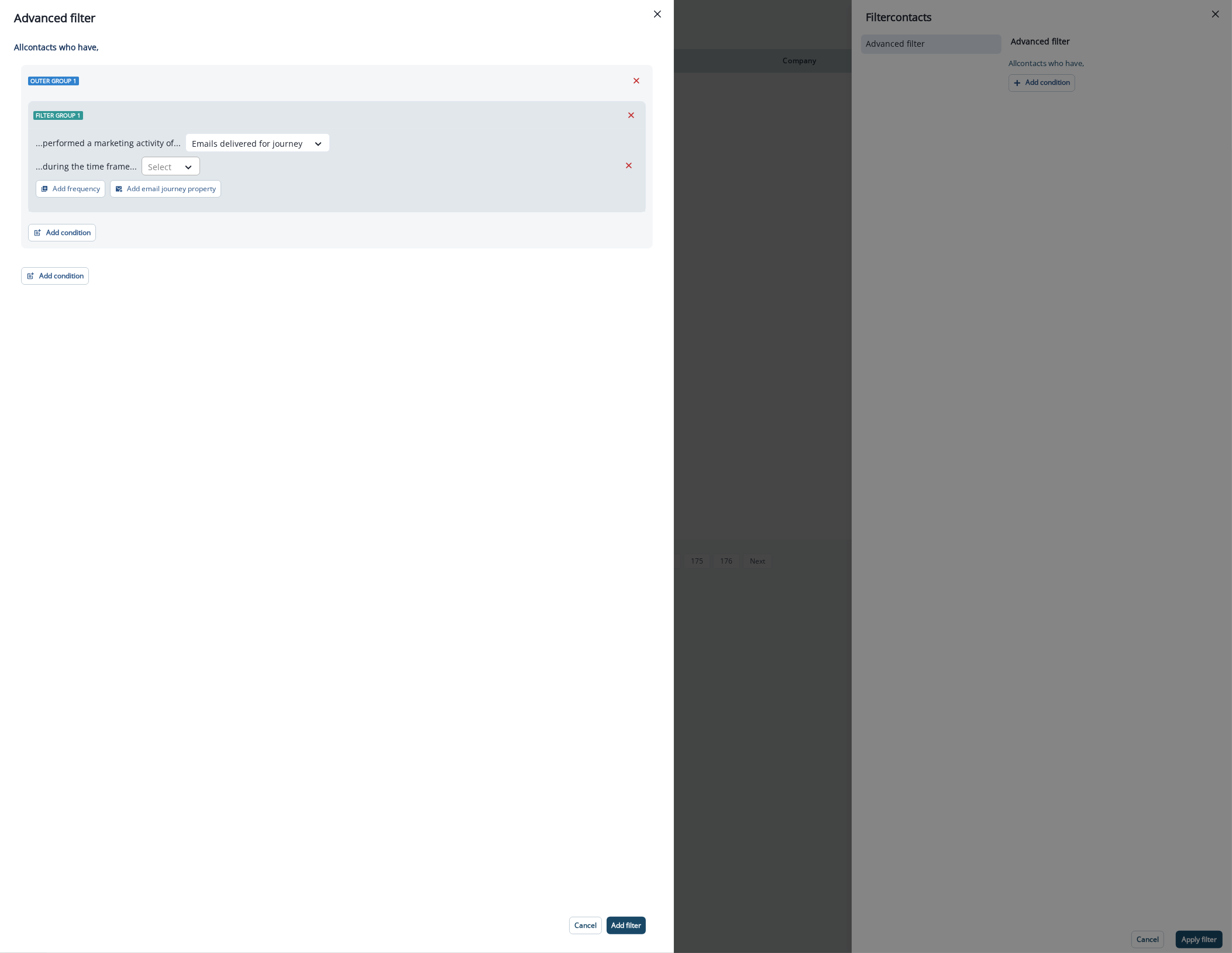
click at [159, 162] on div at bounding box center [160, 167] width 24 height 15
click at [173, 192] on div "in past" at bounding box center [225, 193] width 174 height 22
click at [245, 167] on input "text" at bounding box center [290, 166] width 166 height 19
type input "*"
type input "***"
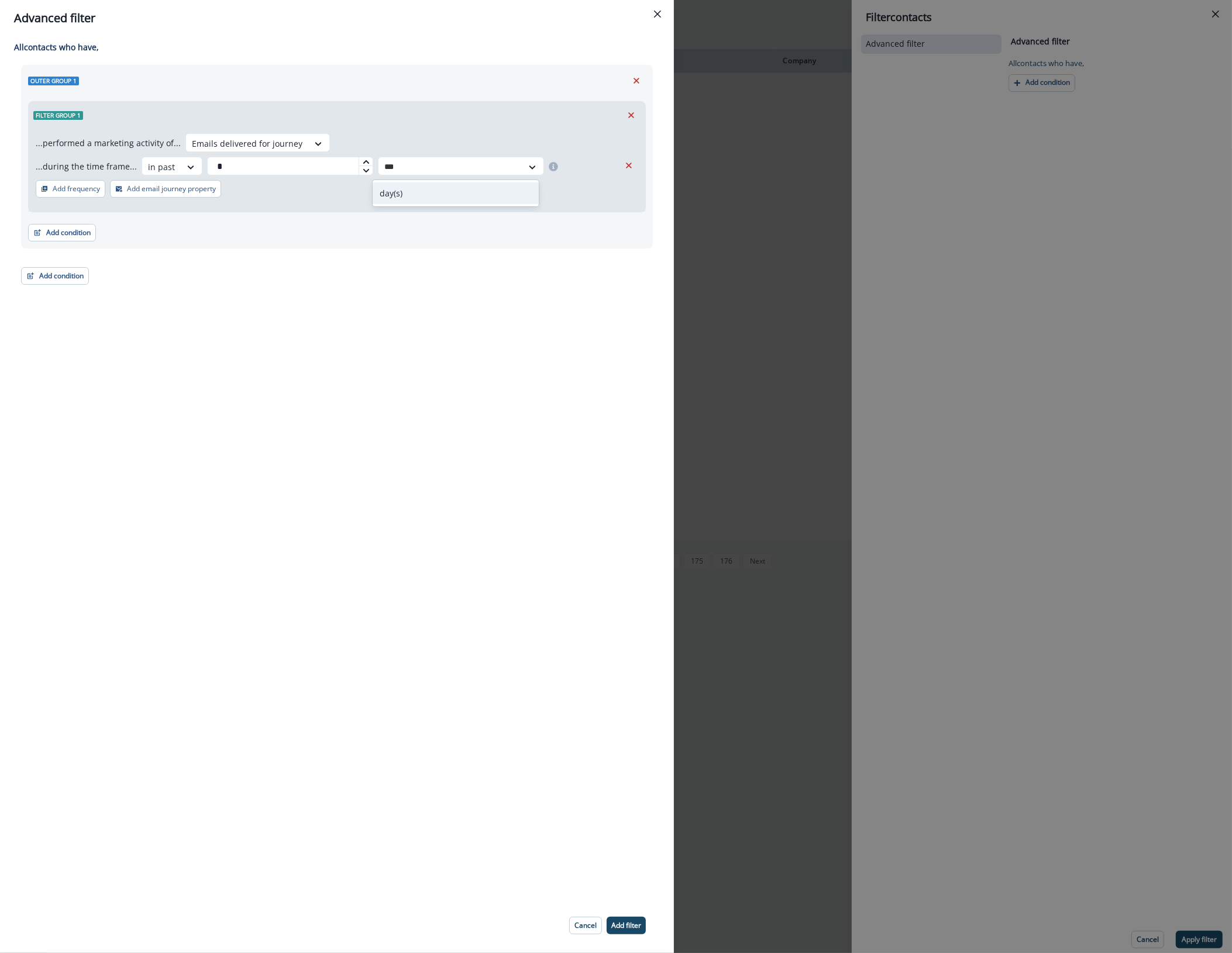
click at [417, 197] on div "day(s)" at bounding box center [455, 193] width 166 height 22
click at [161, 188] on p "Add email journey property" at bounding box center [171, 188] width 89 height 8
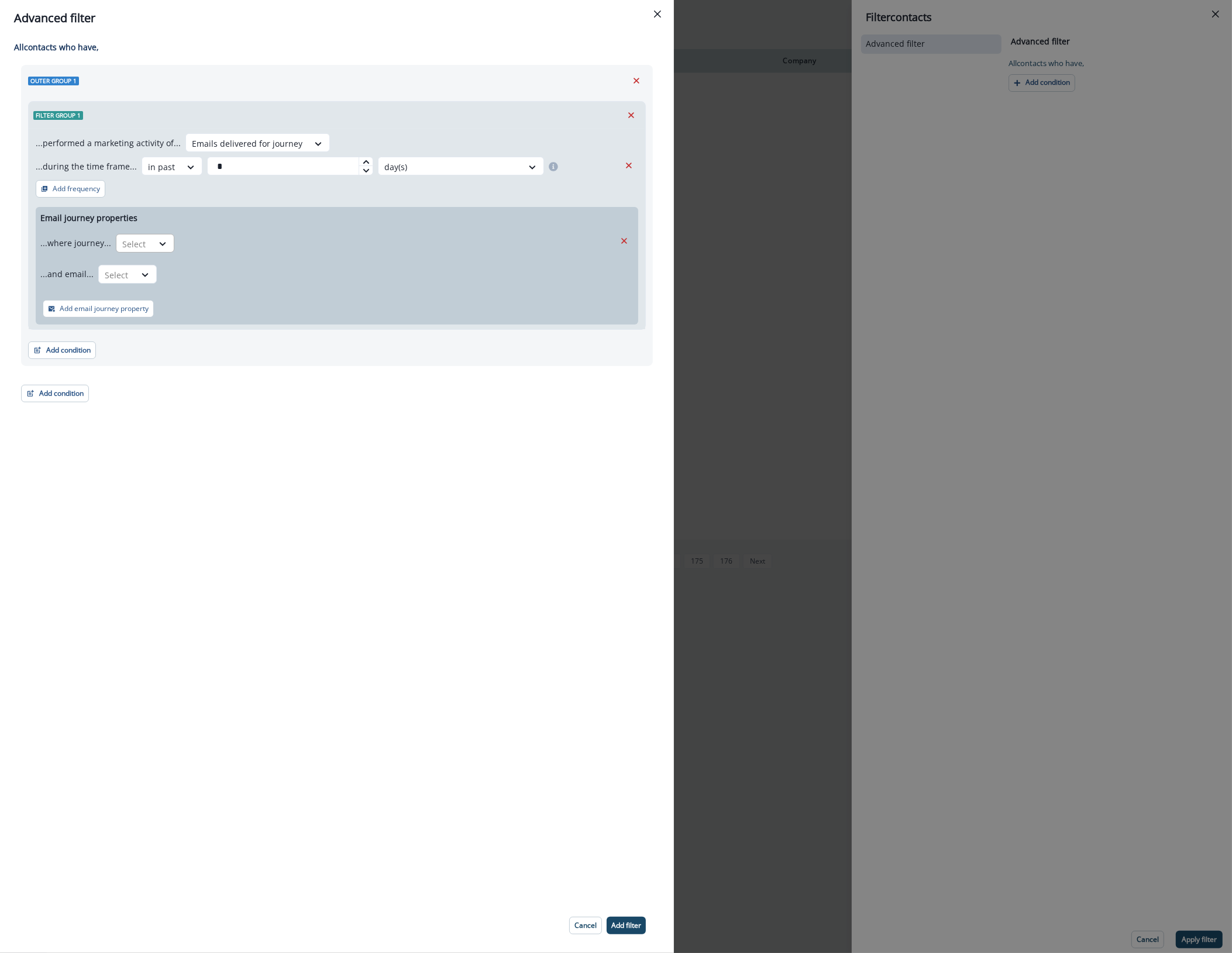
click at [142, 243] on div at bounding box center [134, 244] width 24 height 15
click at [135, 306] on div "is" at bounding box center [167, 314] width 110 height 22
click at [222, 246] on div at bounding box center [344, 244] width 317 height 15
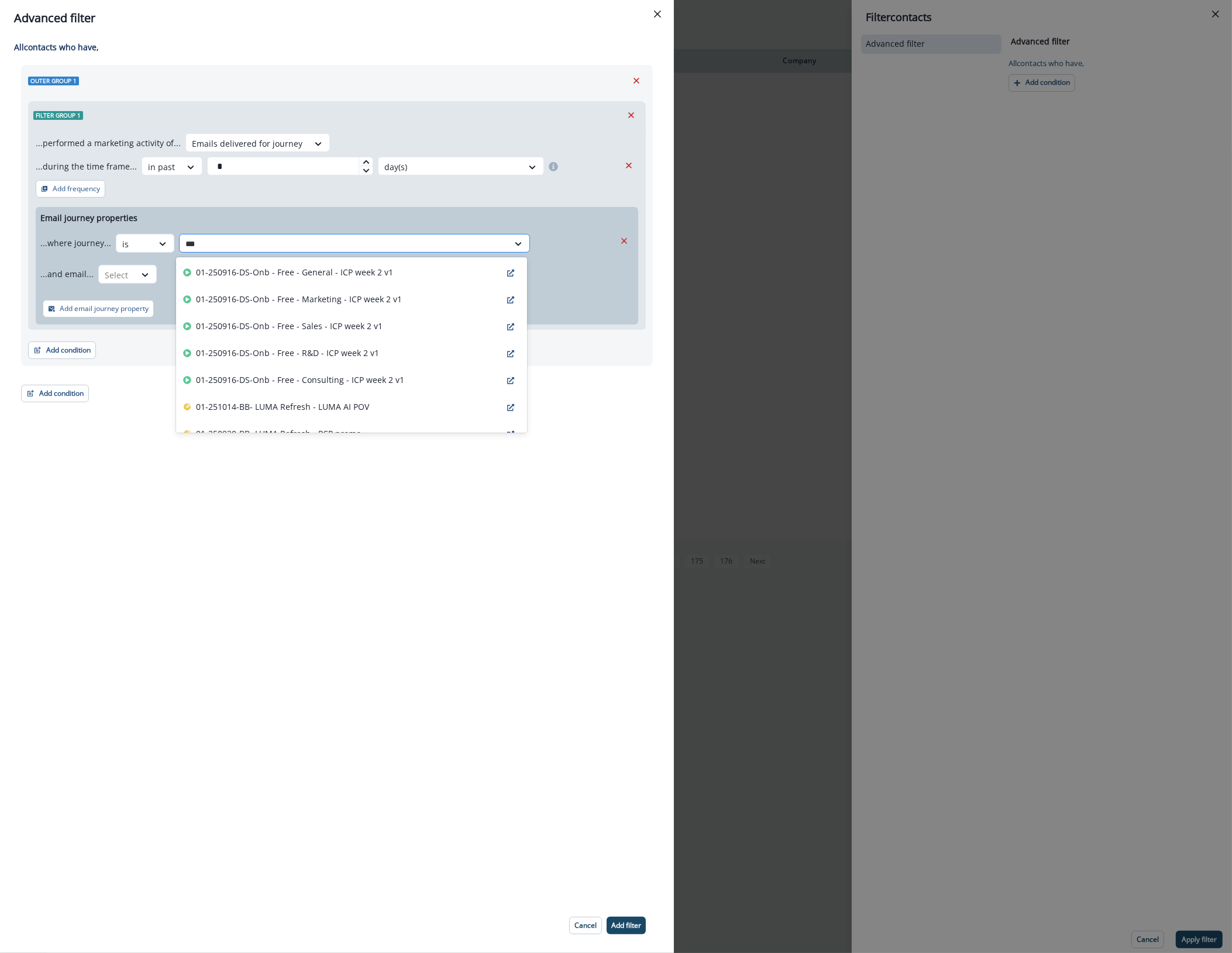
type input "****"
click at [363, 270] on p "01-250916-DS-Onb - Free - General - ICP week 2 v1" at bounding box center [294, 272] width 197 height 12
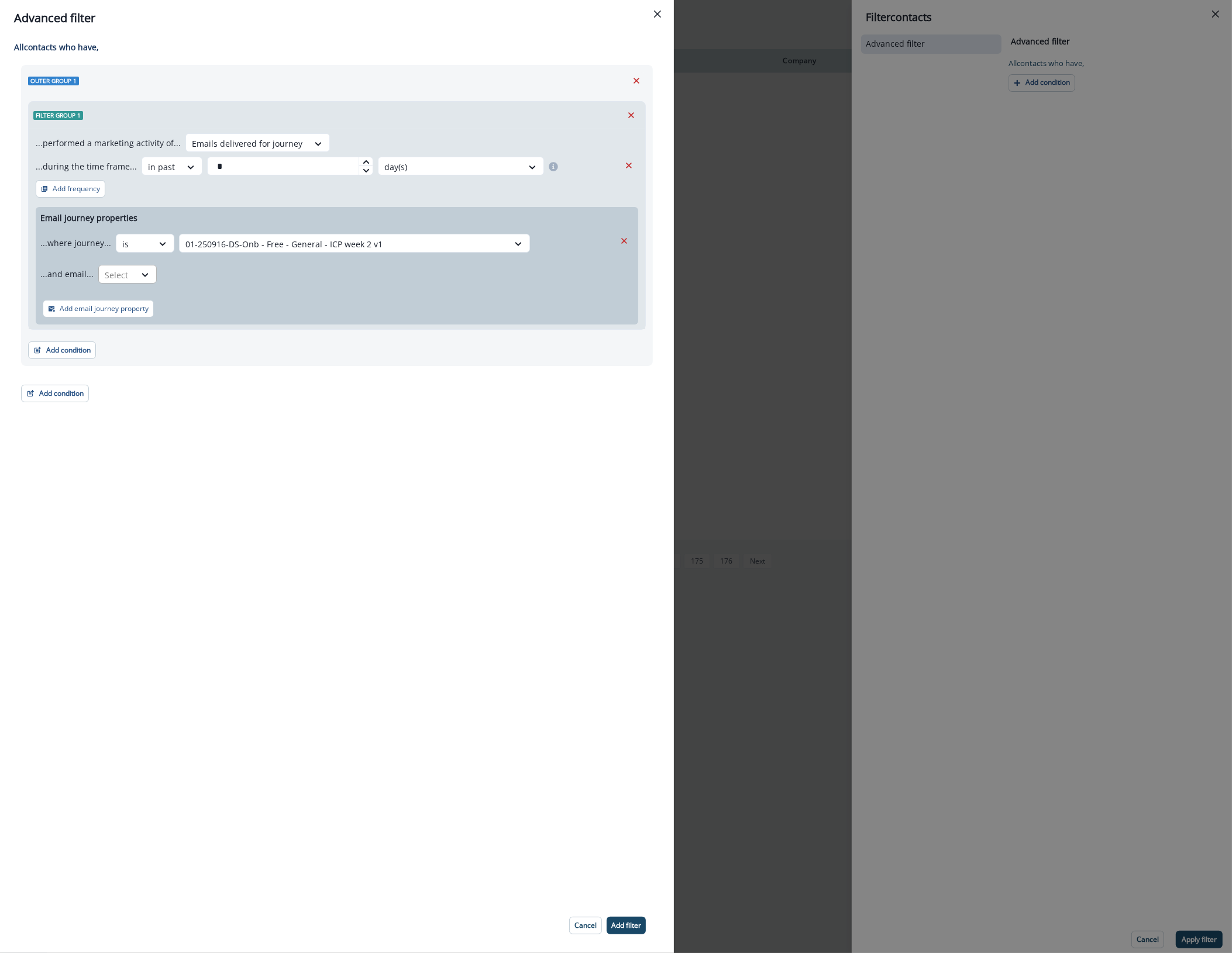
click at [114, 278] on div at bounding box center [116, 276] width 24 height 15
click at [113, 337] on div "is" at bounding box center [150, 344] width 110 height 22
click at [213, 269] on div at bounding box center [327, 276] width 317 height 15
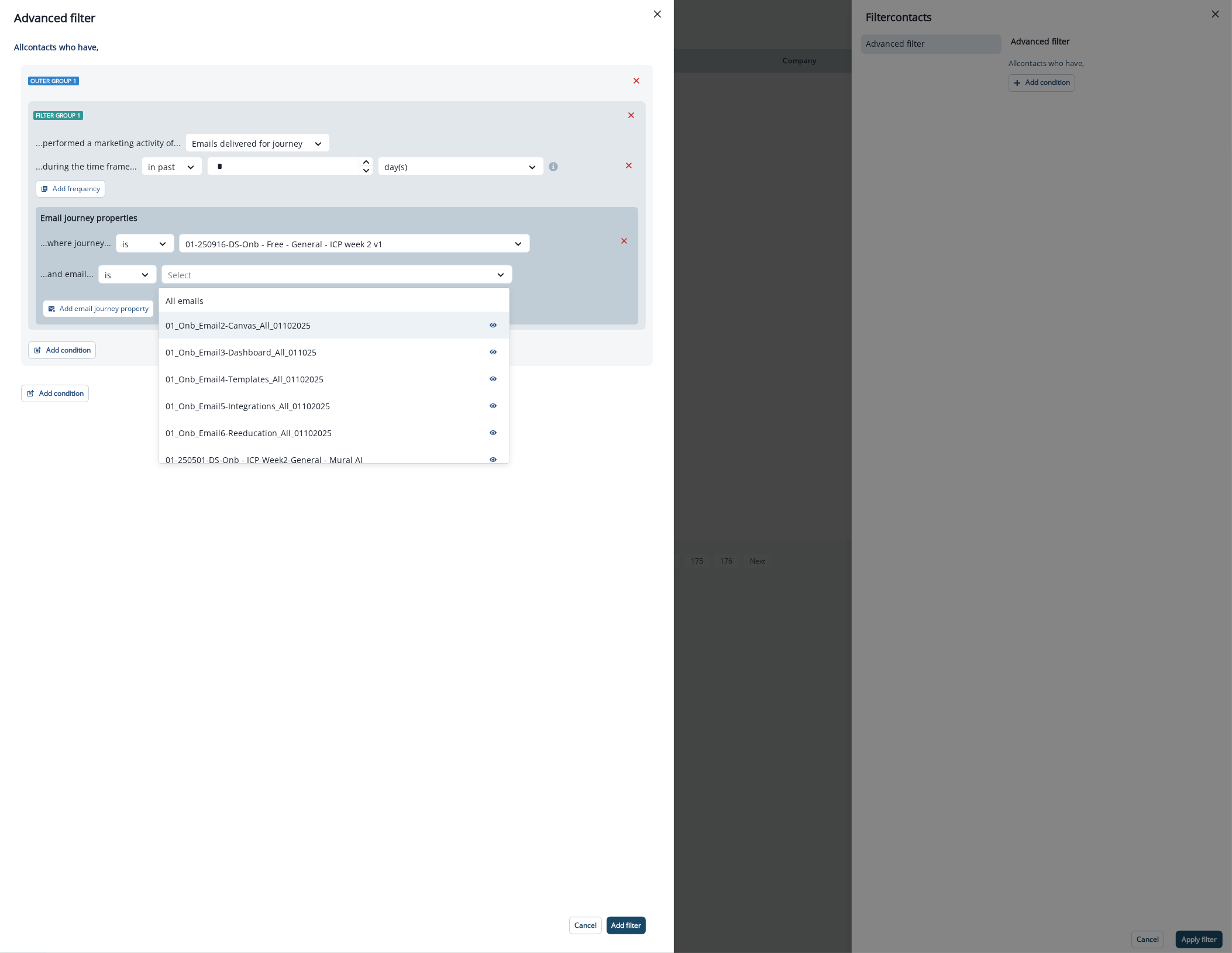
click at [208, 330] on p "01_Onb_Email2-Canvas_All_01102025" at bounding box center [238, 325] width 145 height 12
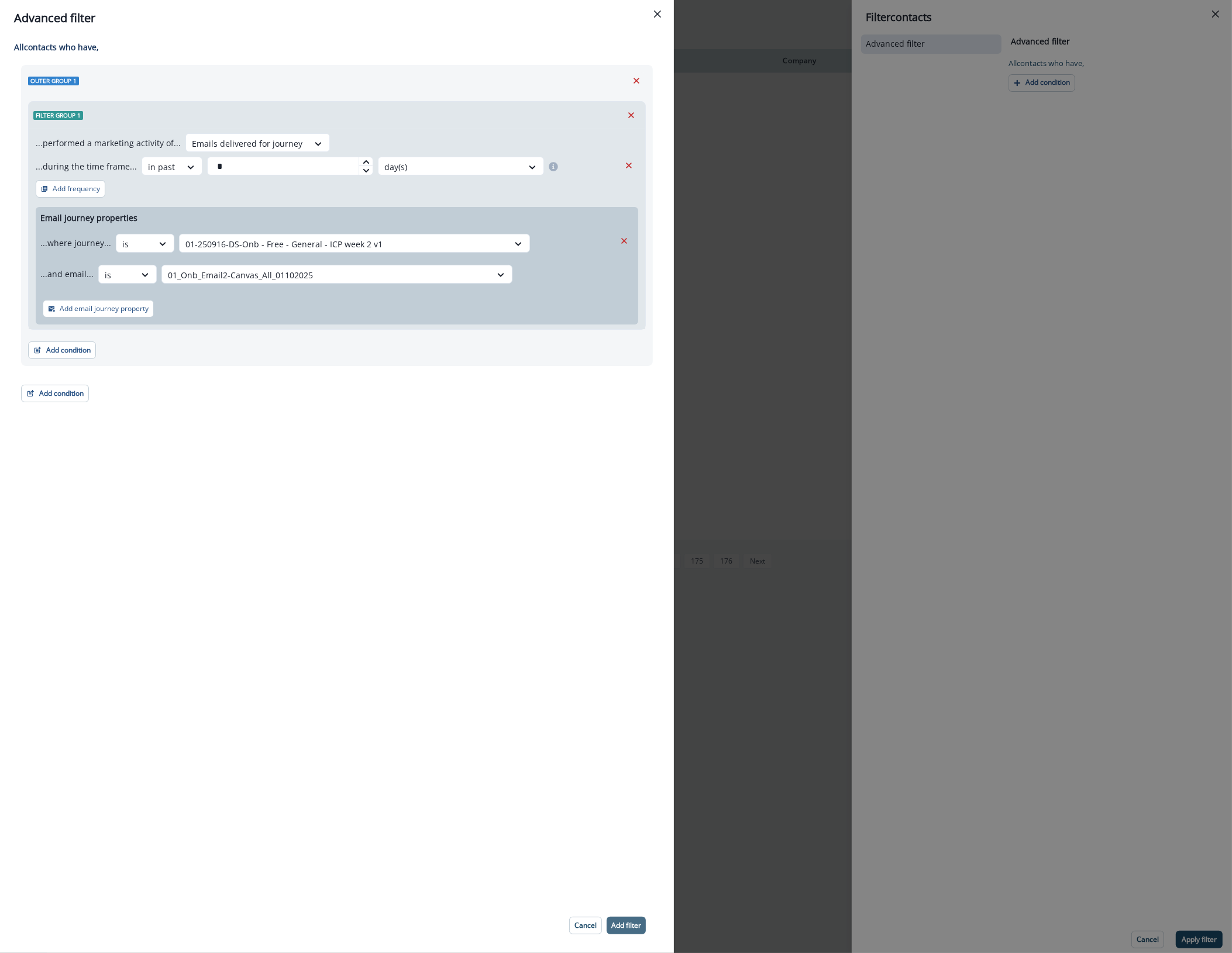
click at [623, 924] on p "Add filter" at bounding box center [626, 926] width 30 height 8
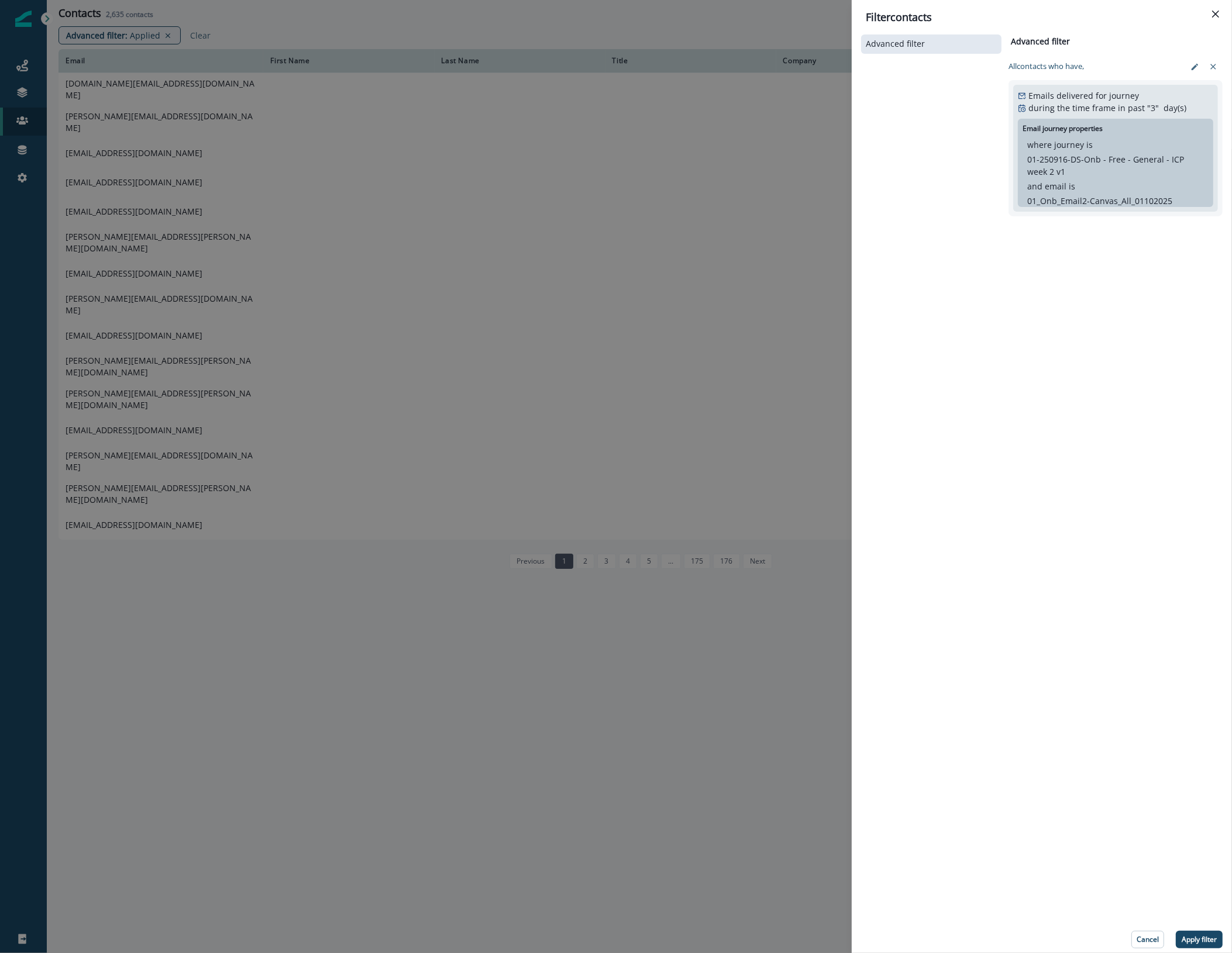
click at [1203, 939] on p "Apply filter" at bounding box center [1199, 939] width 35 height 8
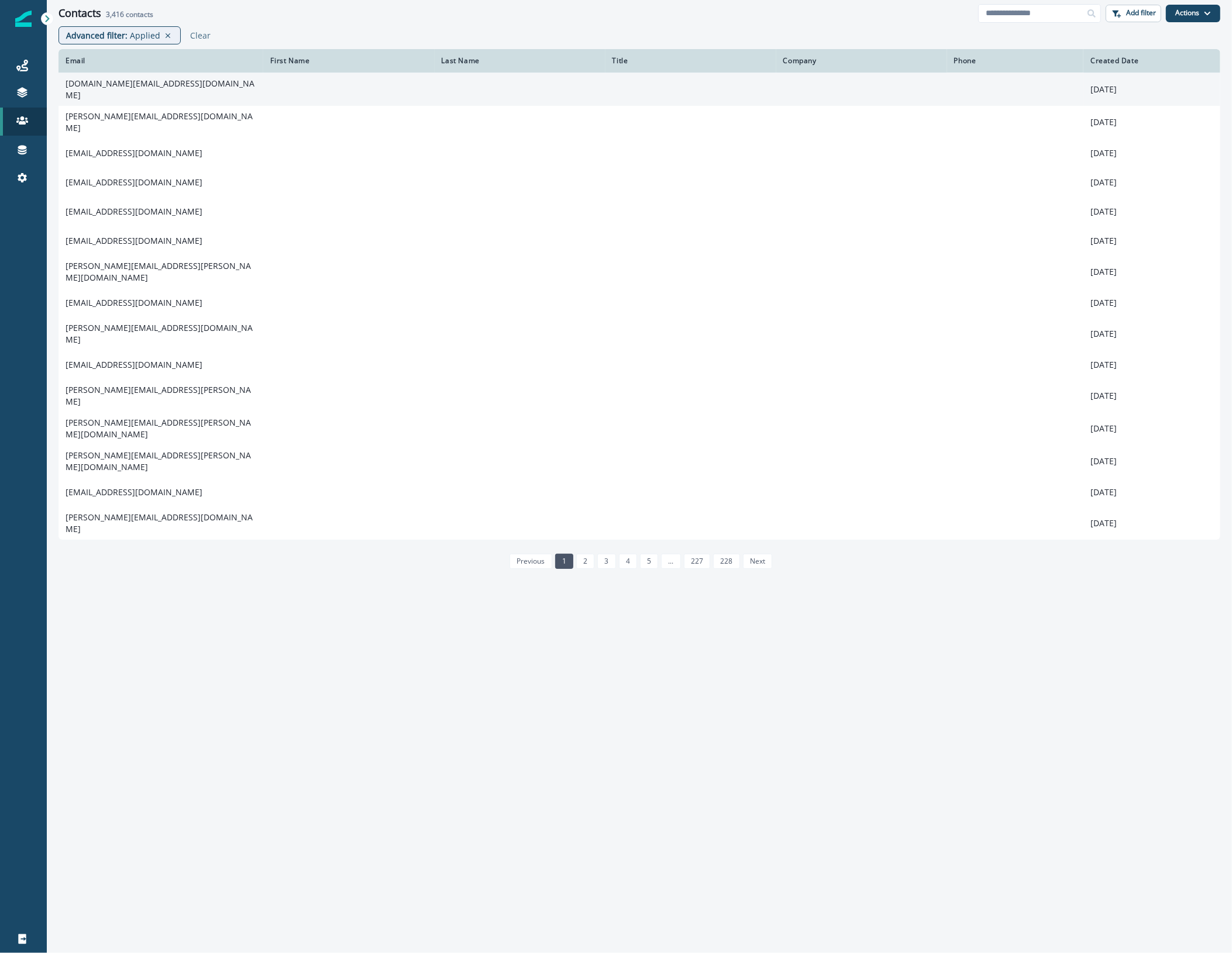
click at [175, 85] on td "[DOMAIN_NAME][EMAIL_ADDRESS][DOMAIN_NAME]" at bounding box center [161, 90] width 205 height 34
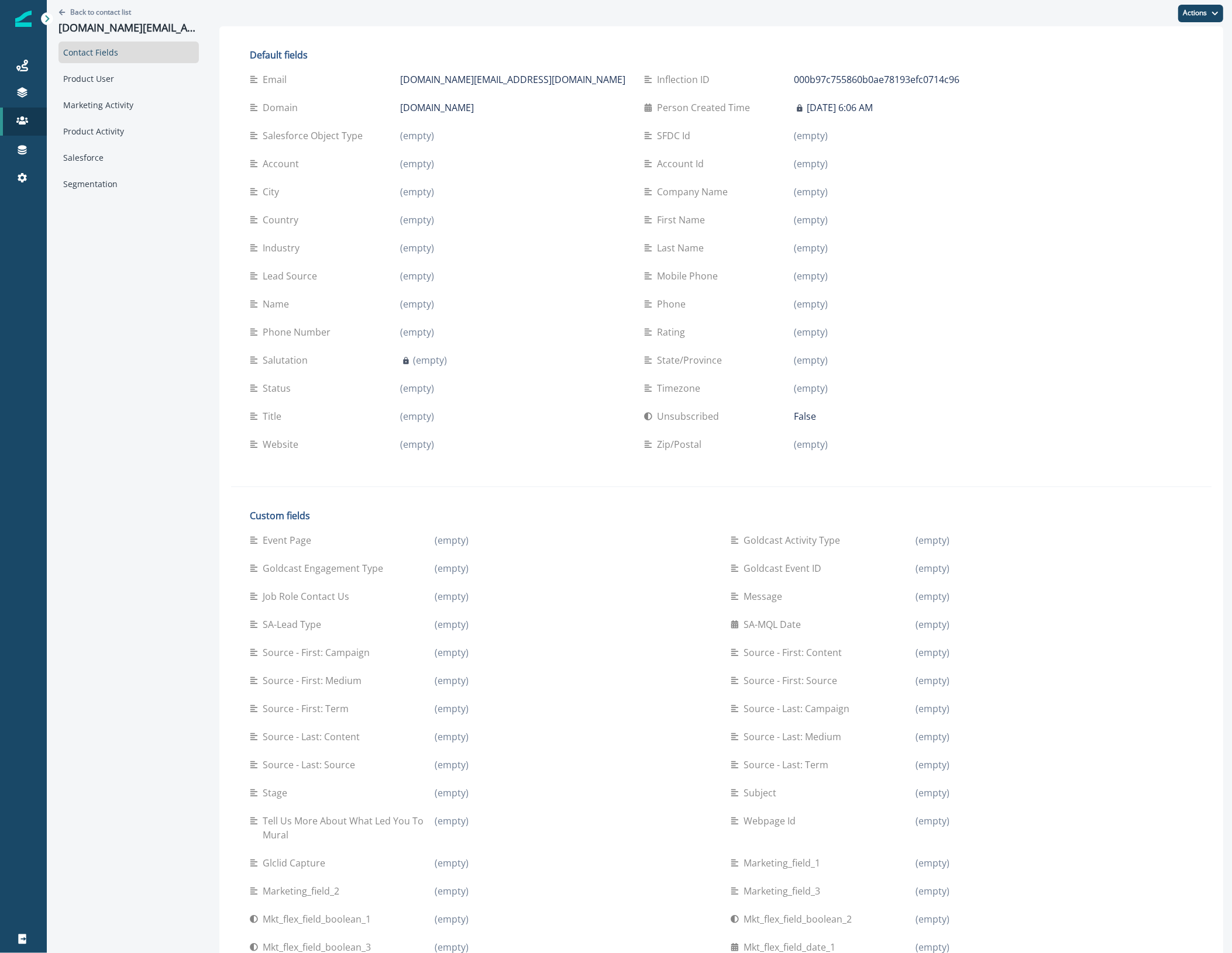
drag, startPoint x: 474, startPoint y: 77, endPoint x: 343, endPoint y: 80, distance: 131.0
click at [343, 80] on div "Email [DOMAIN_NAME][EMAIL_ADDRESS][DOMAIN_NAME]" at bounding box center [437, 80] width 376 height 14
copy div "[DOMAIN_NAME][EMAIL_ADDRESS][DOMAIN_NAME]"
click at [89, 4] on div "Back to contact list [DOMAIN_NAME][EMAIL_ADDRESS][DOMAIN_NAME]" at bounding box center [129, 21] width 141 height 42
click at [90, 10] on p "Back to contact list" at bounding box center [101, 12] width 61 height 10
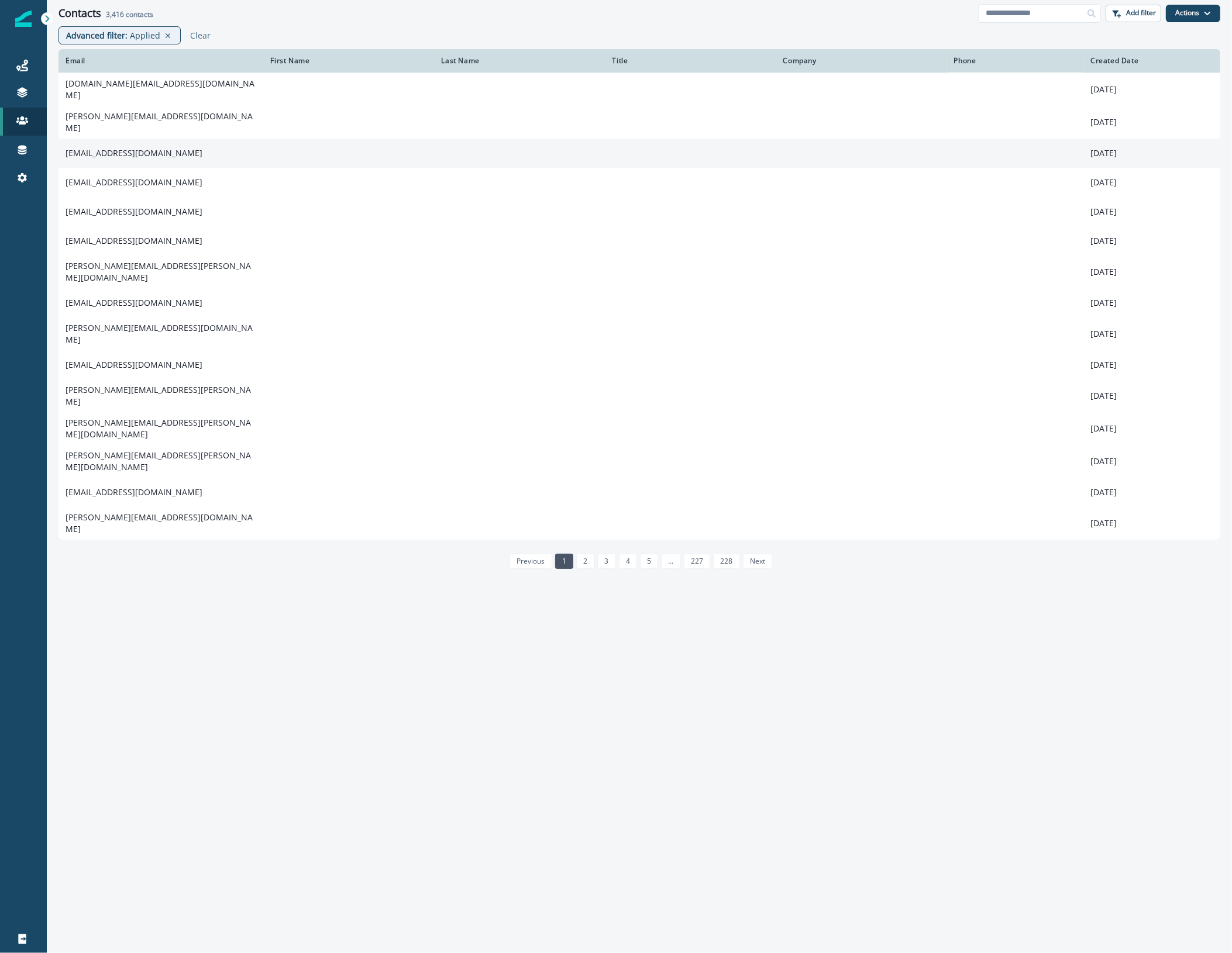
click at [123, 145] on td "[EMAIL_ADDRESS][DOMAIN_NAME]" at bounding box center [161, 153] width 205 height 29
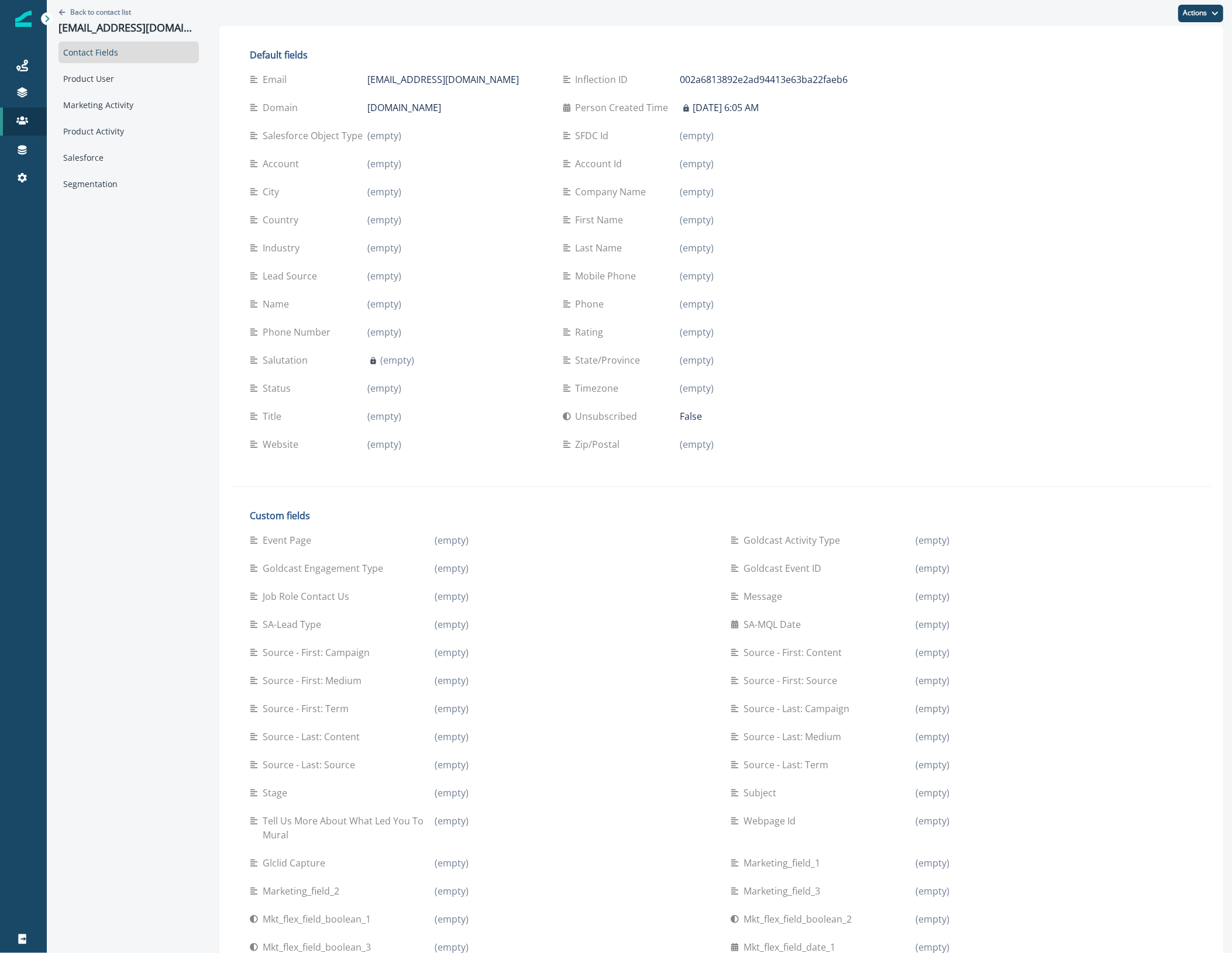
drag, startPoint x: 376, startPoint y: 85, endPoint x: 338, endPoint y: 85, distance: 38.0
click at [338, 85] on div "Email [EMAIL_ADDRESS][DOMAIN_NAME]" at bounding box center [396, 80] width 294 height 14
copy div "[EMAIL_ADDRESS][DOMAIN_NAME]"
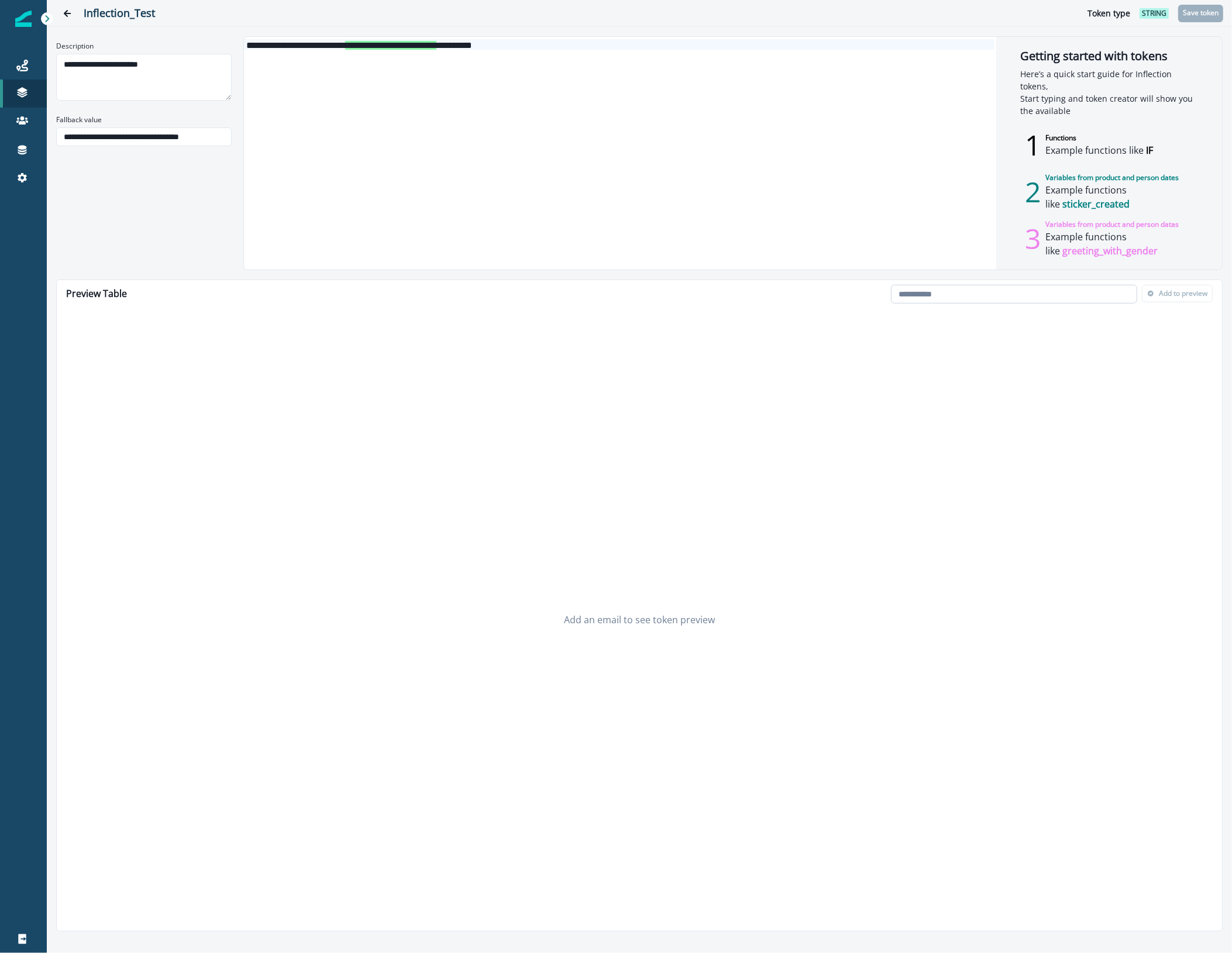
click at [1024, 301] on input "email" at bounding box center [1014, 294] width 246 height 19
type input "**********"
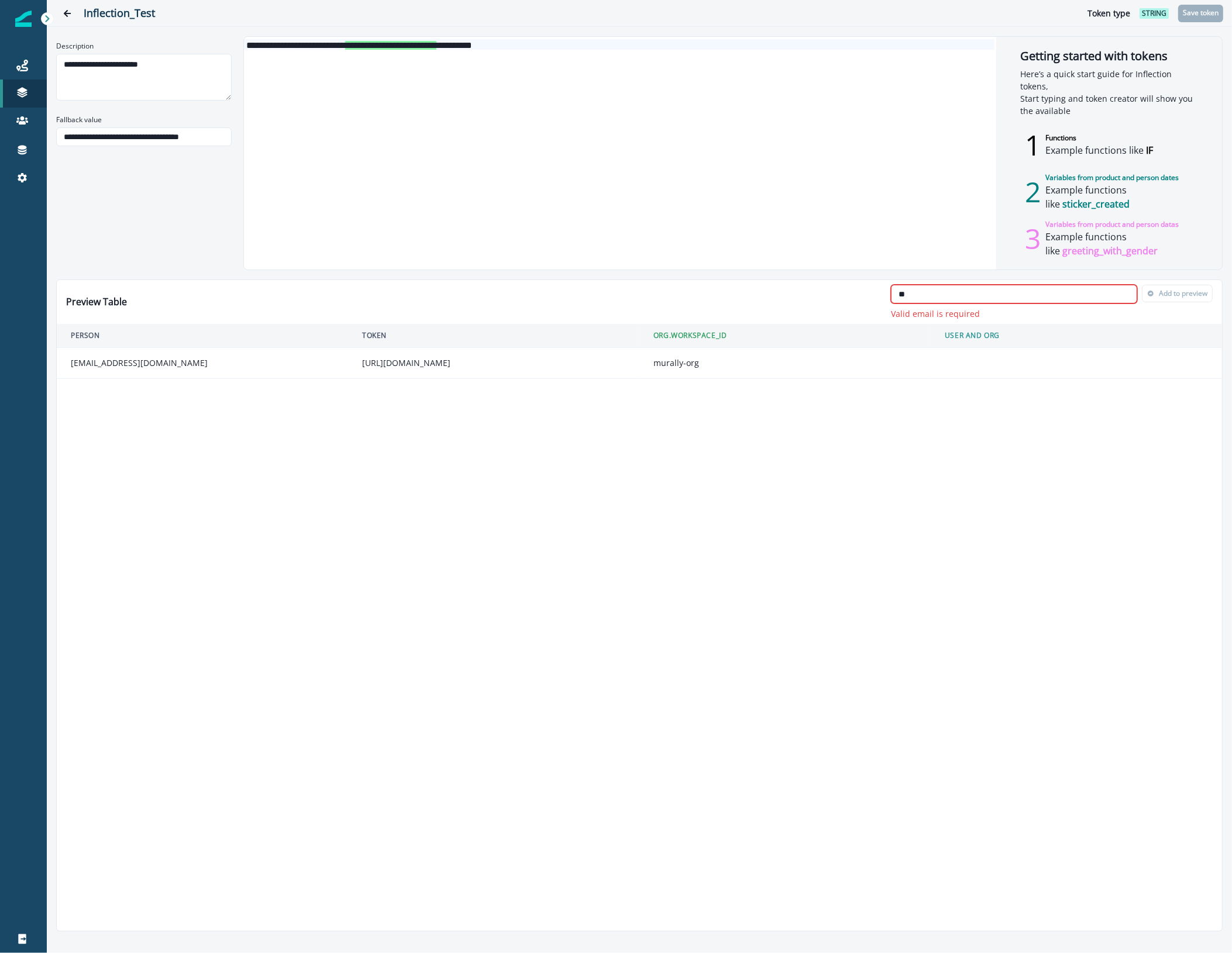
type input "*"
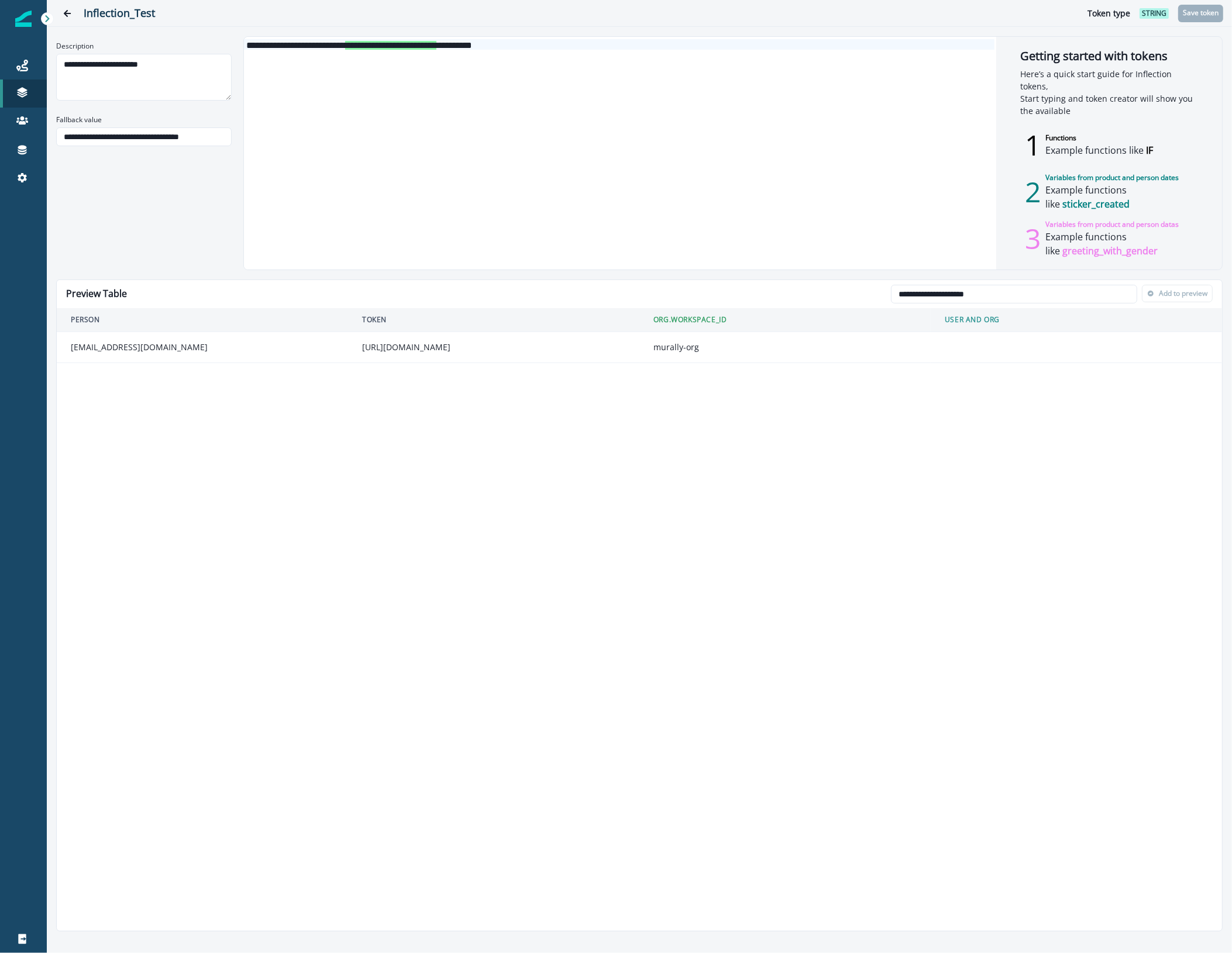
type input "**********"
click at [1182, 299] on button "Add to preview" at bounding box center [1177, 294] width 71 height 17
click at [992, 294] on input "email" at bounding box center [1014, 294] width 246 height 19
type input "**********"
click at [1182, 287] on button "Add to preview" at bounding box center [1177, 294] width 71 height 17
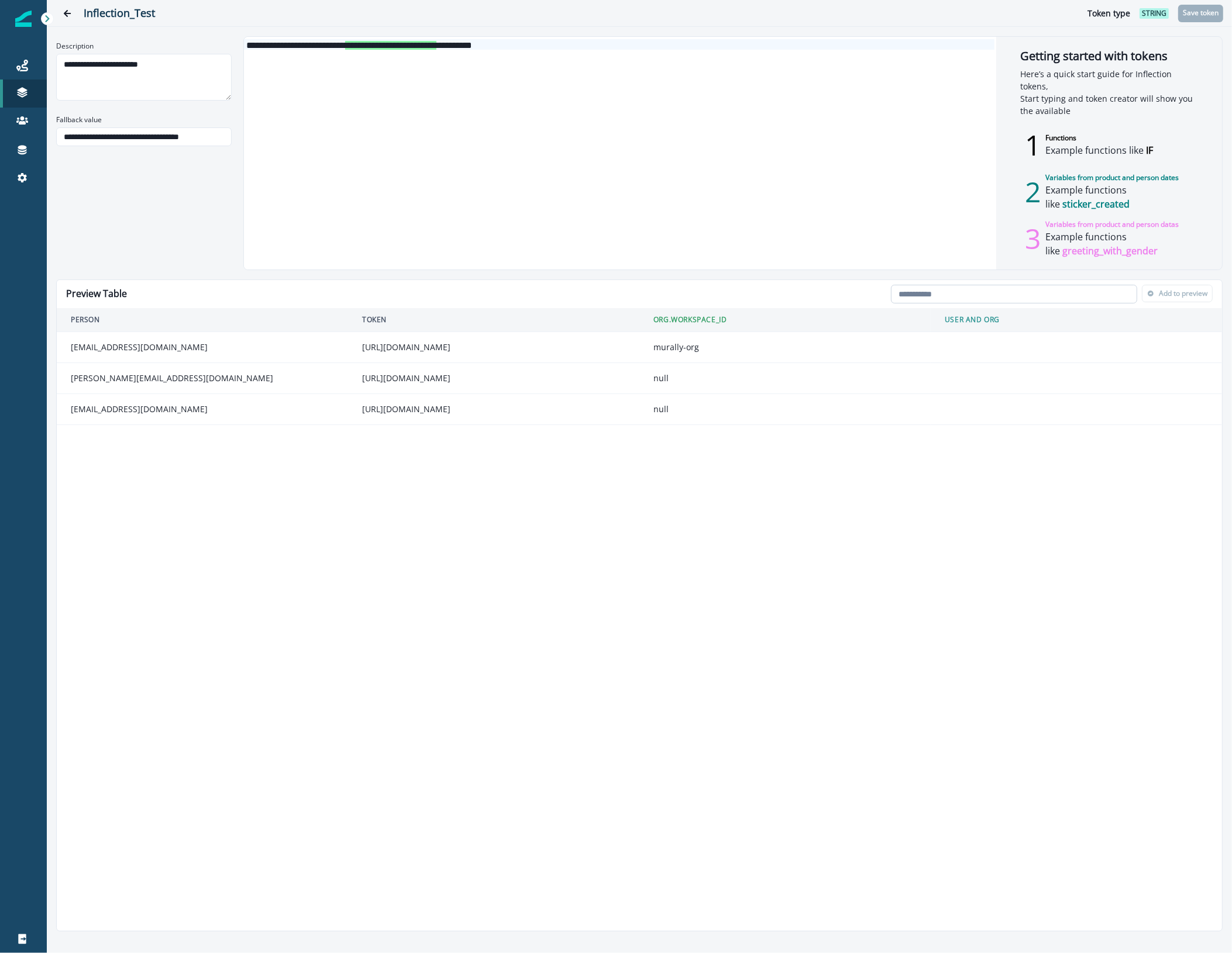
click at [1077, 292] on input "email" at bounding box center [1014, 294] width 246 height 19
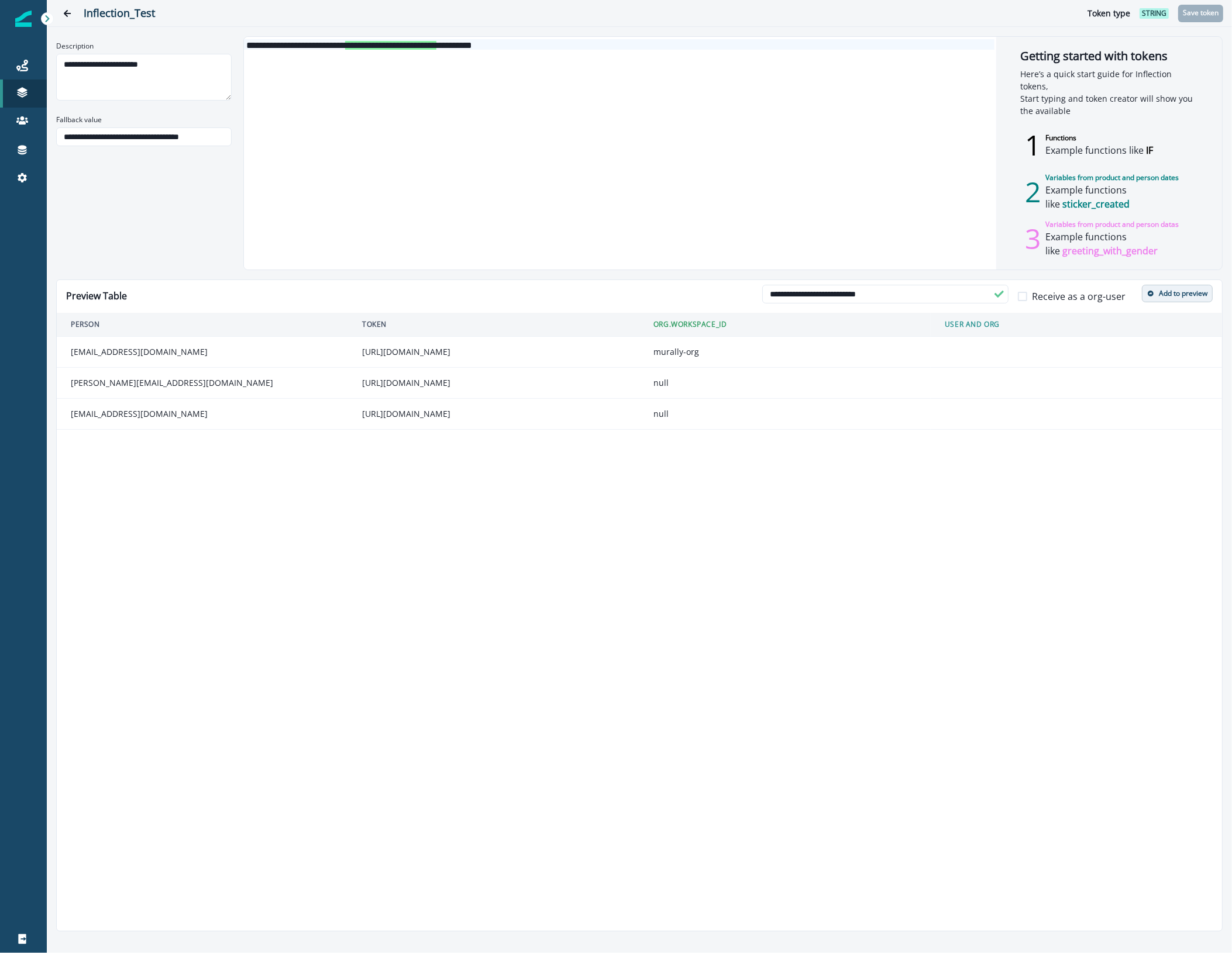
type input "**********"
click at [1198, 297] on p "Add to preview" at bounding box center [1183, 293] width 49 height 8
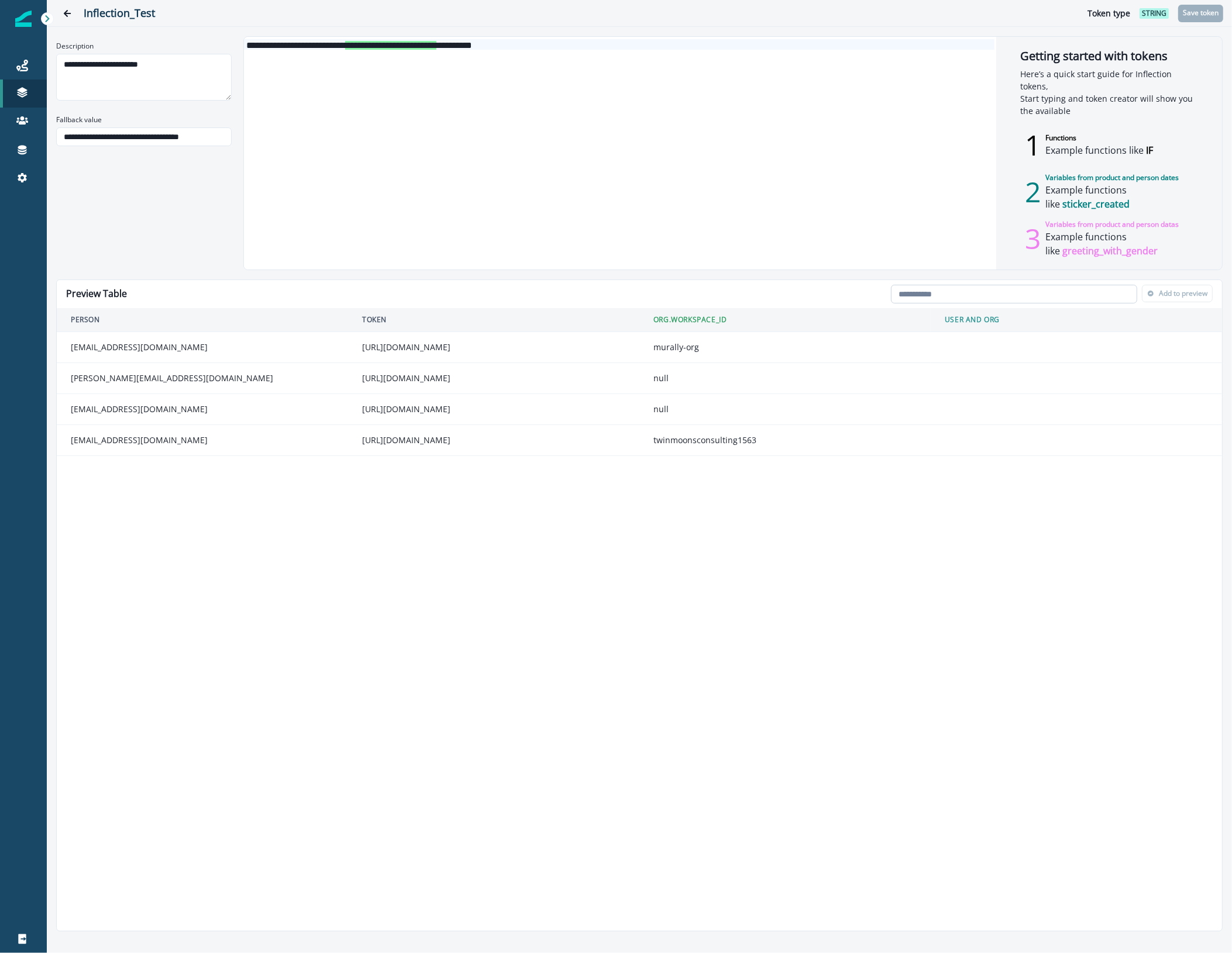
click at [945, 300] on input "email" at bounding box center [1014, 294] width 246 height 19
paste input "**********"
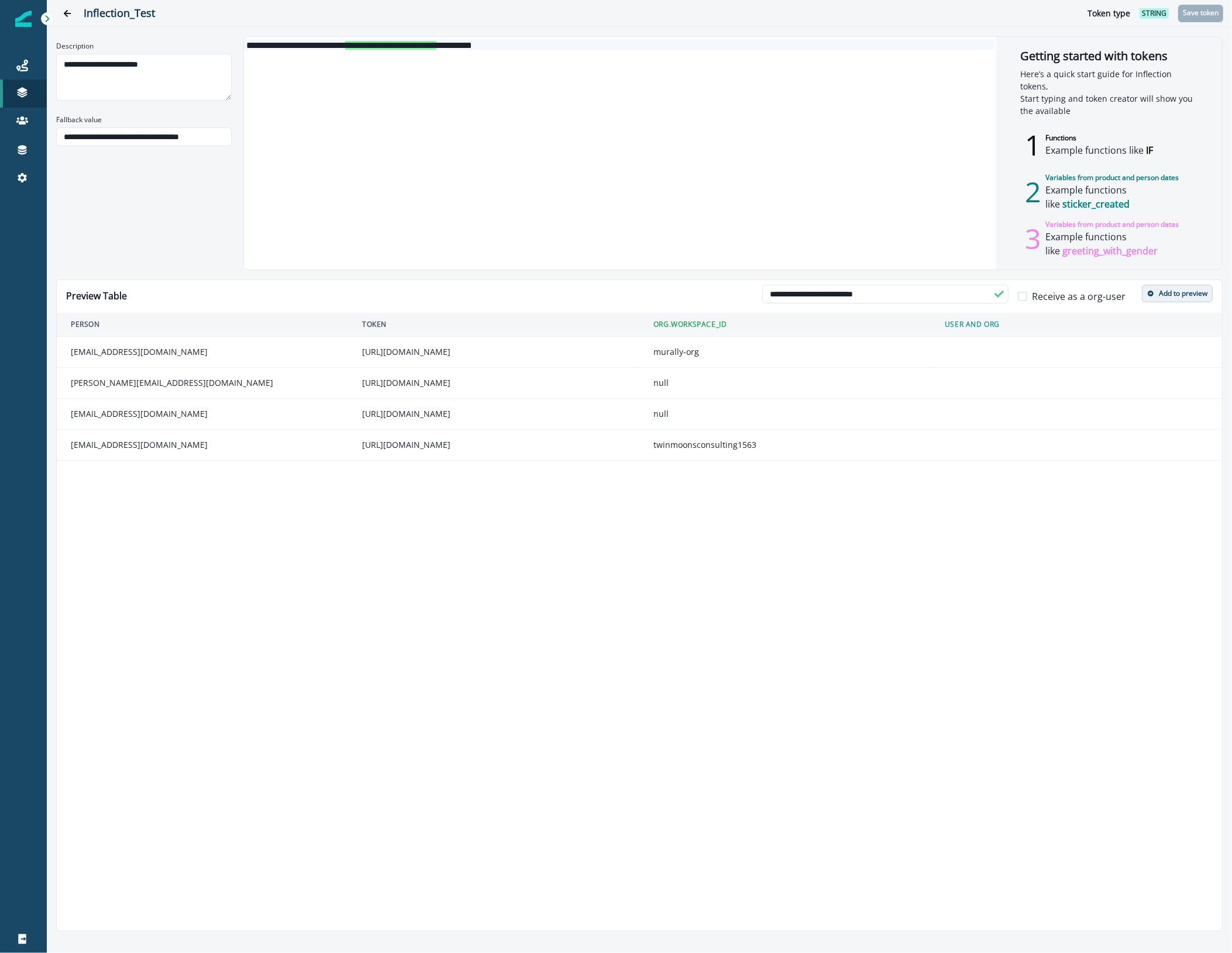
type input "**********"
click at [1183, 294] on p "Add to preview" at bounding box center [1183, 293] width 49 height 8
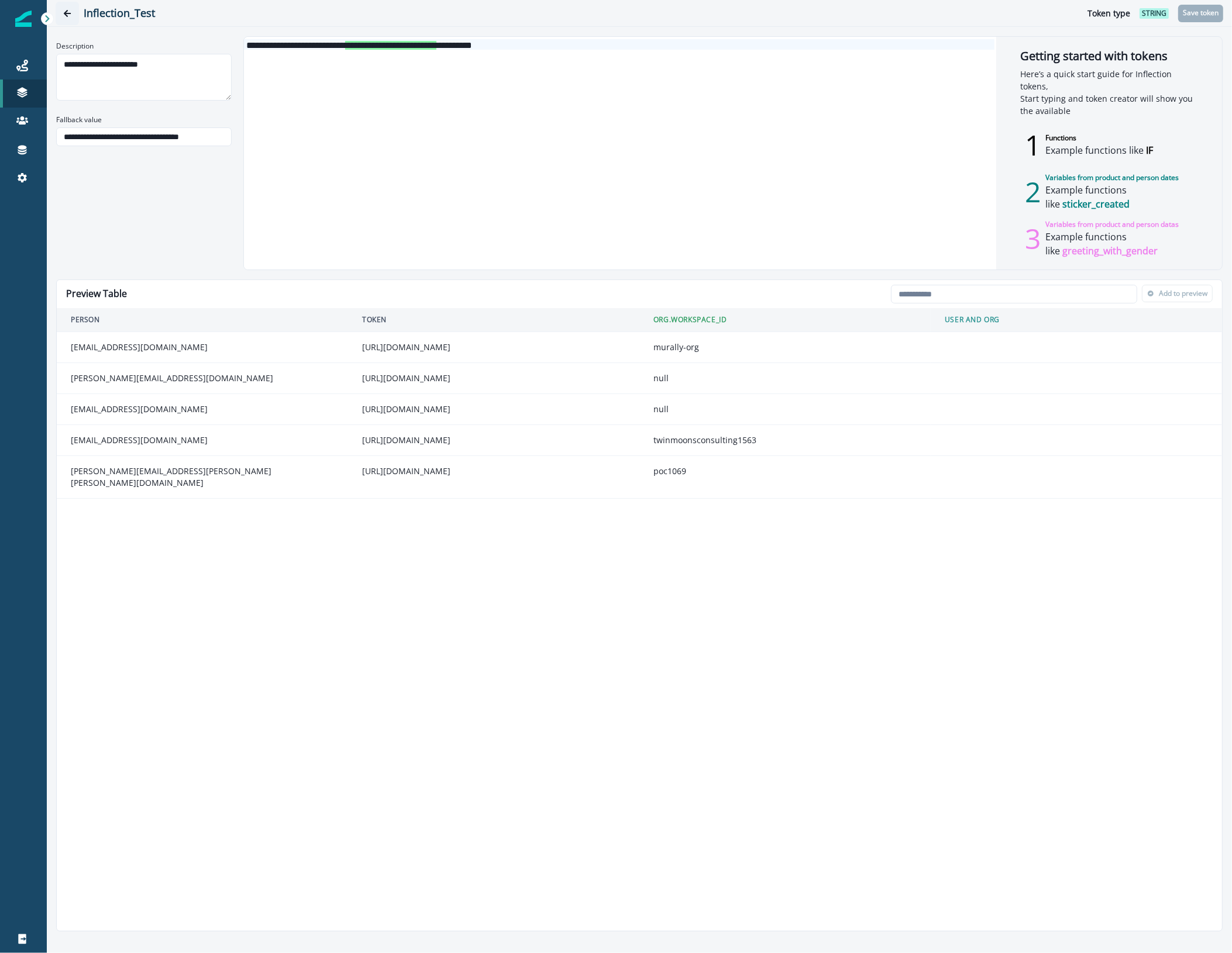
click at [64, 12] on icon "Go back" at bounding box center [67, 13] width 7 height 7
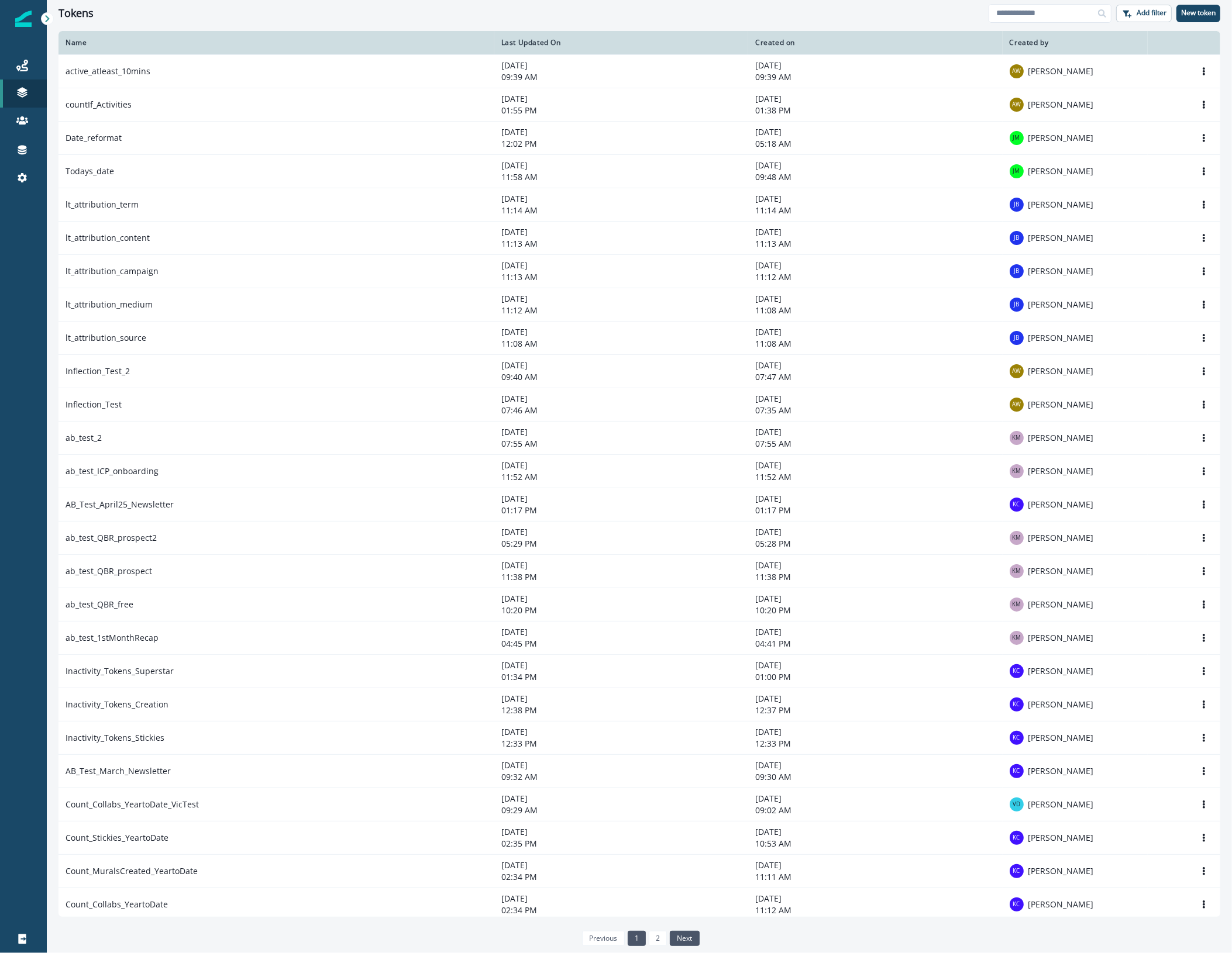
click at [683, 933] on link "next" at bounding box center [684, 939] width 29 height 15
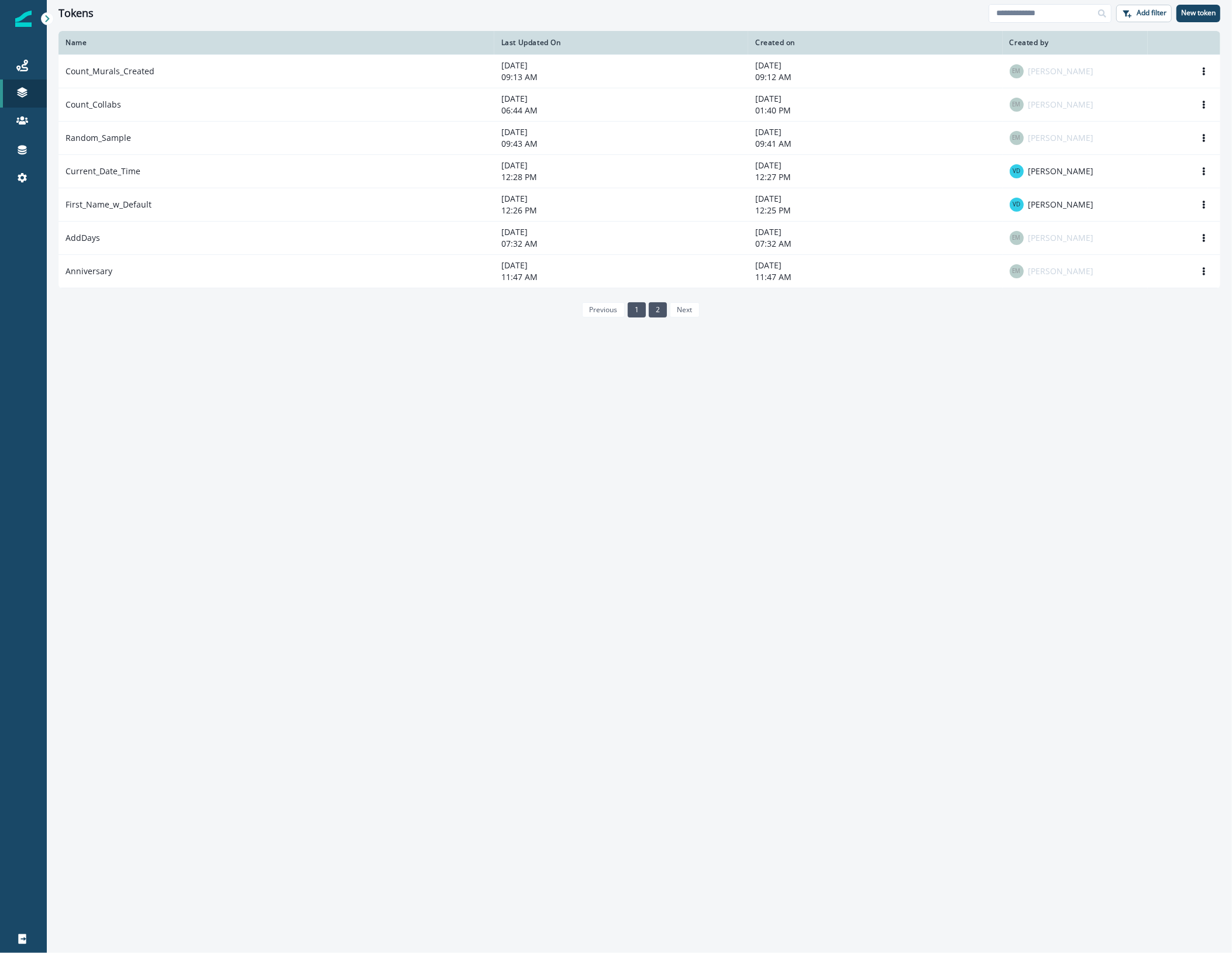
click at [639, 314] on link "1" at bounding box center [637, 310] width 18 height 15
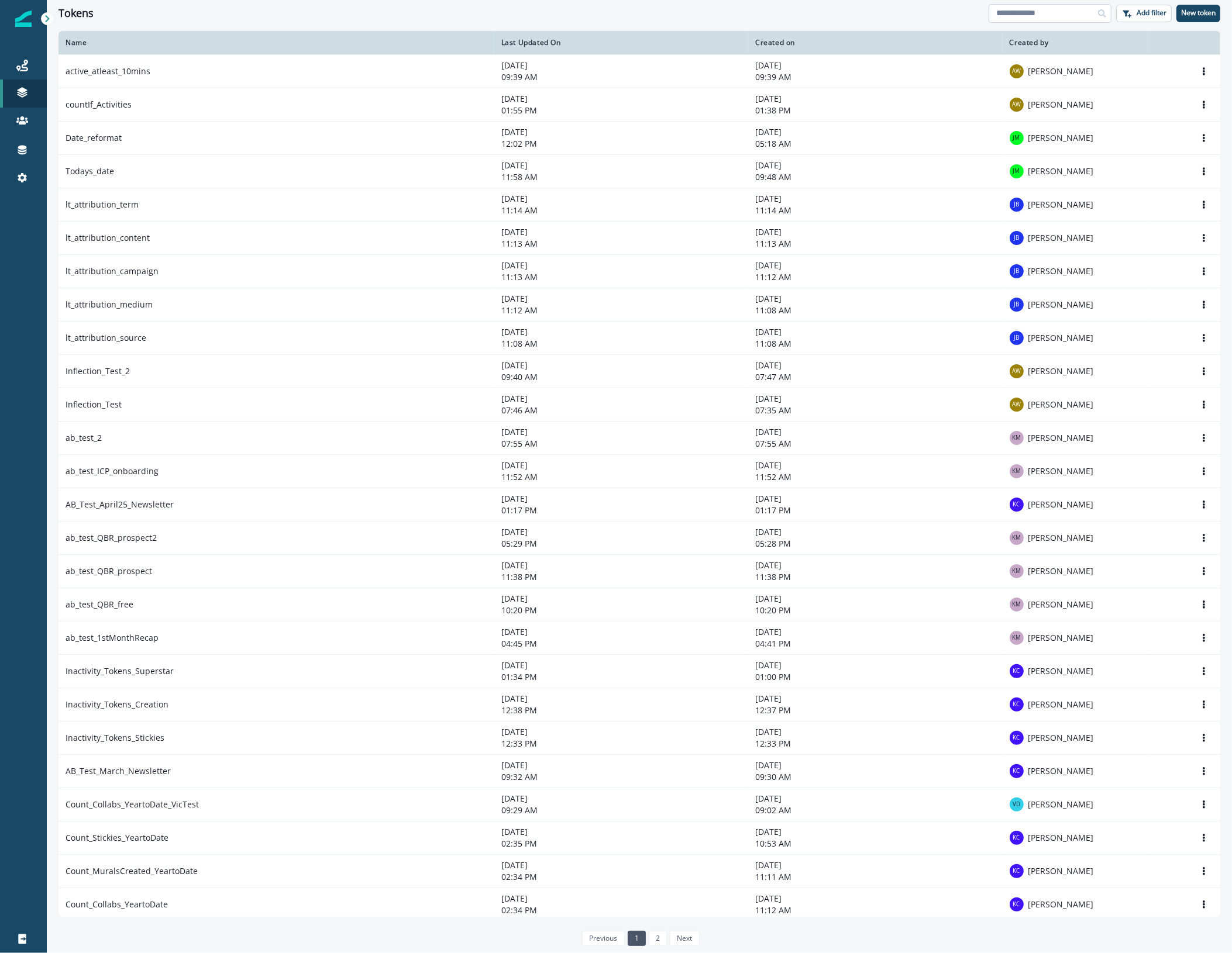
click at [1035, 13] on input at bounding box center [1050, 14] width 123 height 19
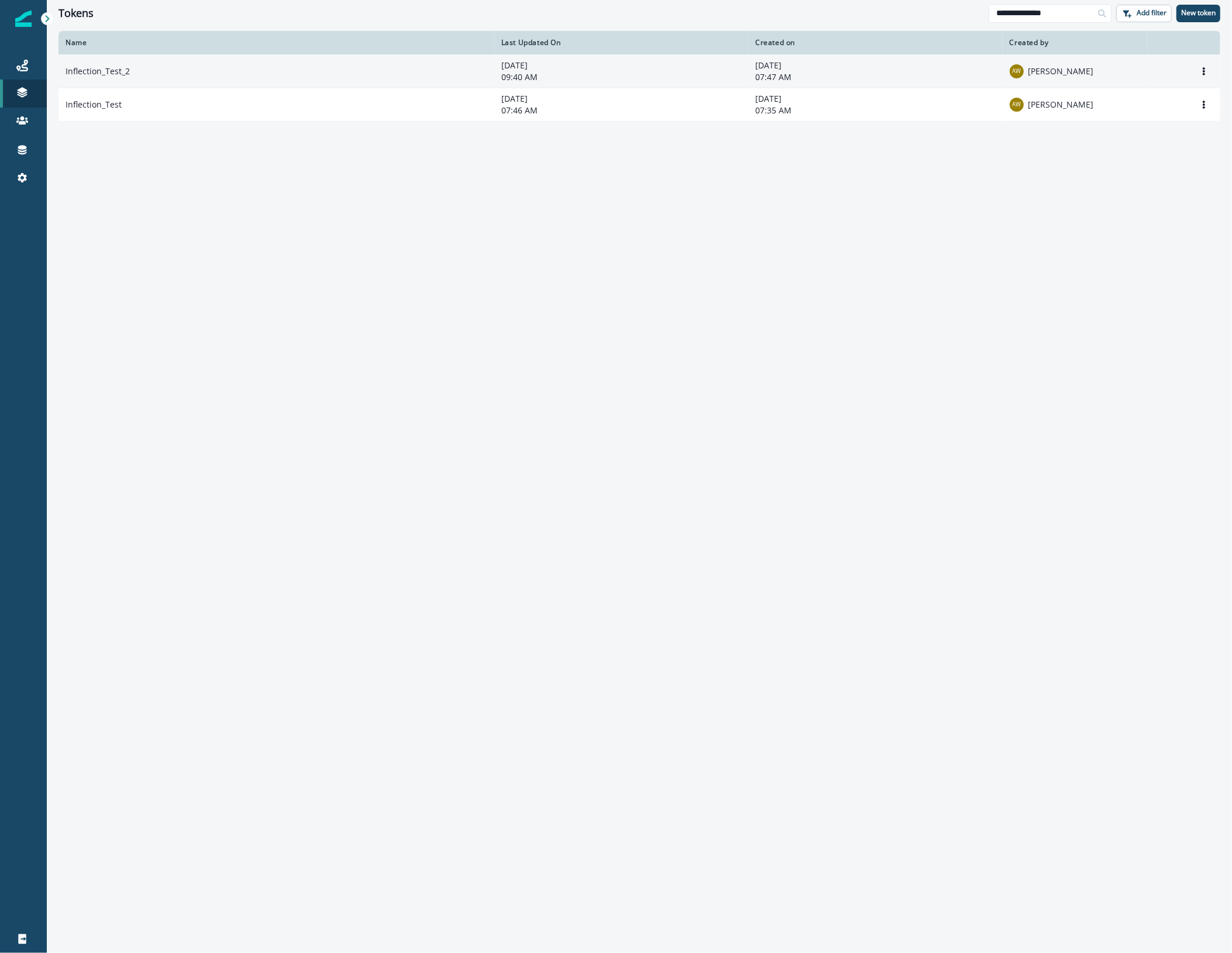
type input "**********"
click at [181, 67] on td "Inflection_Test_2" at bounding box center [276, 71] width 436 height 34
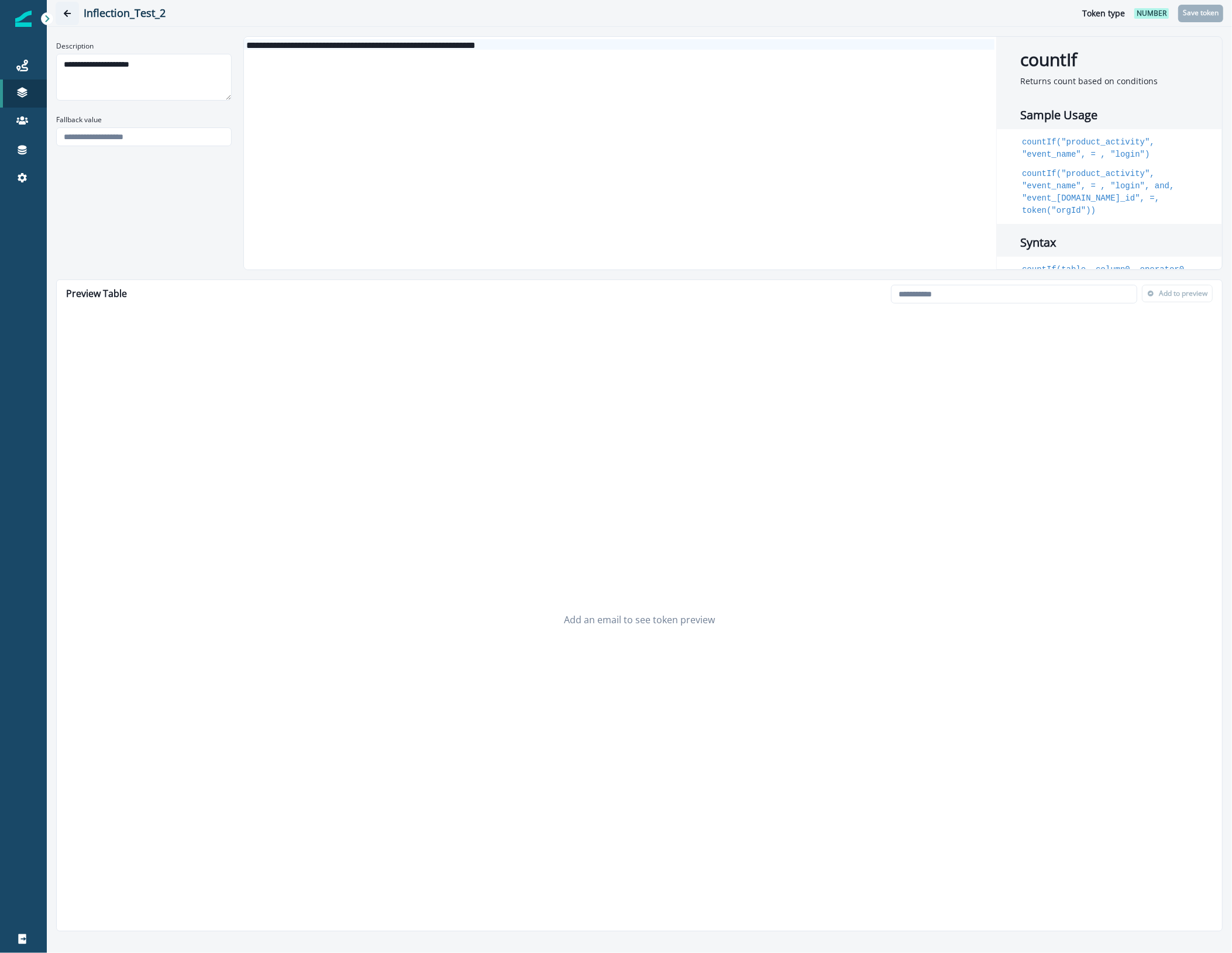
click at [63, 14] on icon "Go back" at bounding box center [67, 13] width 8 height 8
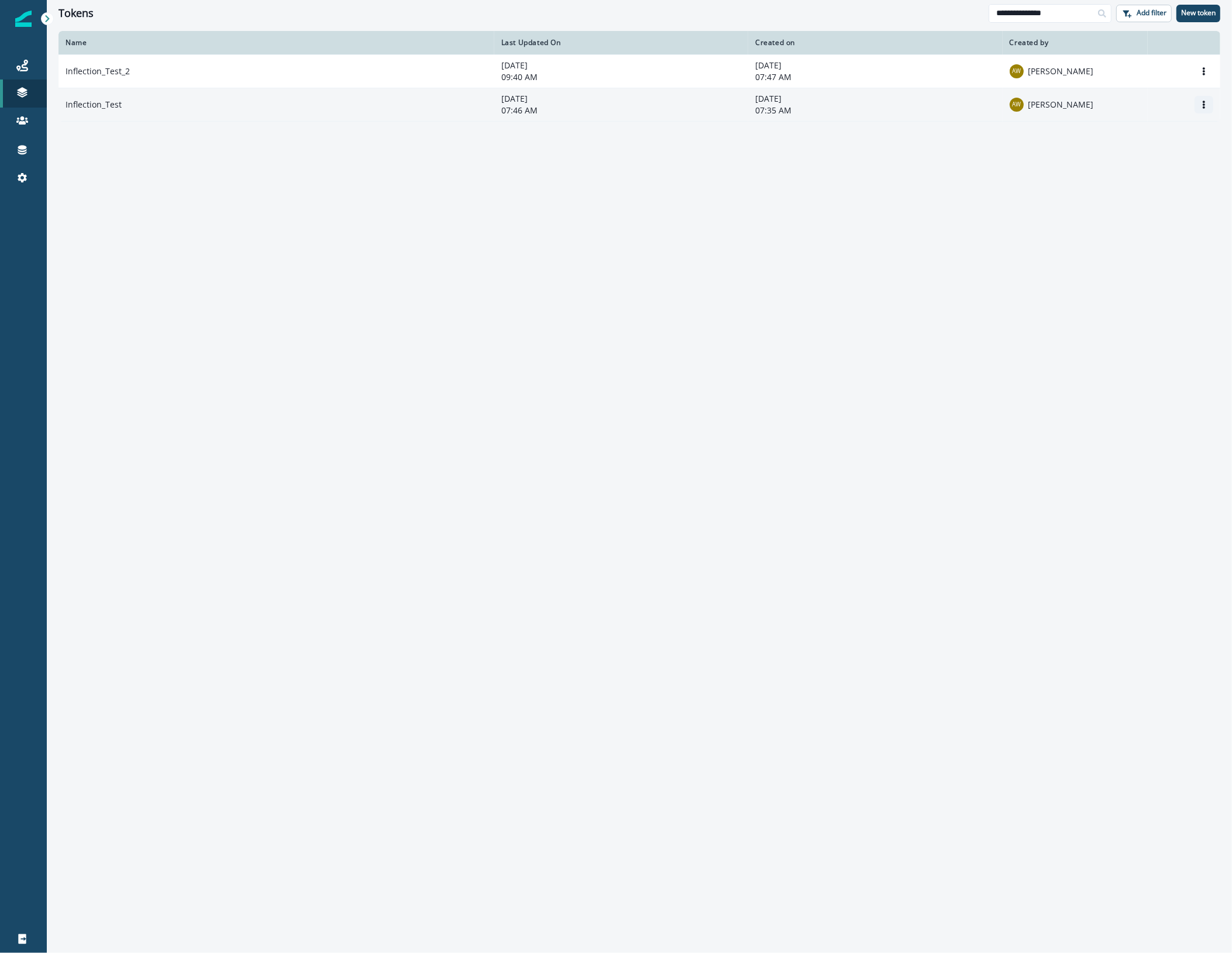
click at [1205, 103] on icon "Options" at bounding box center [1203, 105] width 8 height 8
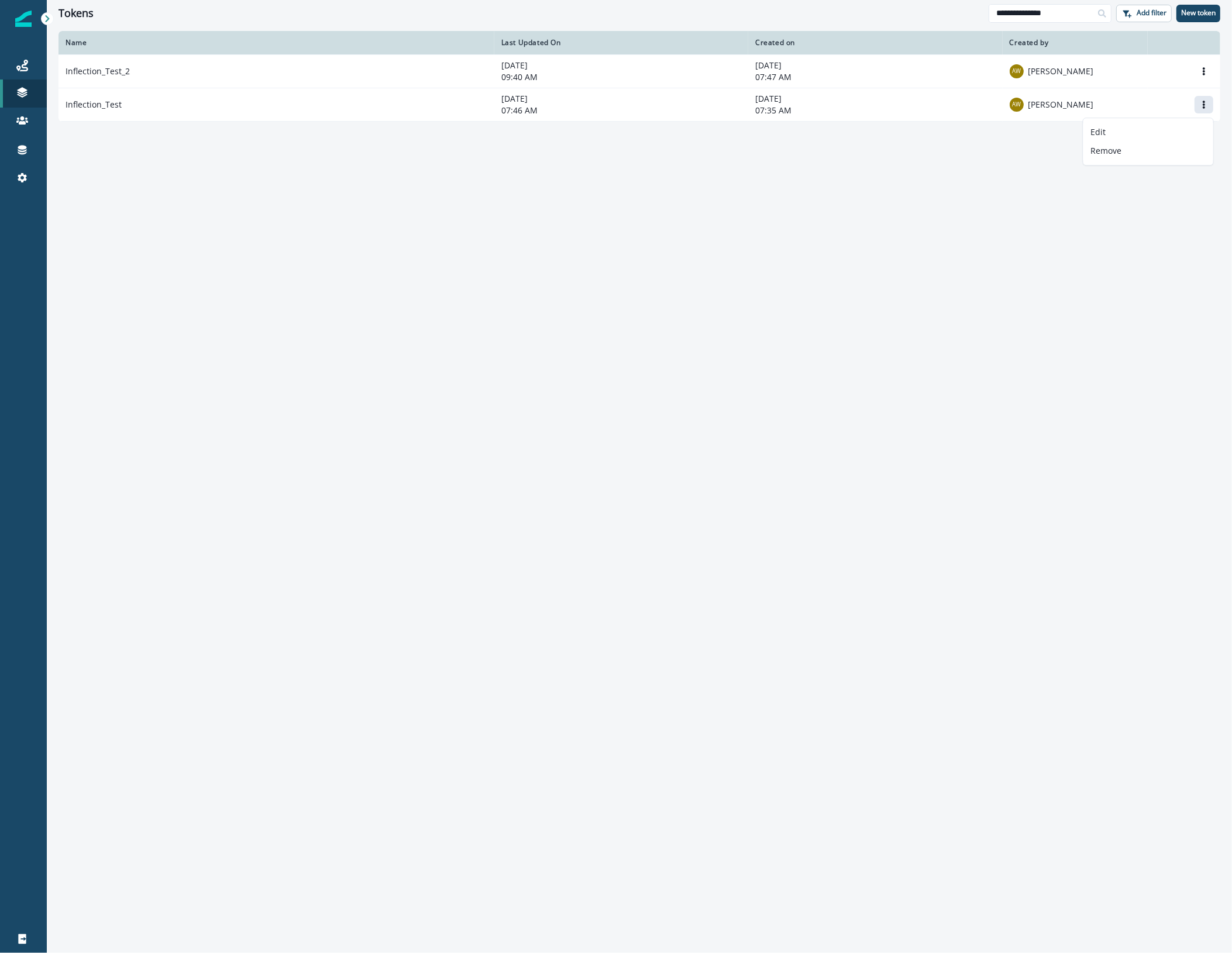
click at [727, 165] on div "Name Last Updated On Created on Created by Inflection_Test_2 August 8, 2025 09:…" at bounding box center [639, 491] width 1185 height 921
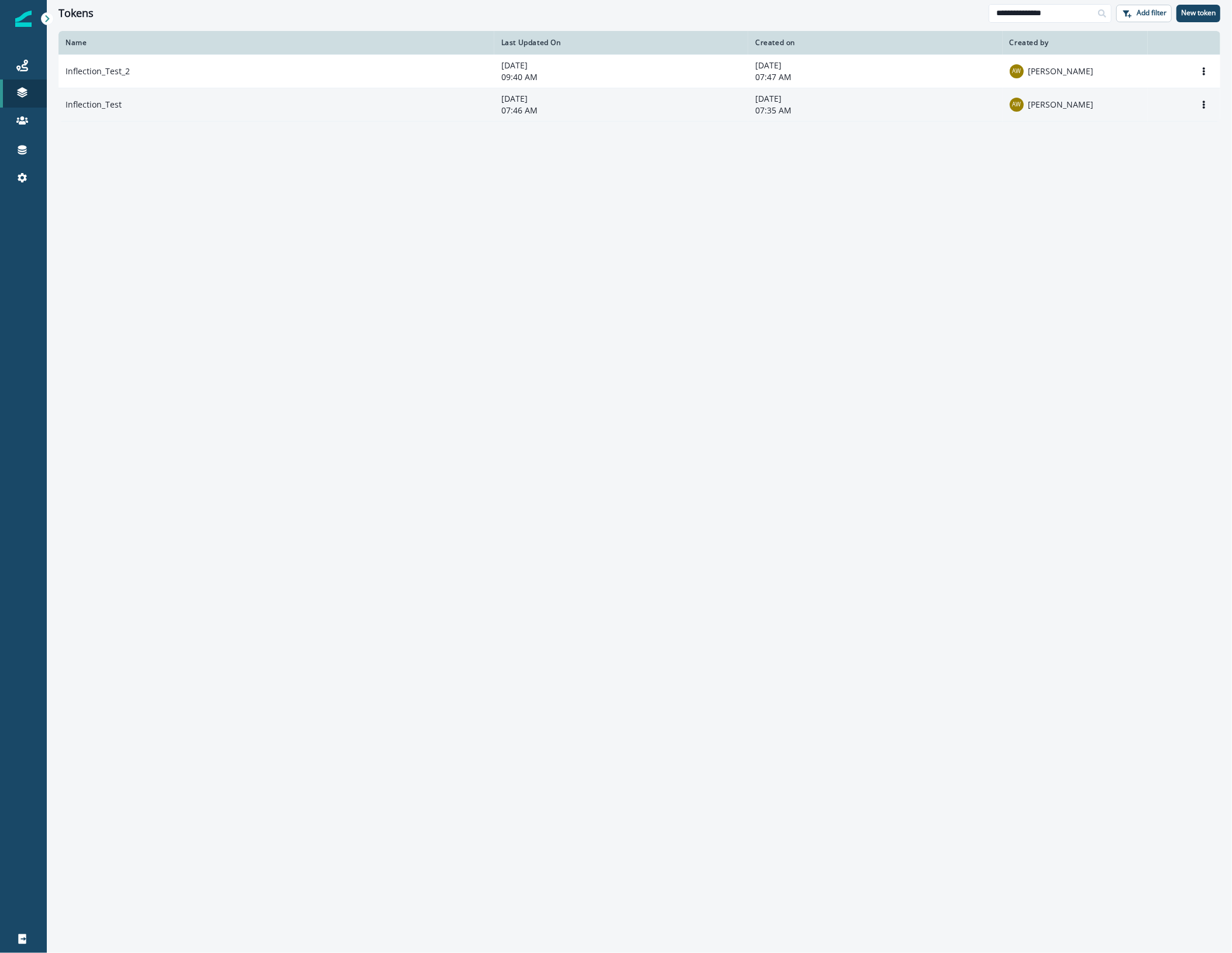
click at [98, 111] on td "Inflection_Test" at bounding box center [276, 105] width 436 height 34
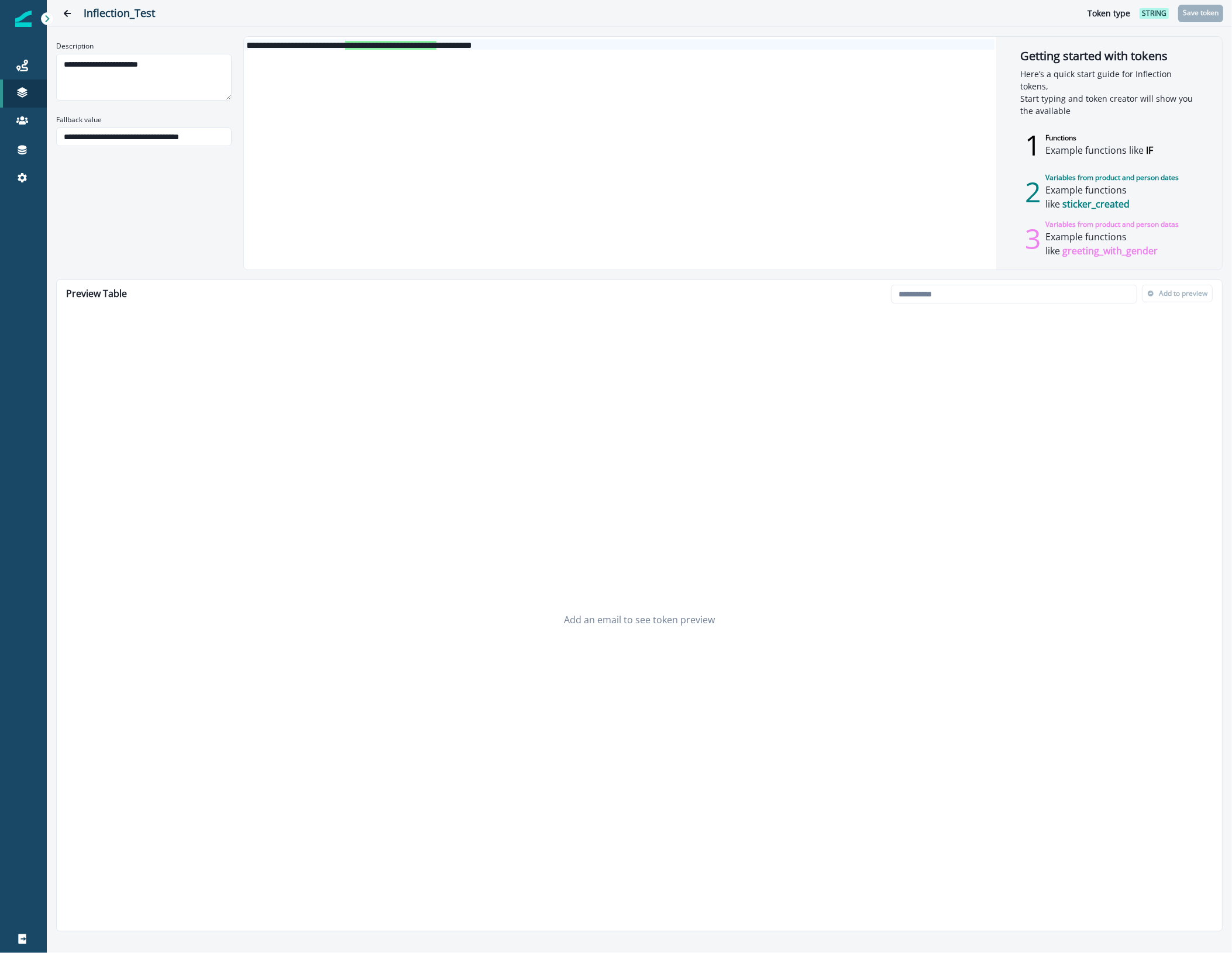
click at [584, 47] on div "**********" at bounding box center [619, 44] width 750 height 11
drag, startPoint x: 585, startPoint y: 47, endPoint x: 234, endPoint y: 30, distance: 351.4
click at [234, 30] on div "**********" at bounding box center [639, 476] width 1185 height 953
copy div "**********"
click at [68, 12] on icon "Go back" at bounding box center [67, 13] width 8 height 8
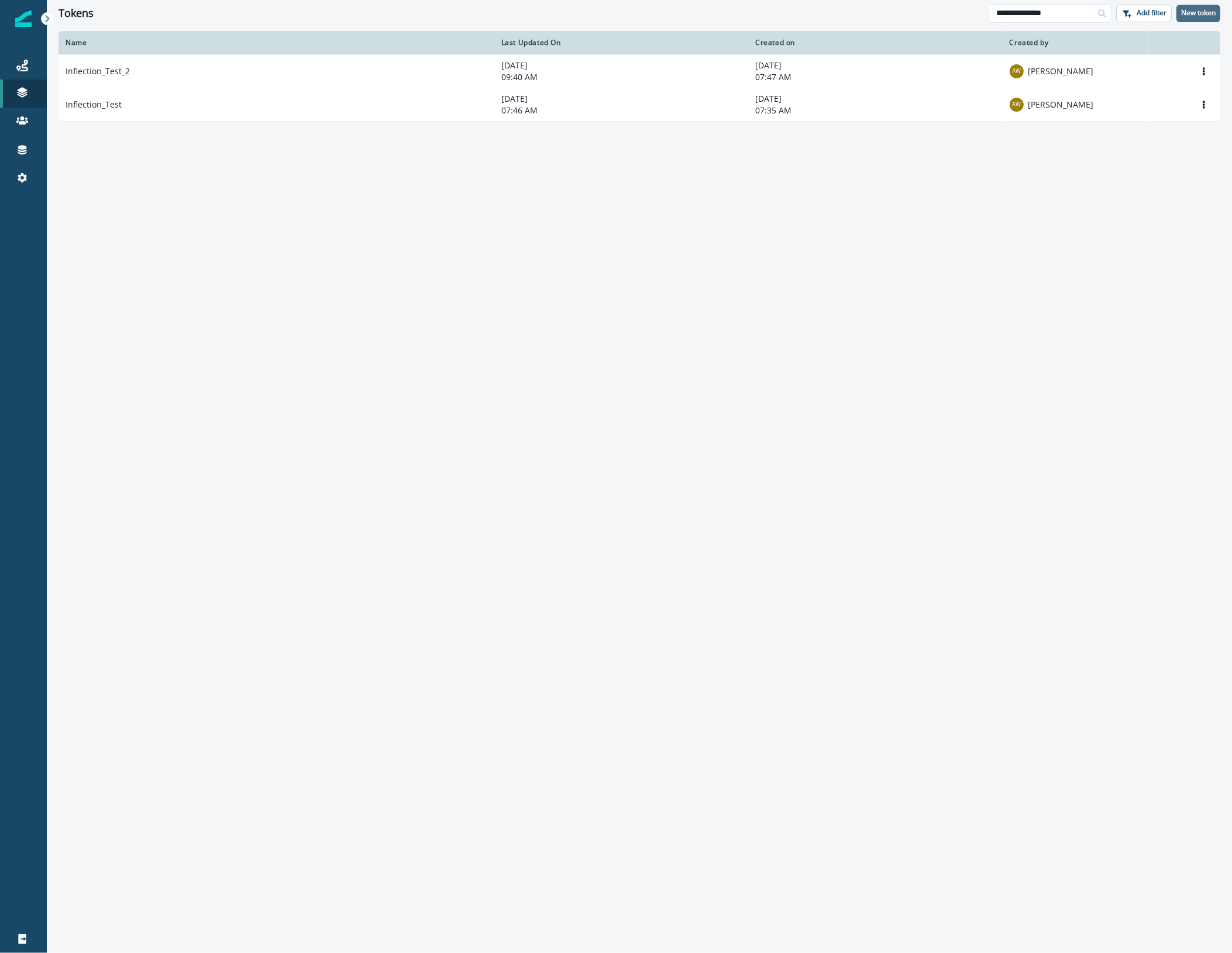
click at [1203, 14] on p "New token" at bounding box center [1198, 12] width 34 height 8
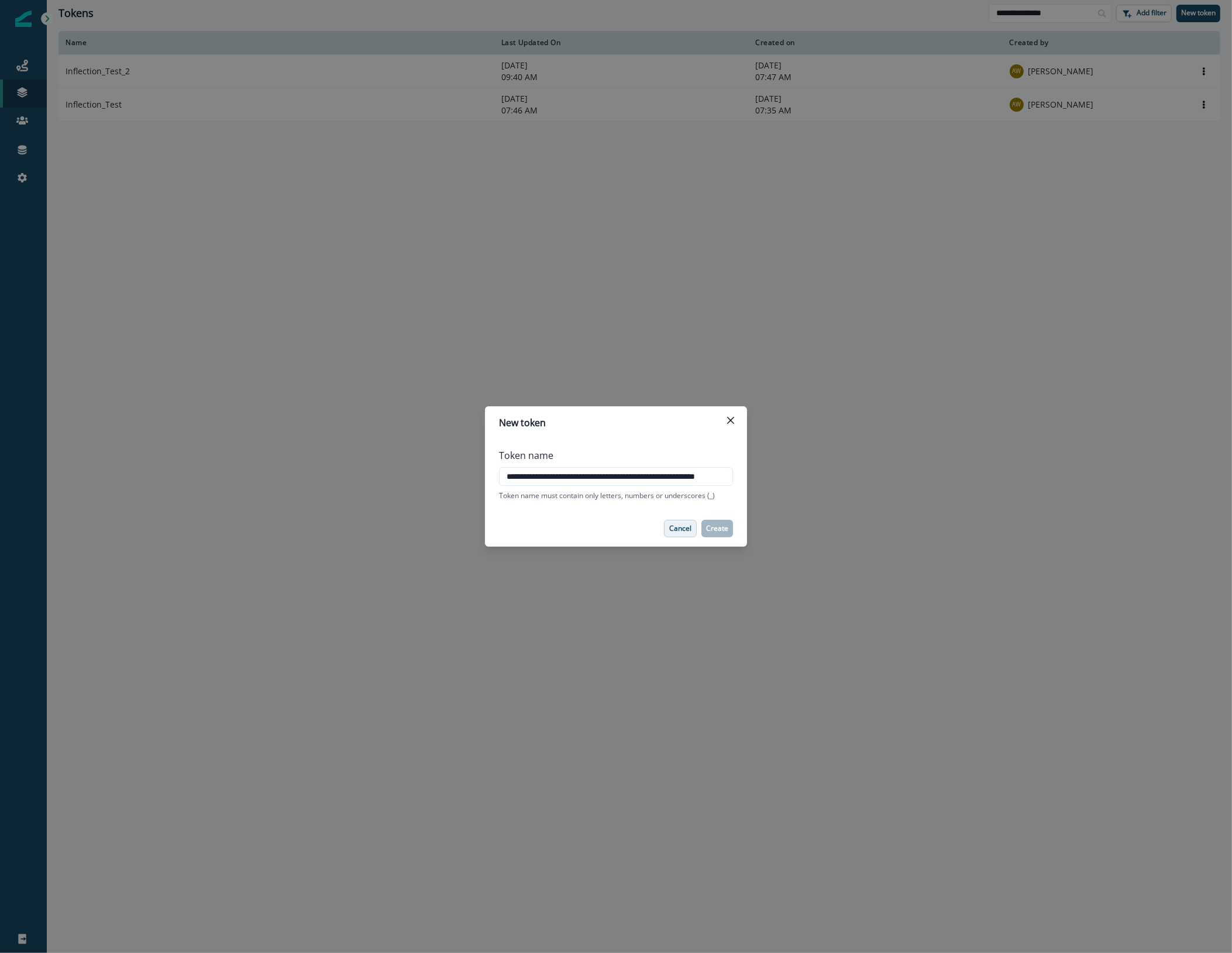
scroll to position [0, 32]
click at [660, 472] on input "**********" at bounding box center [616, 476] width 234 height 19
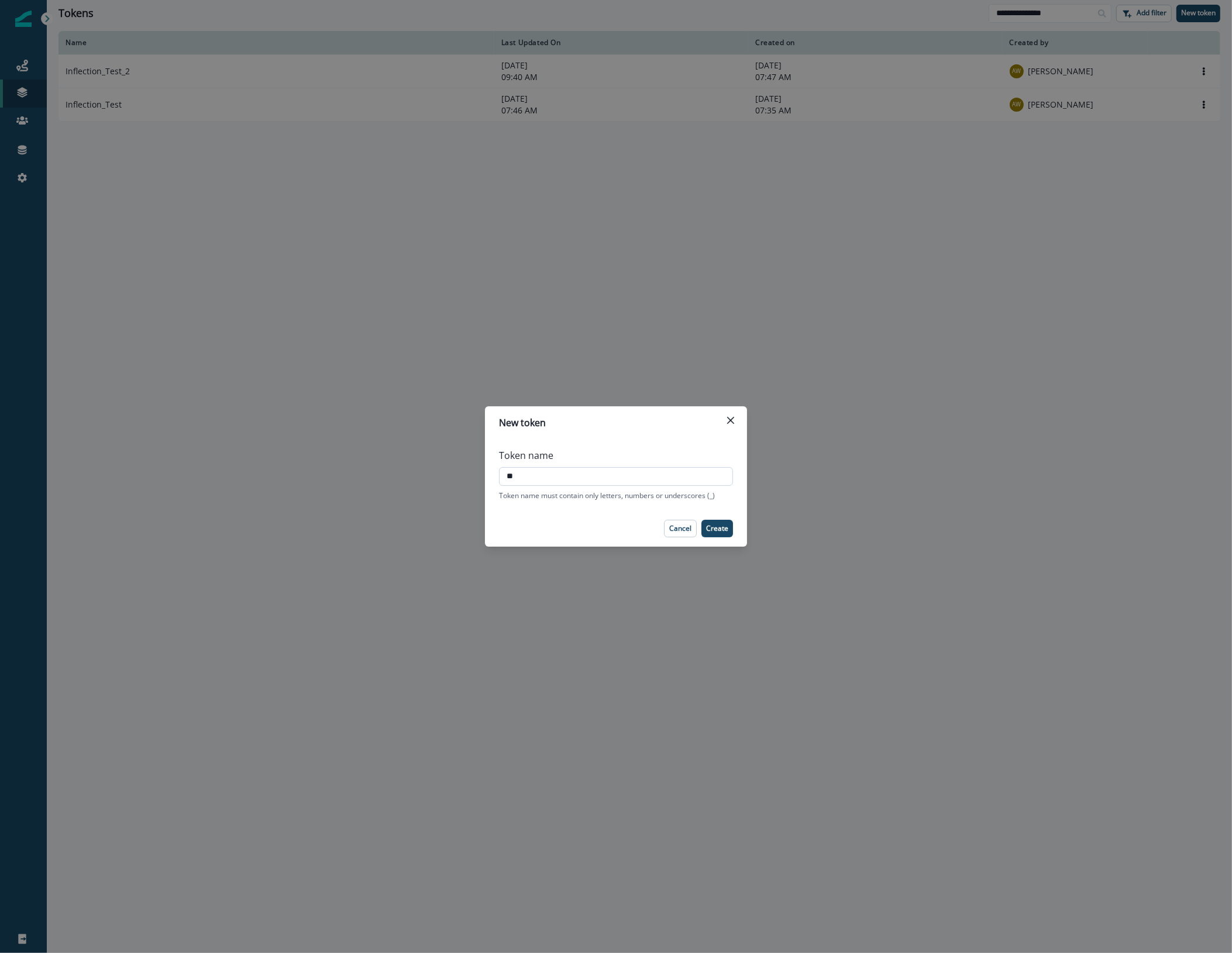
type input "*"
drag, startPoint x: 569, startPoint y: 474, endPoint x: 465, endPoint y: 474, distance: 104.0
click at [465, 474] on div "**********" at bounding box center [616, 476] width 1232 height 953
type input "**********"
click at [718, 528] on p "Create" at bounding box center [717, 528] width 22 height 8
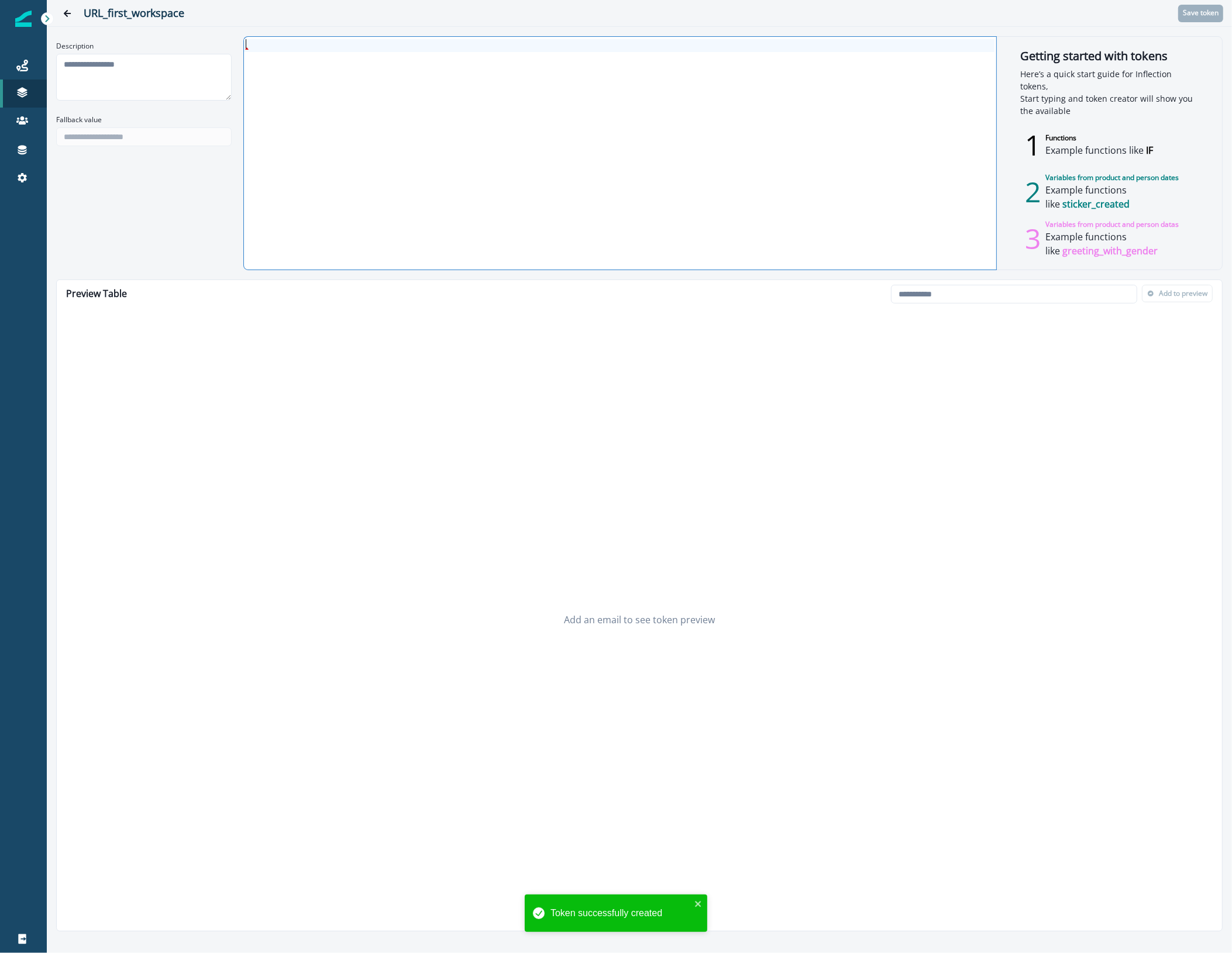
click at [263, 44] on div at bounding box center [619, 45] width 750 height 13
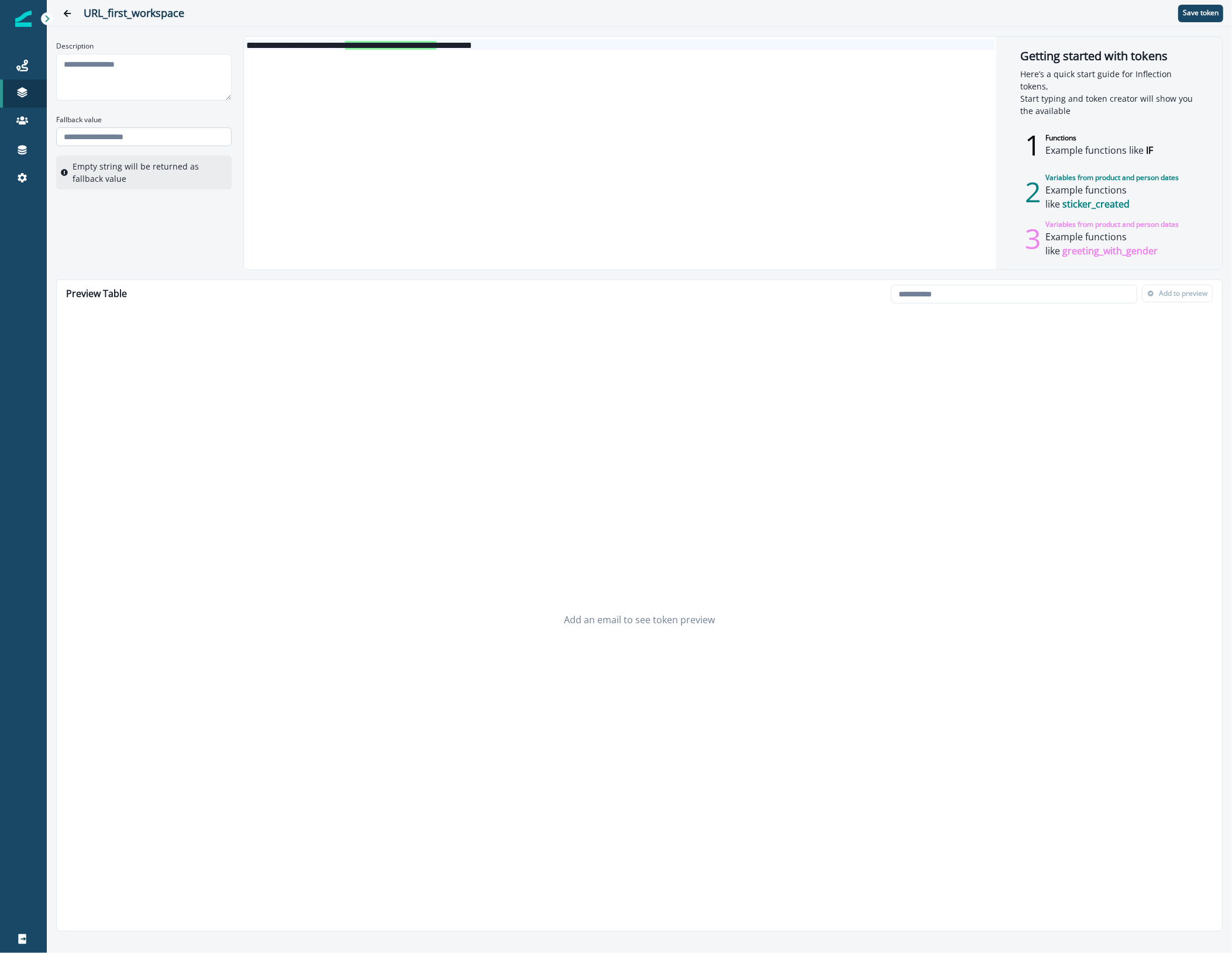
click at [165, 134] on input "Fallback value" at bounding box center [144, 137] width 175 height 19
click at [83, 136] on input "Fallback value" at bounding box center [144, 137] width 175 height 19
paste input "**********"
type input "**********"
click at [202, 72] on textarea "Description" at bounding box center [144, 77] width 175 height 47
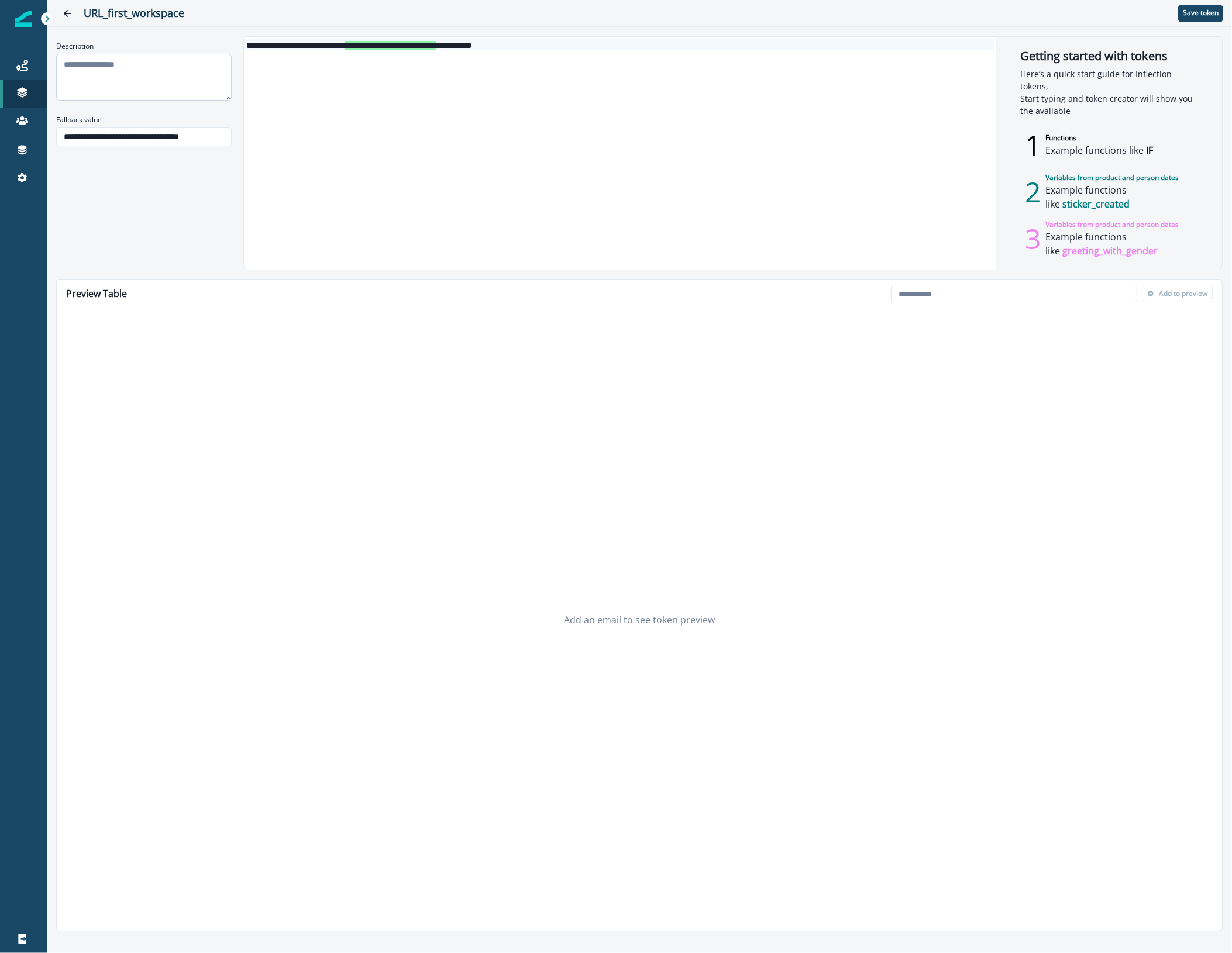
paste textarea "**********"
click at [128, 64] on textarea "**********" at bounding box center [144, 77] width 175 height 47
click at [126, 63] on textarea "**********" at bounding box center [144, 77] width 175 height 47
click at [184, 60] on textarea "**********" at bounding box center [144, 77] width 175 height 47
type textarea "**********"
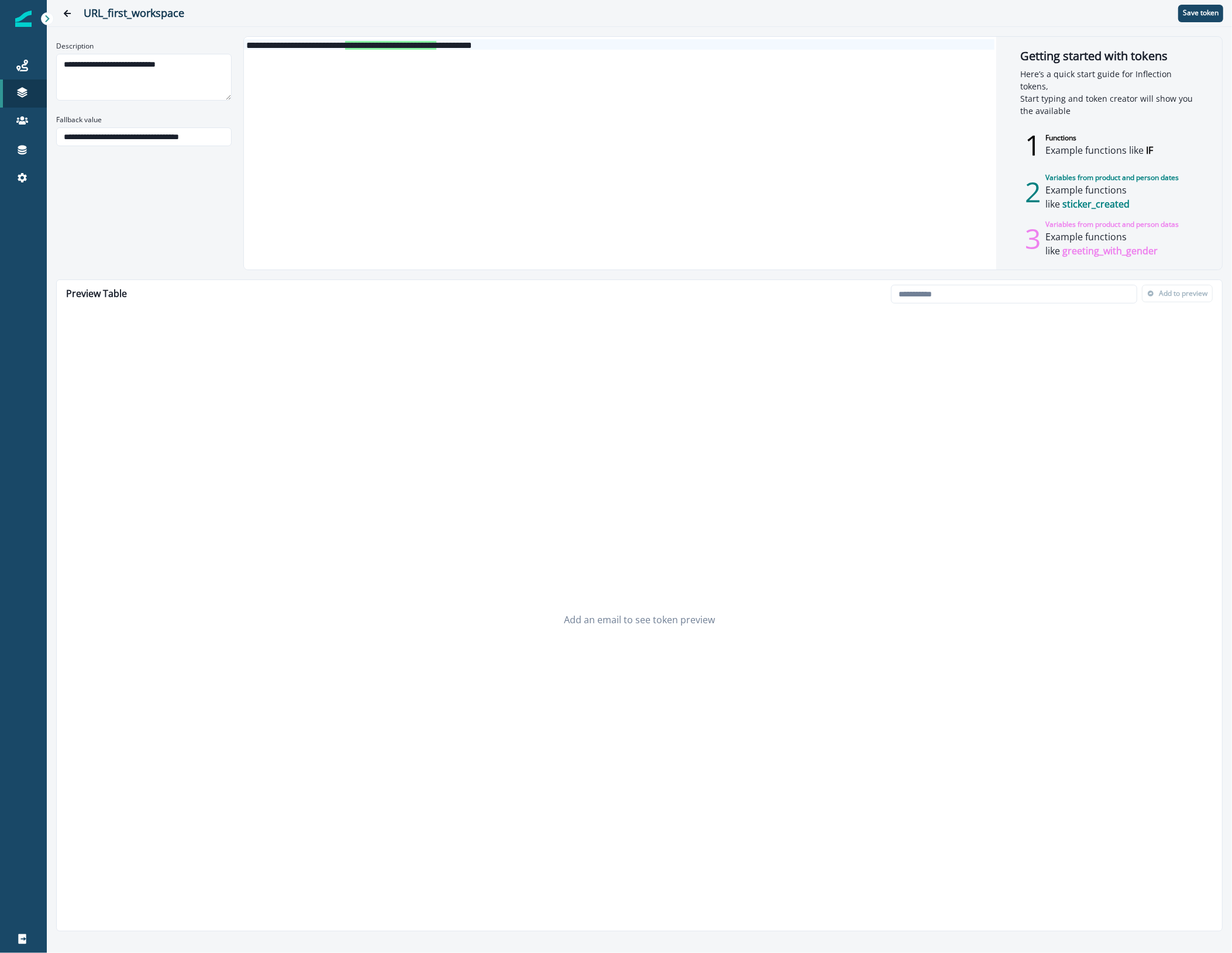
click at [436, 45] on span "**********" at bounding box center [391, 45] width 91 height 9
click at [21, 147] on icon at bounding box center [22, 150] width 9 height 9
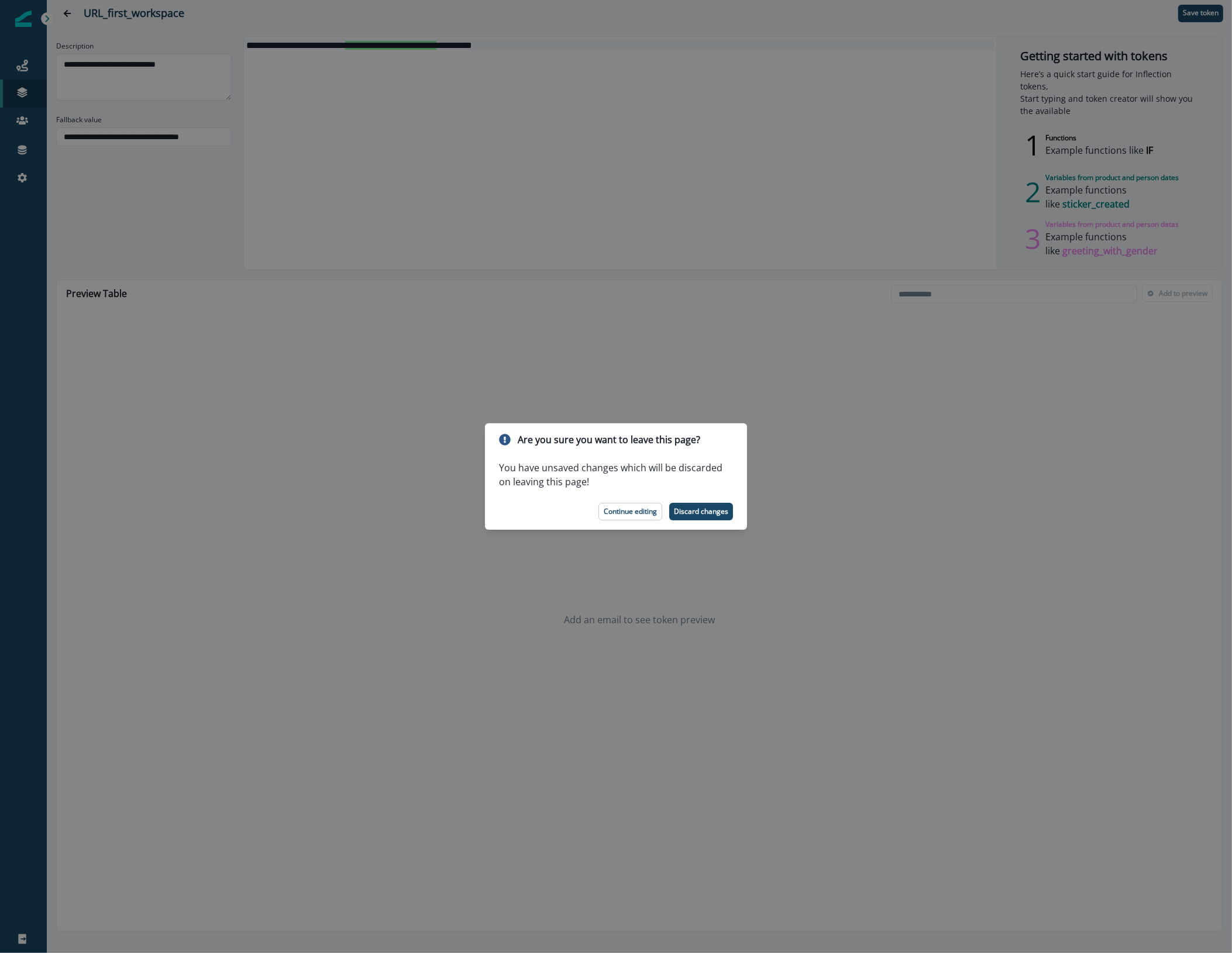
click at [900, 480] on div "Are you sure you want to leave this page? You have unsaved changes which will b…" at bounding box center [616, 476] width 1232 height 953
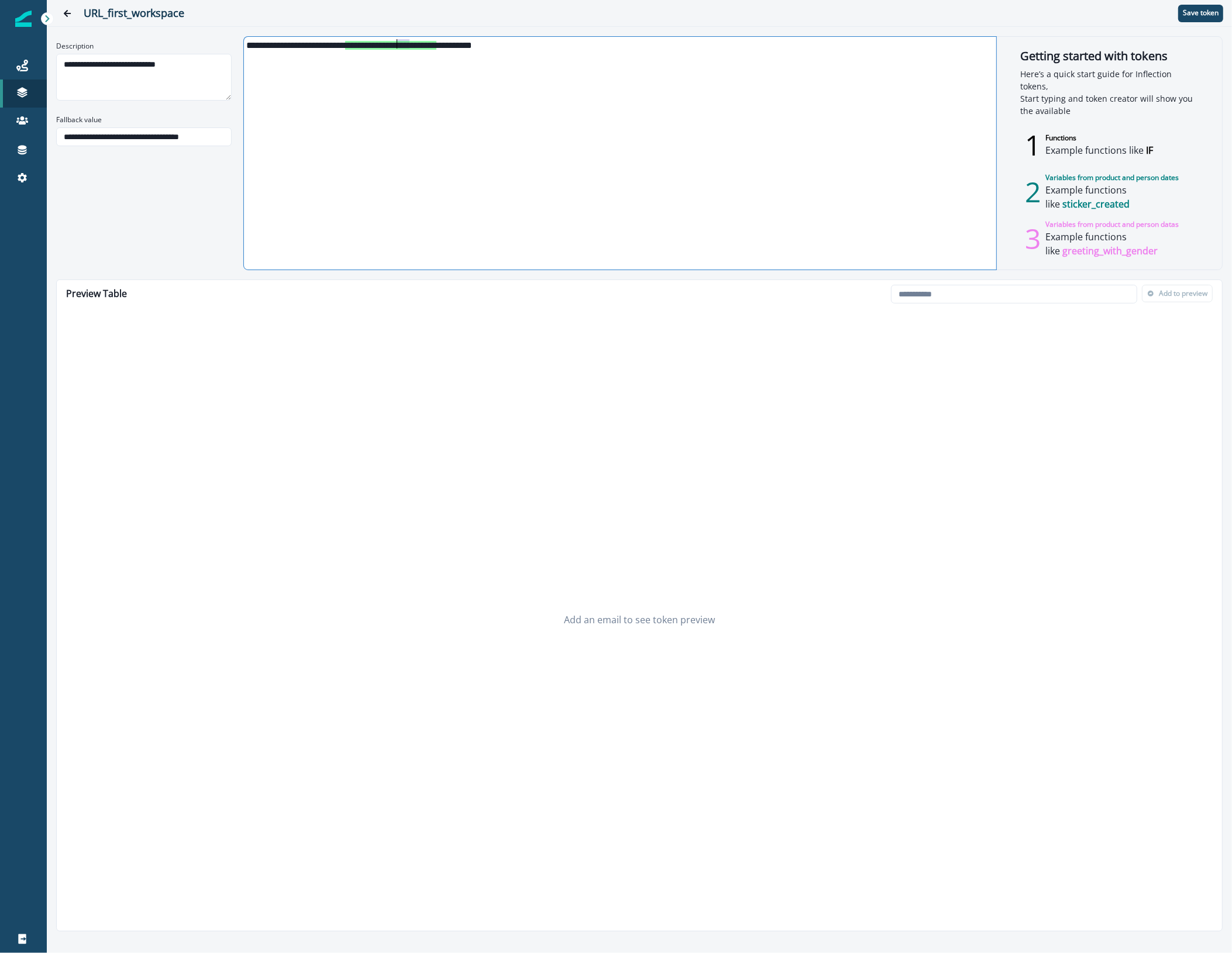
drag, startPoint x: 408, startPoint y: 42, endPoint x: 396, endPoint y: 42, distance: 12.0
click at [396, 42] on span "**********" at bounding box center [391, 45] width 91 height 9
drag, startPoint x: 449, startPoint y: 41, endPoint x: 502, endPoint y: 40, distance: 53.0
click at [502, 41] on span "**********" at bounding box center [375, 45] width 258 height 9
click at [450, 42] on div "**********" at bounding box center [619, 44] width 750 height 11
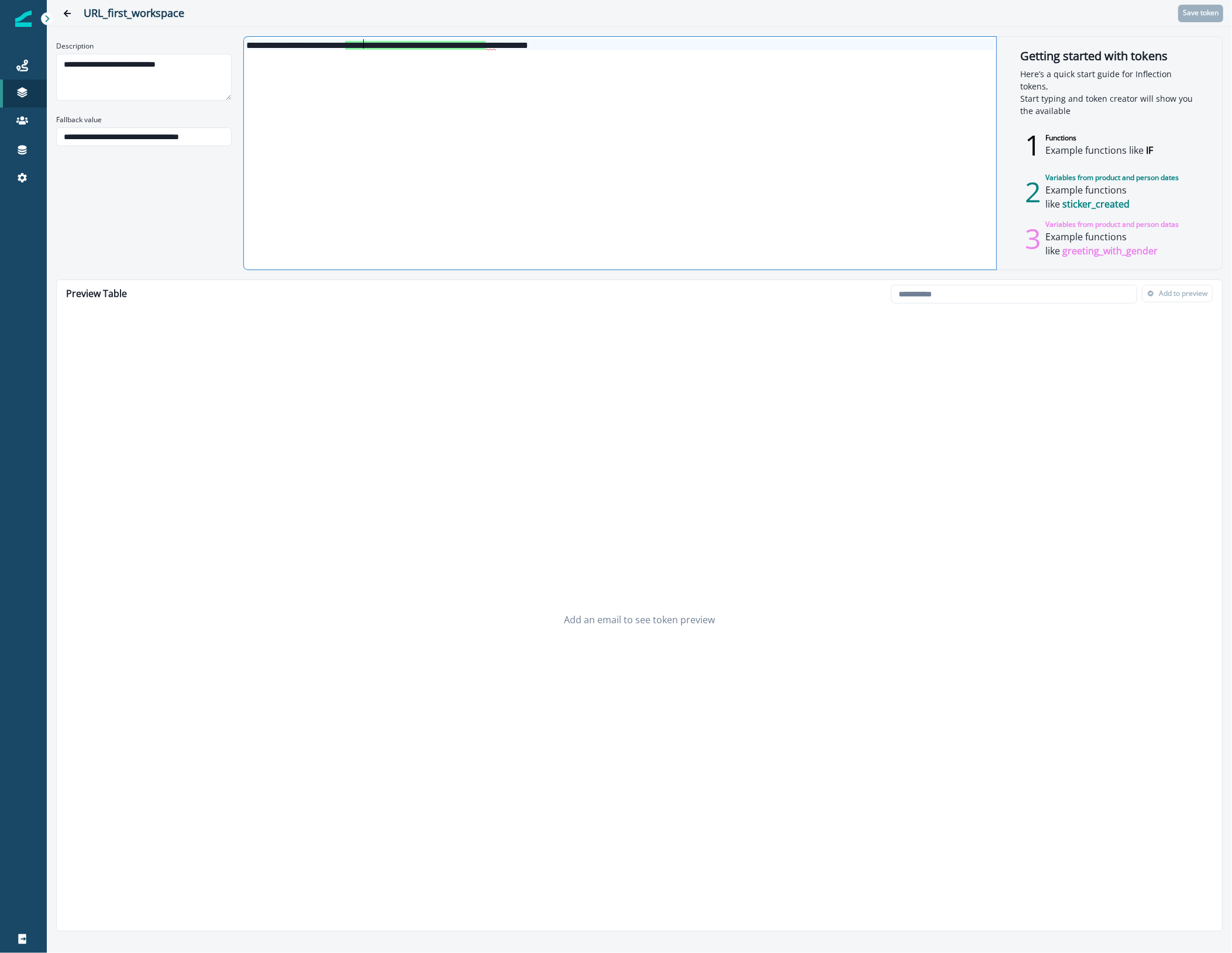
click at [537, 44] on div "**********" at bounding box center [619, 44] width 750 height 11
click at [1007, 296] on input "email" at bounding box center [1014, 294] width 246 height 19
click at [1075, 298] on input "email" at bounding box center [1014, 294] width 246 height 19
paste input "**********"
type input "**********"
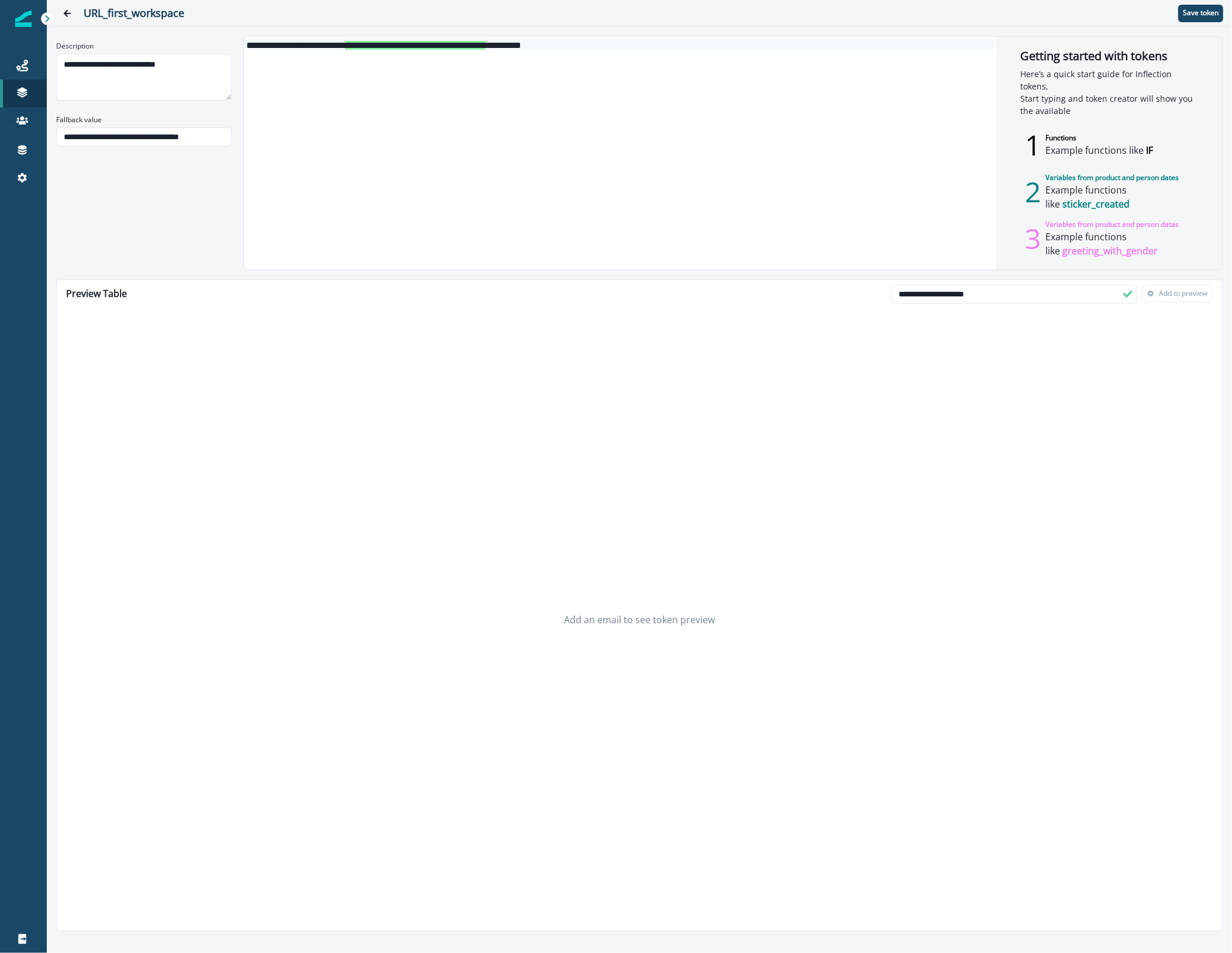
click at [1121, 339] on div "Add an email to see token preview" at bounding box center [639, 619] width 1165 height 623
click at [1048, 294] on input "**********" at bounding box center [1014, 294] width 246 height 19
click at [1199, 9] on p "Save token" at bounding box center [1200, 12] width 35 height 8
click at [1175, 293] on p "Add to preview" at bounding box center [1183, 293] width 49 height 8
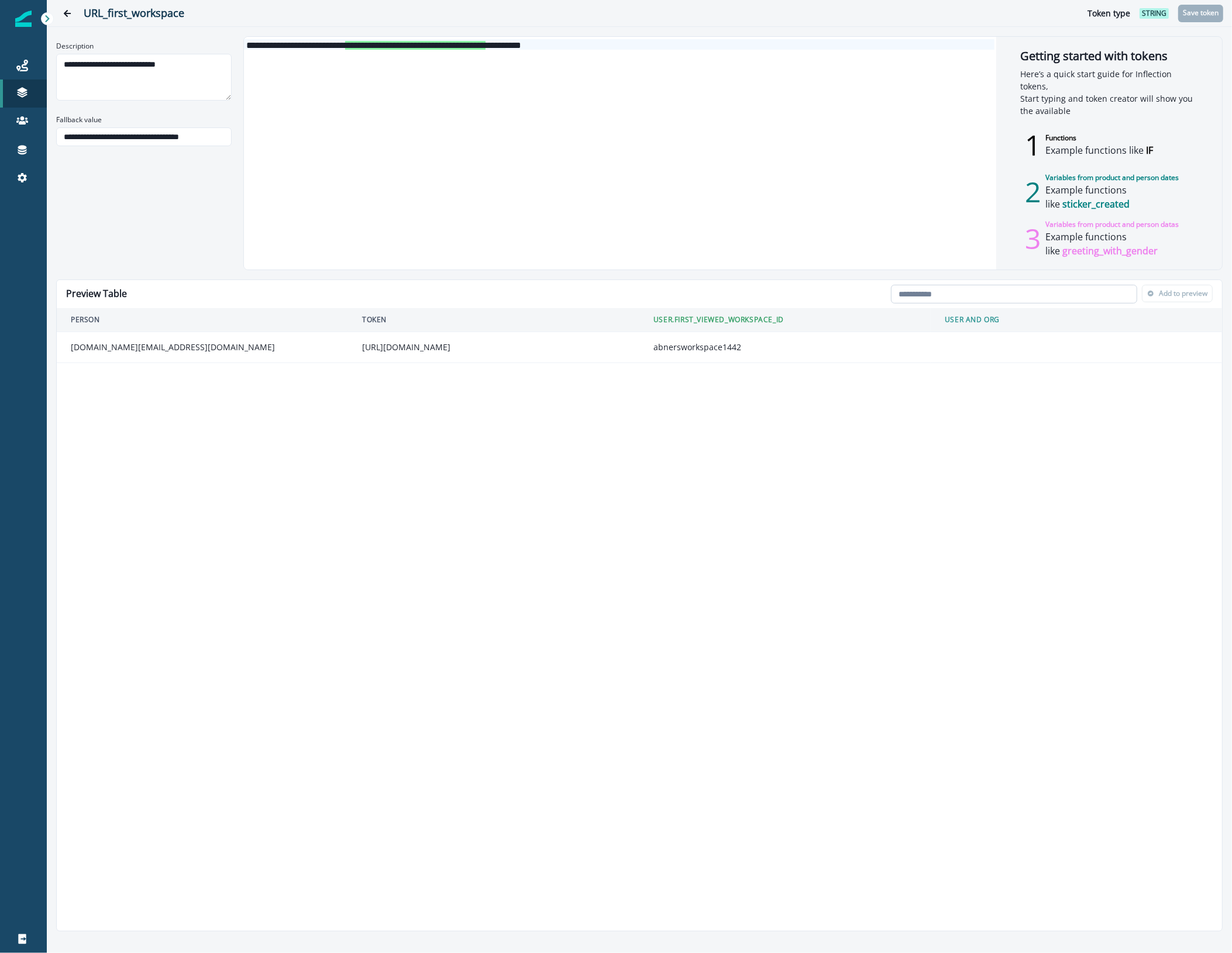
click at [1060, 299] on input "email" at bounding box center [1014, 294] width 246 height 19
paste input "**********"
type input "**********"
click at [1171, 293] on p "Add to preview" at bounding box center [1183, 293] width 49 height 8
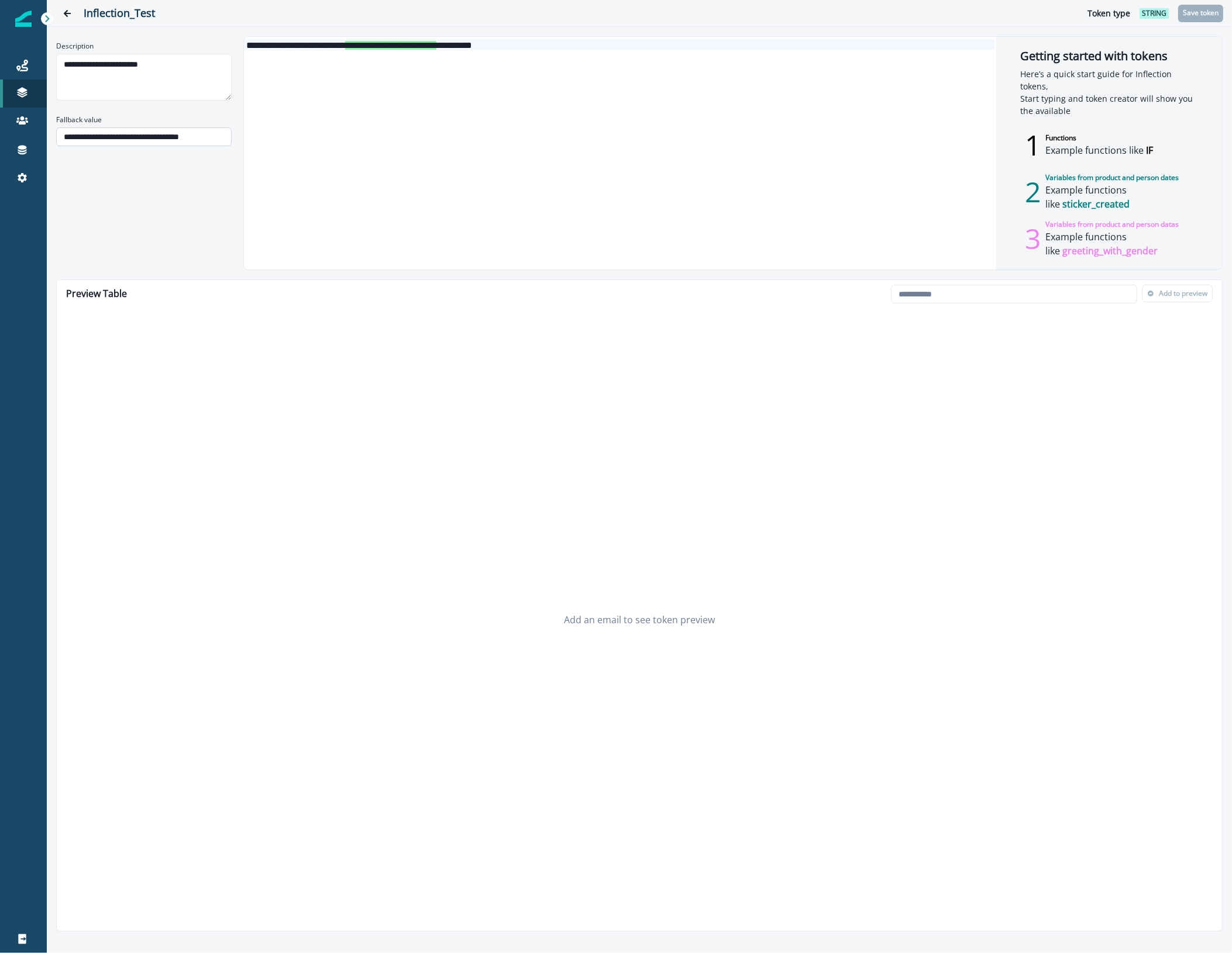
click at [141, 141] on input "**********" at bounding box center [144, 137] width 175 height 19
click at [145, 67] on textarea "**********" at bounding box center [144, 77] width 175 height 47
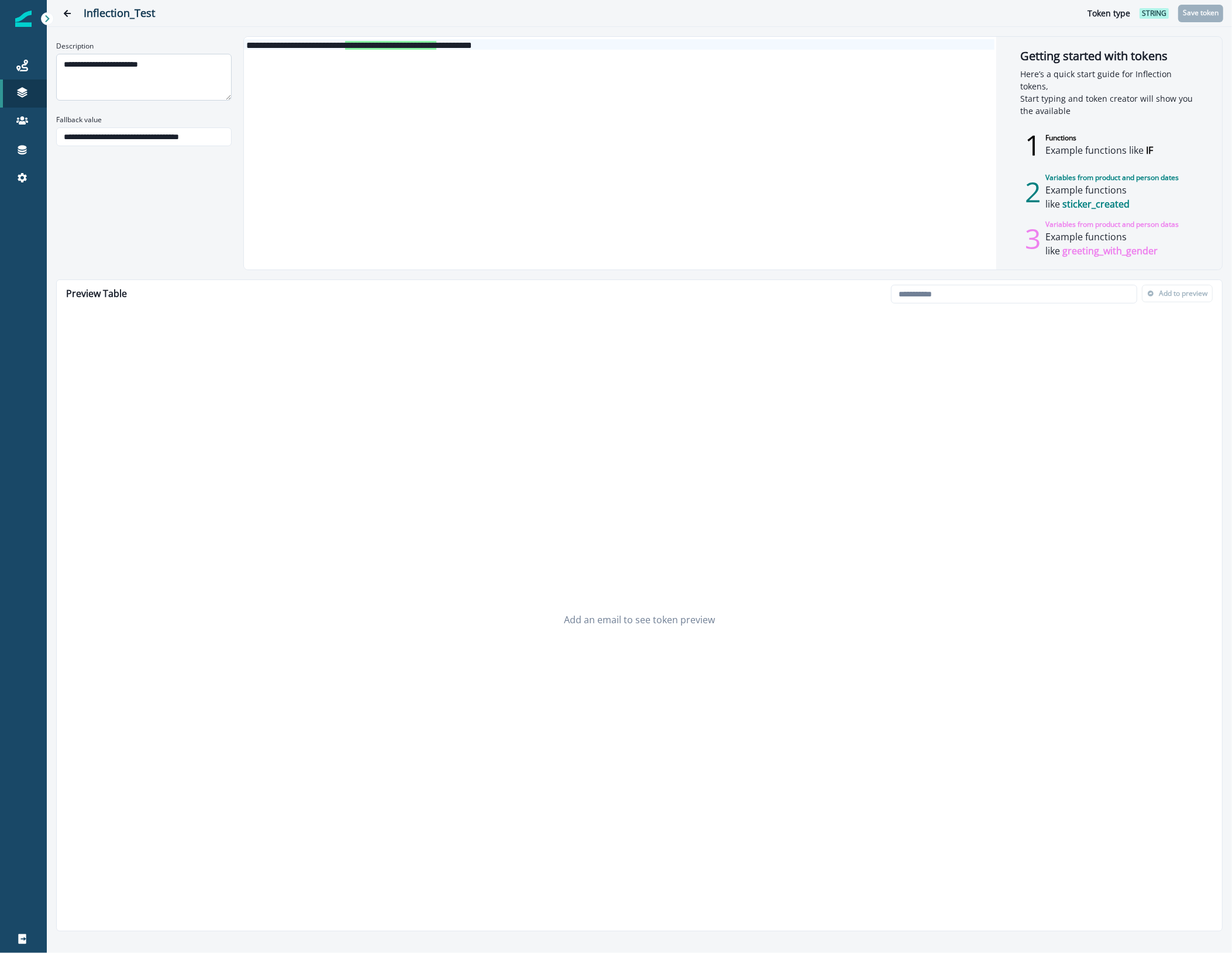
click at [145, 67] on textarea "**********" at bounding box center [144, 77] width 175 height 47
drag, startPoint x: 22, startPoint y: 147, endPoint x: 39, endPoint y: 144, distance: 17.3
click at [22, 147] on icon at bounding box center [22, 150] width 9 height 9
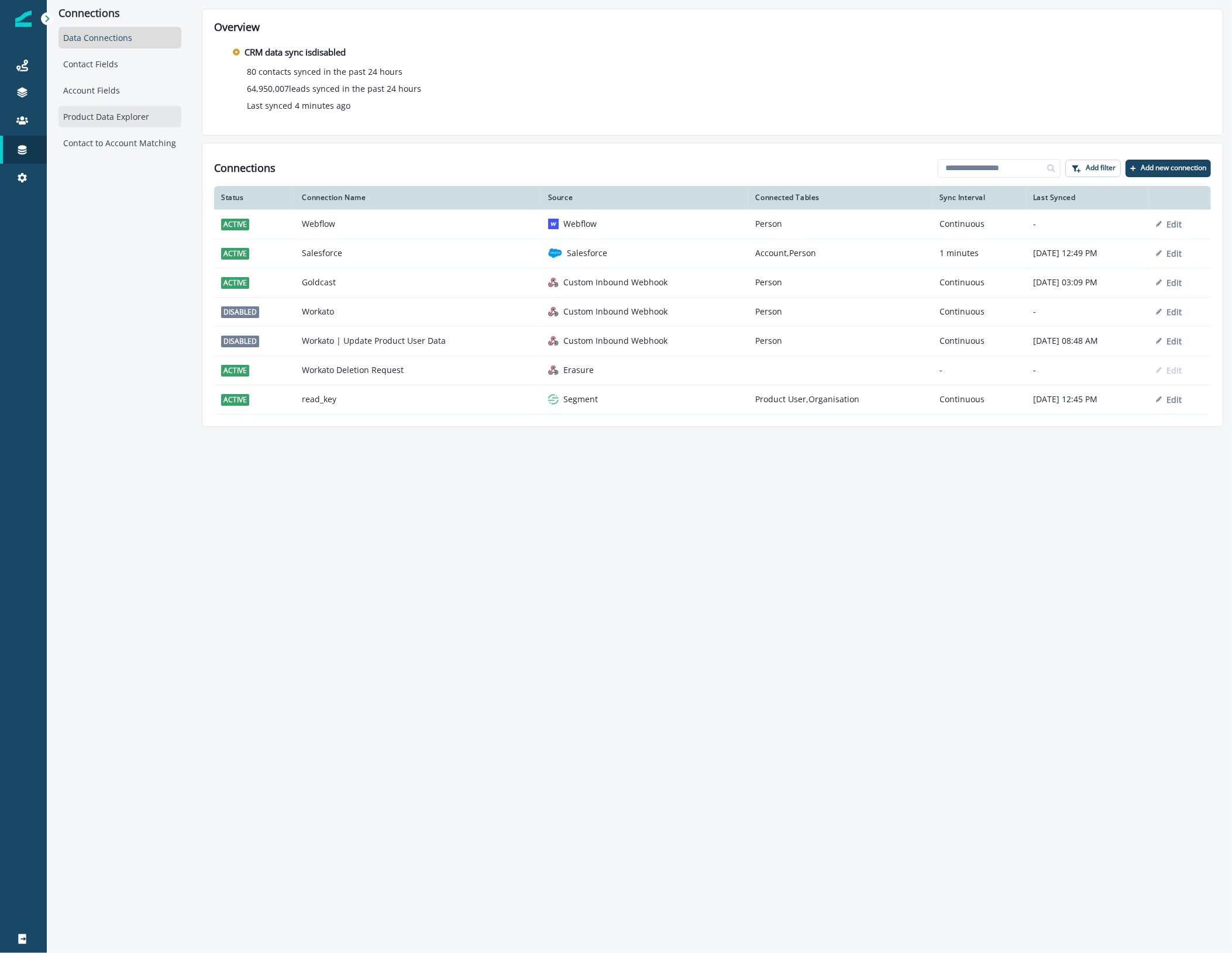
click at [114, 122] on div "Product Data Explorer" at bounding box center [119, 116] width 123 height 22
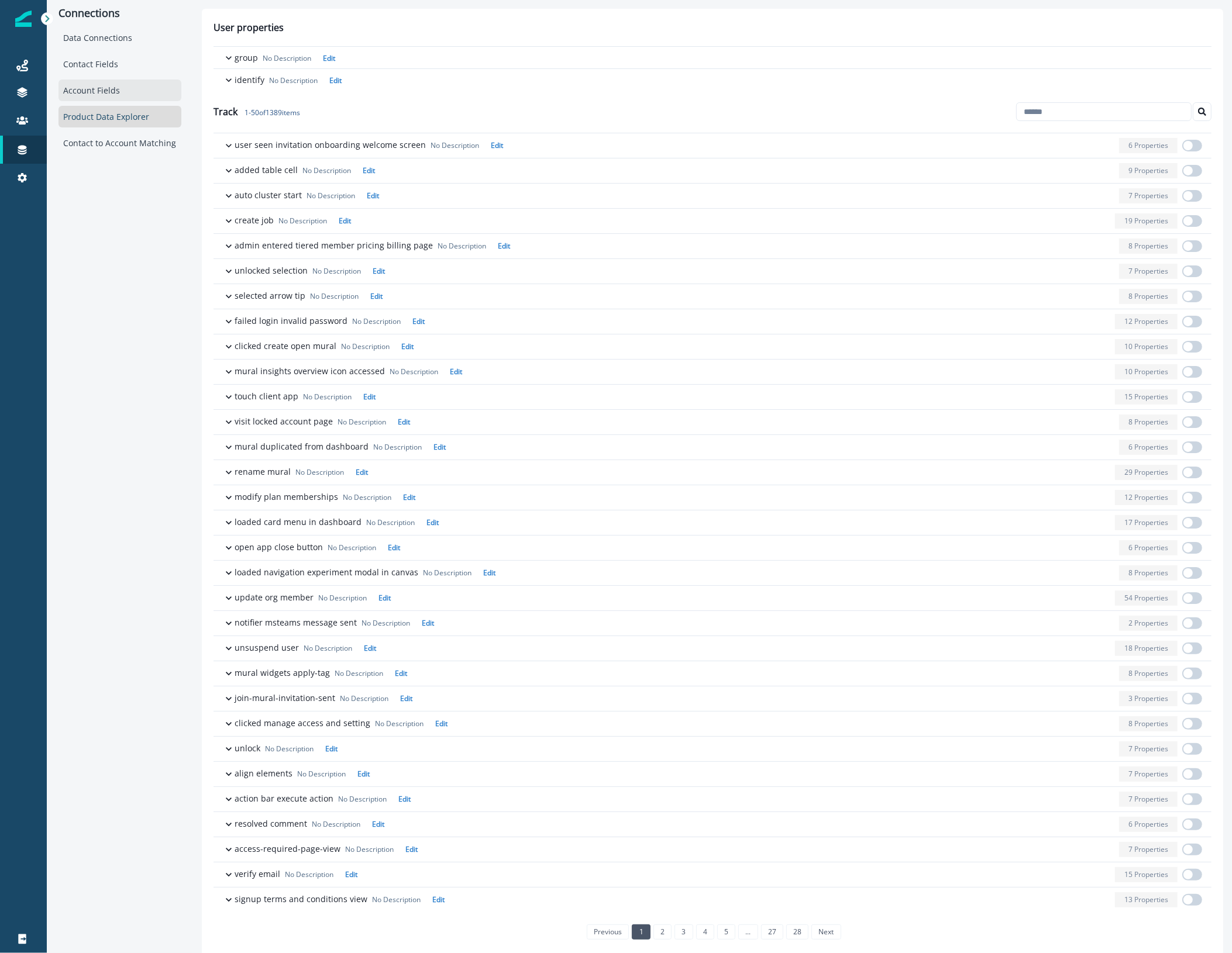
click at [112, 85] on div "Account Fields" at bounding box center [119, 90] width 123 height 22
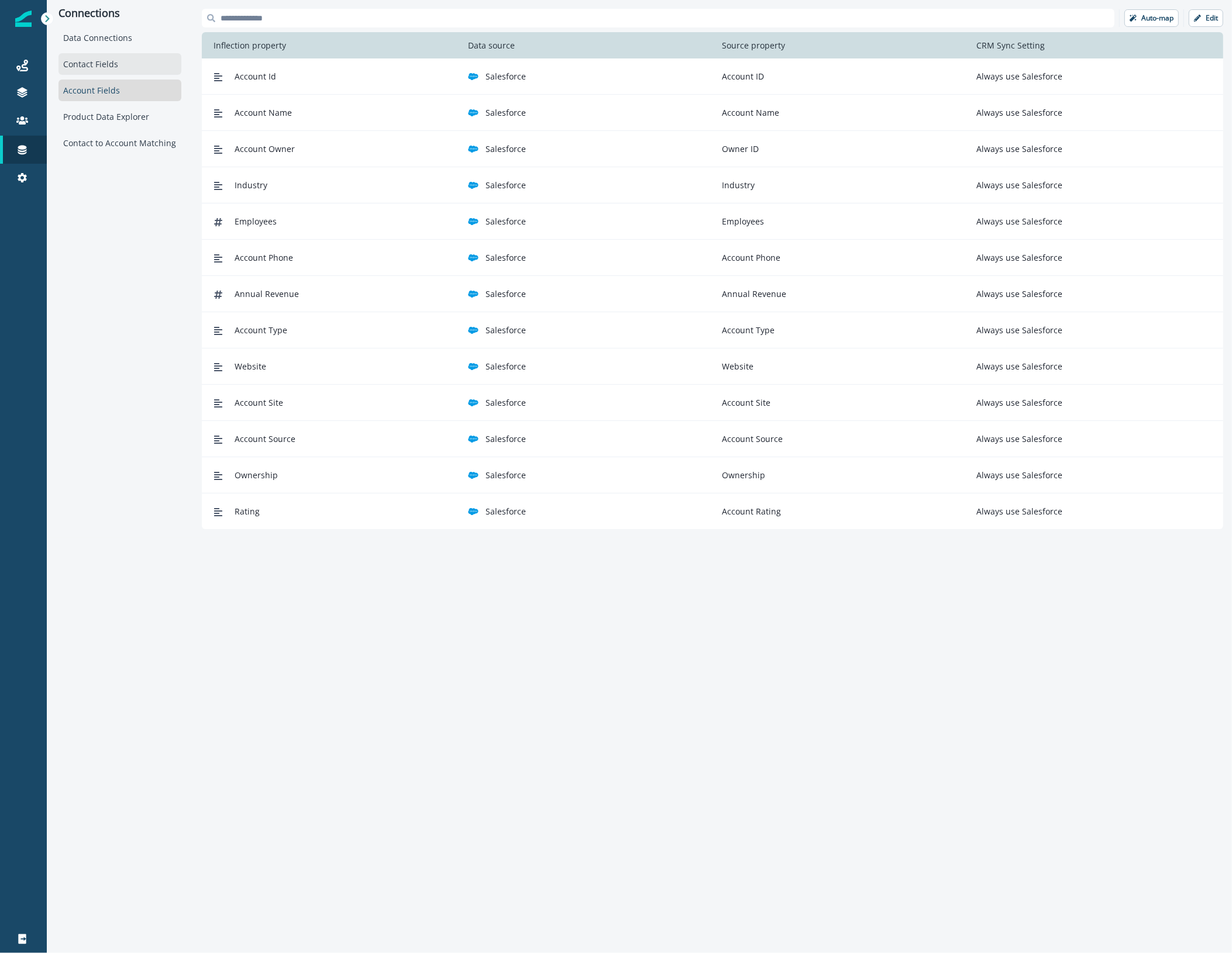
click at [124, 64] on div "Contact Fields" at bounding box center [119, 64] width 123 height 22
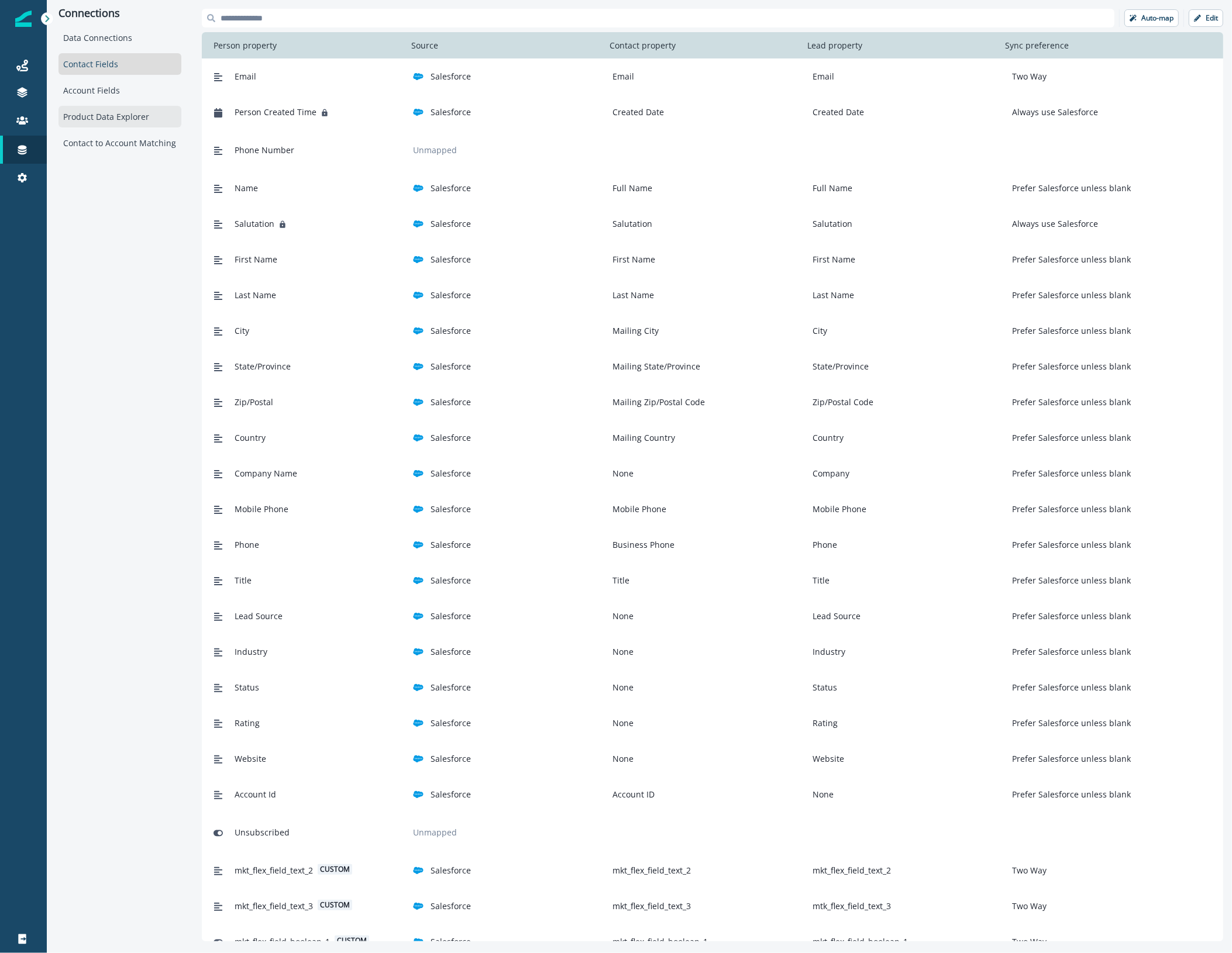
click at [142, 122] on div "Product Data Explorer" at bounding box center [119, 116] width 123 height 22
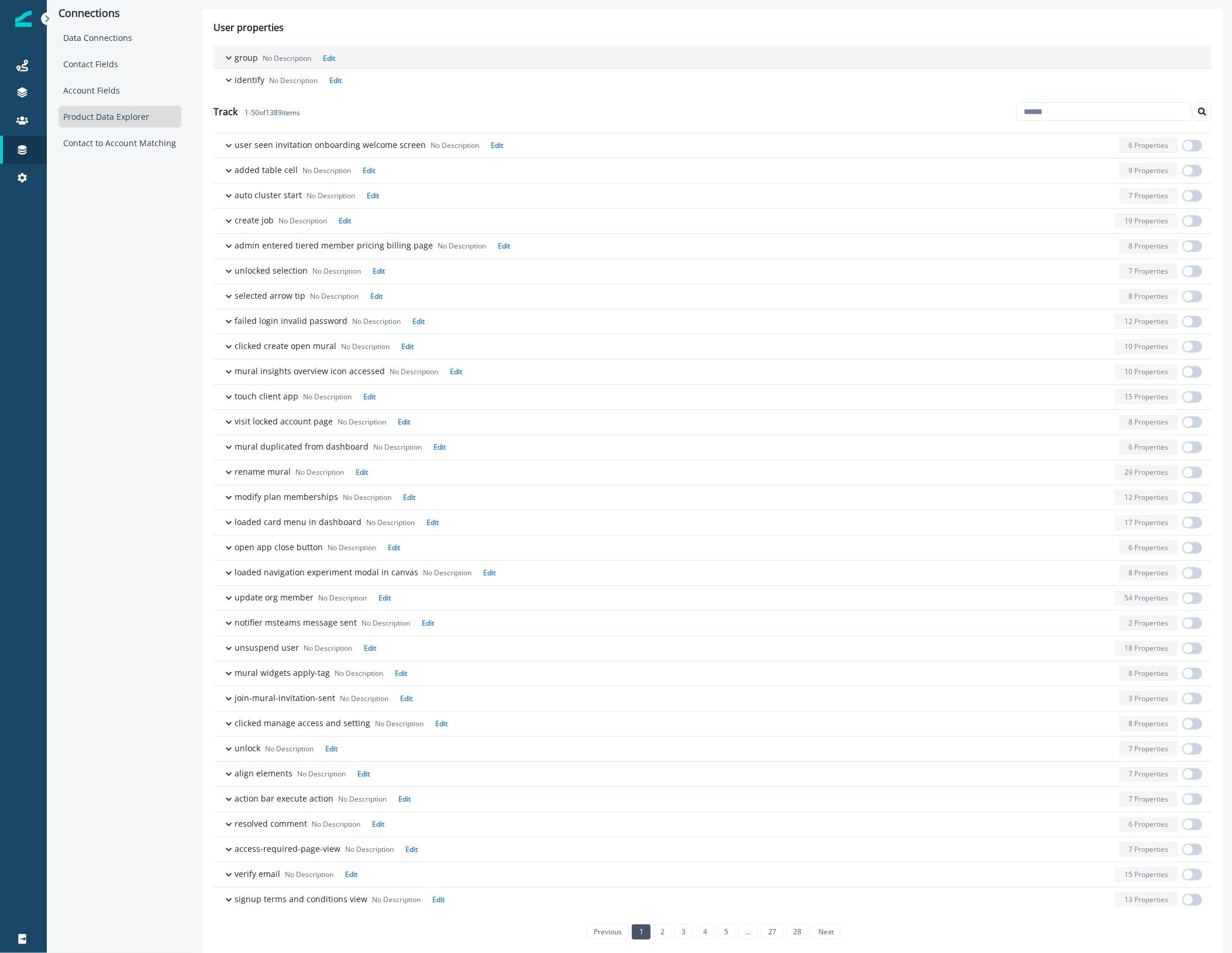
click at [246, 56] on p "group" at bounding box center [246, 58] width 24 height 12
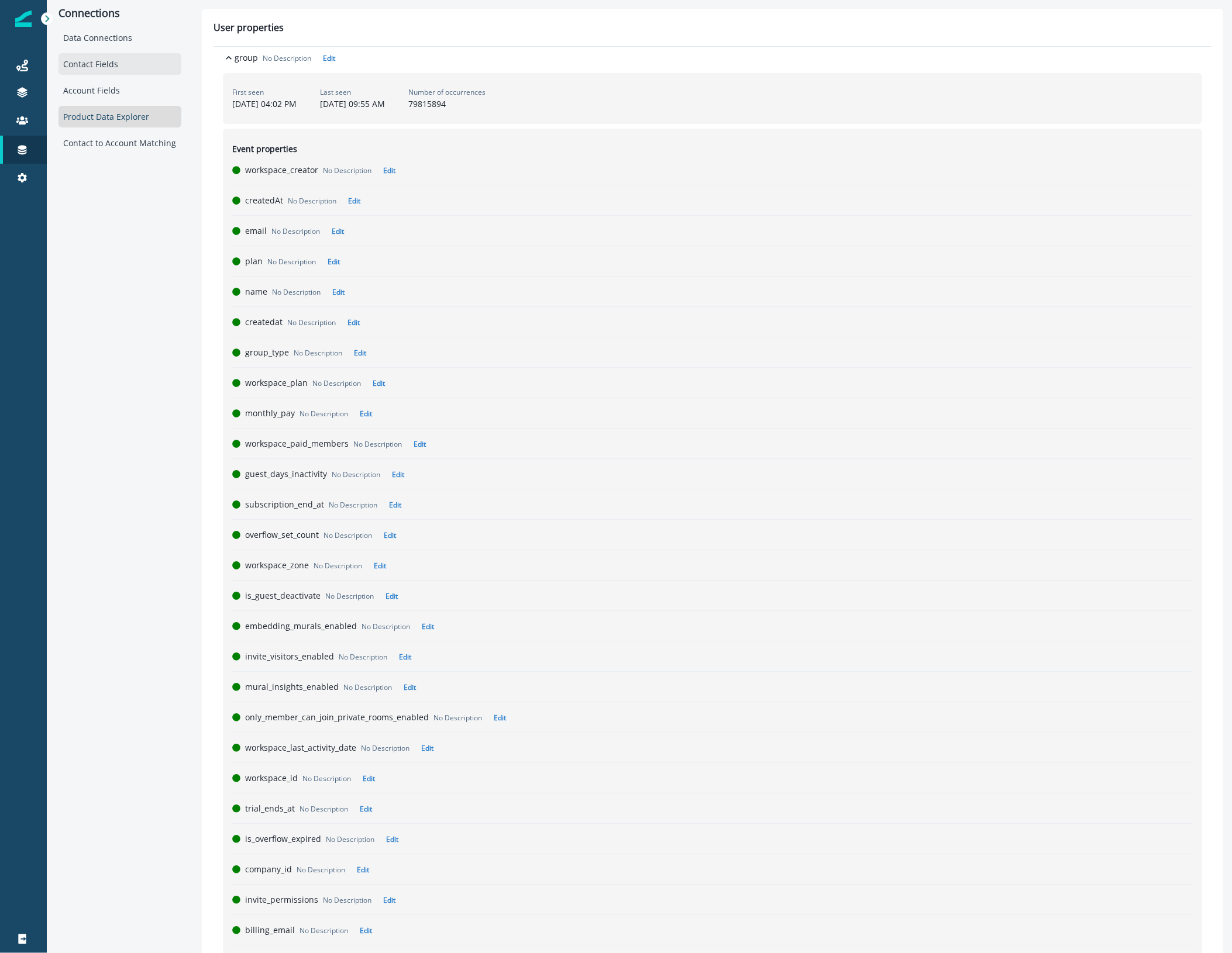
click at [123, 65] on div "Contact Fields" at bounding box center [119, 64] width 123 height 22
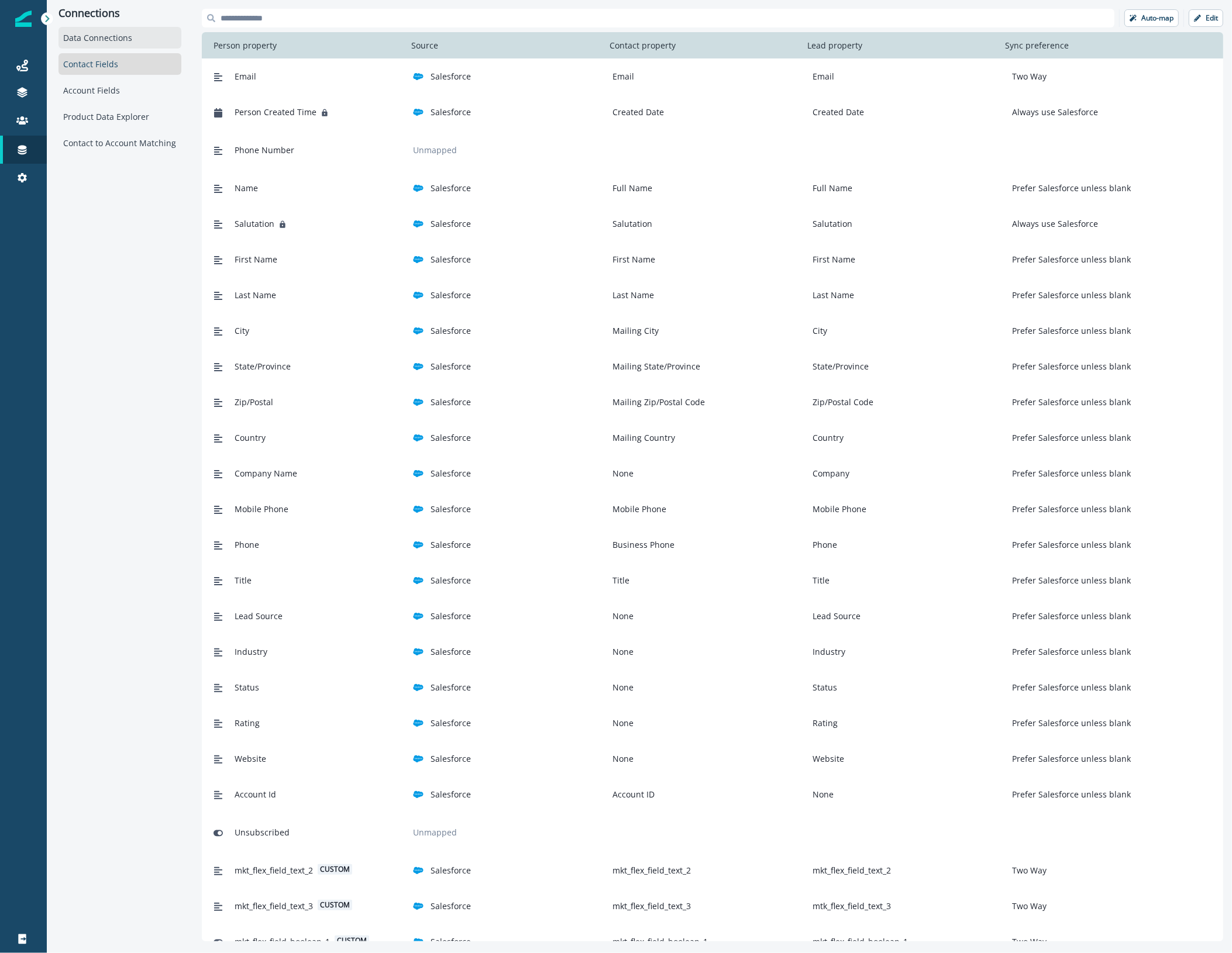
click at [129, 37] on div "Data Connections" at bounding box center [119, 37] width 123 height 22
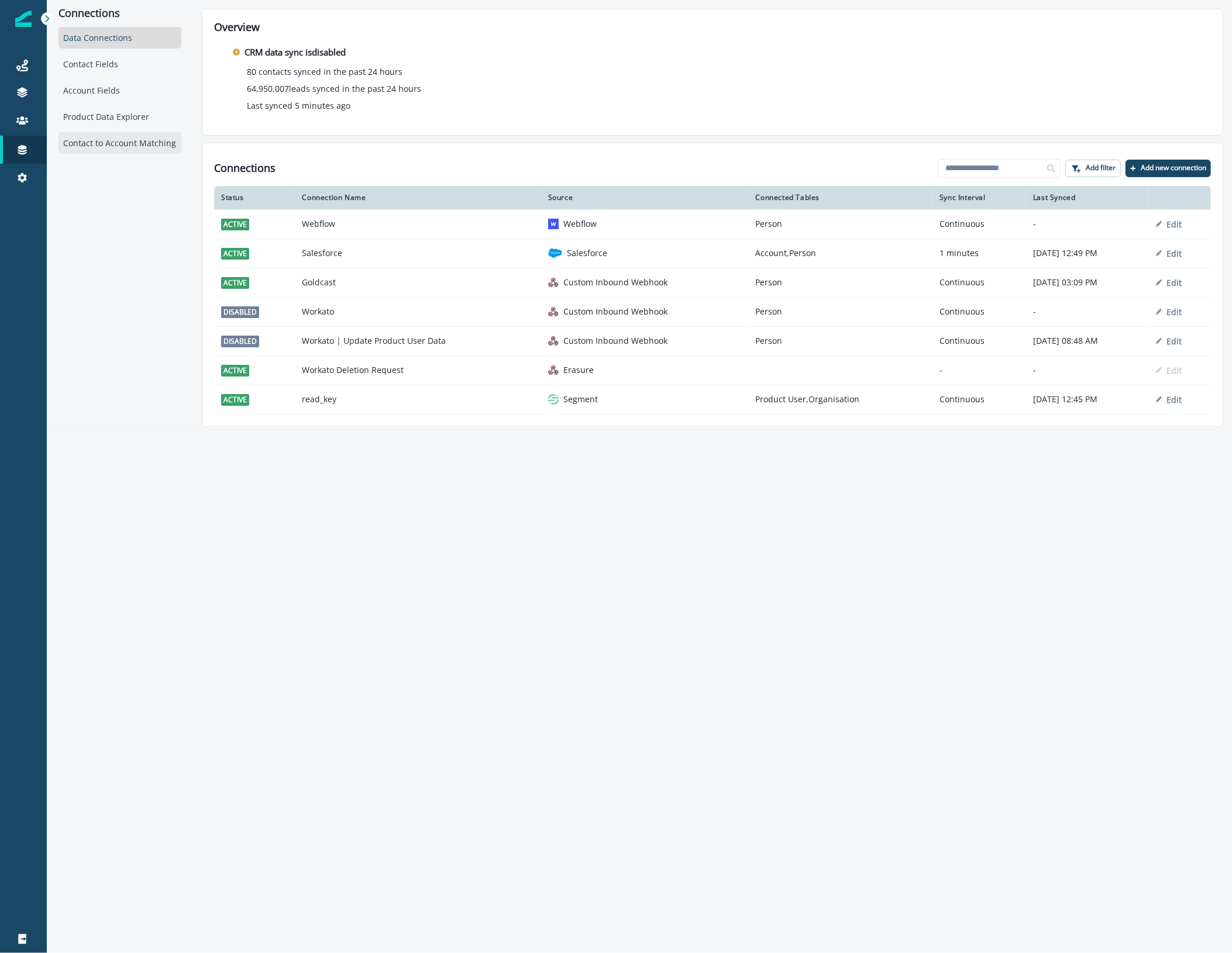
click at [130, 149] on div "Contact to Account Matching" at bounding box center [119, 142] width 123 height 22
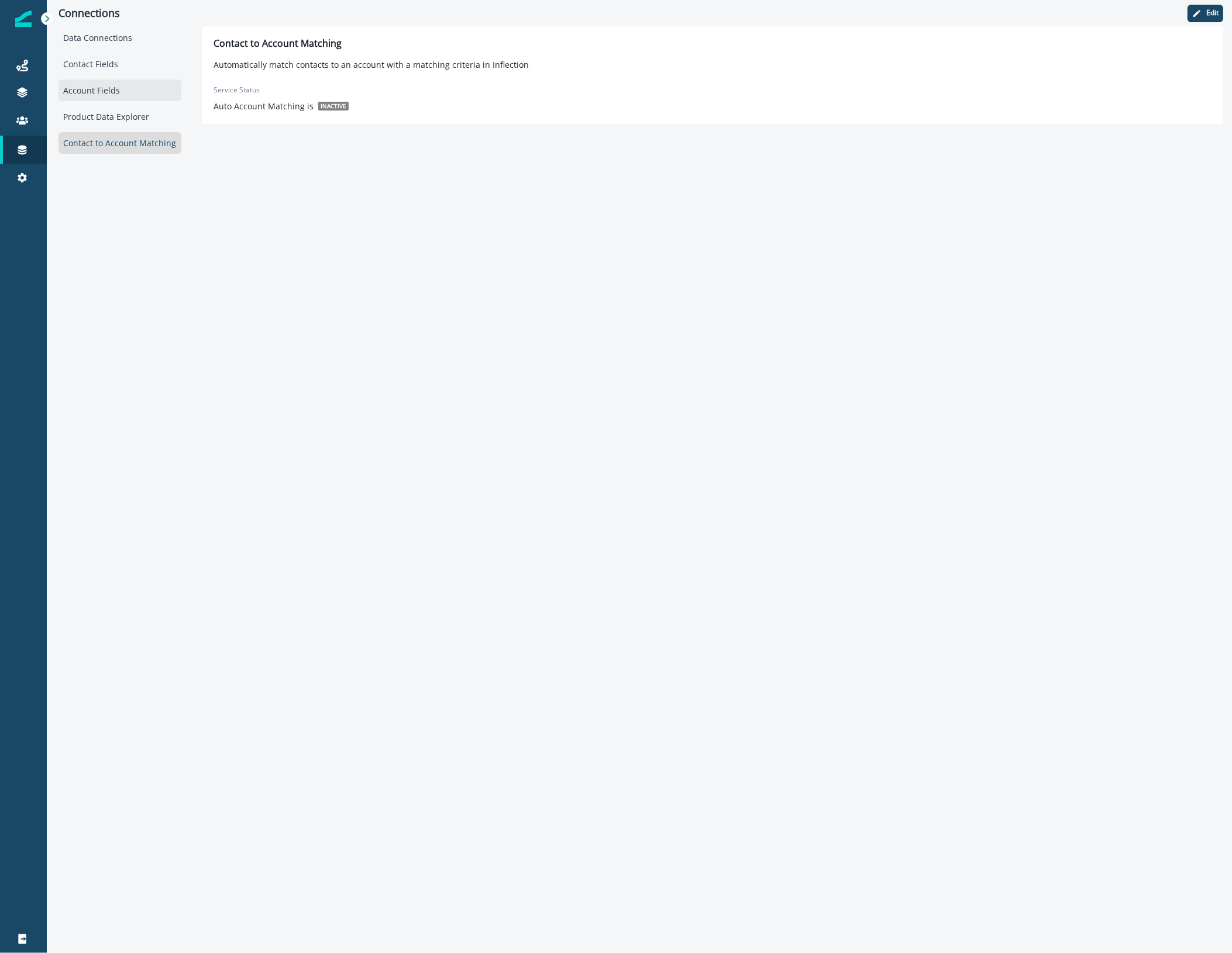
click at [121, 91] on div "Account Fields" at bounding box center [119, 90] width 123 height 22
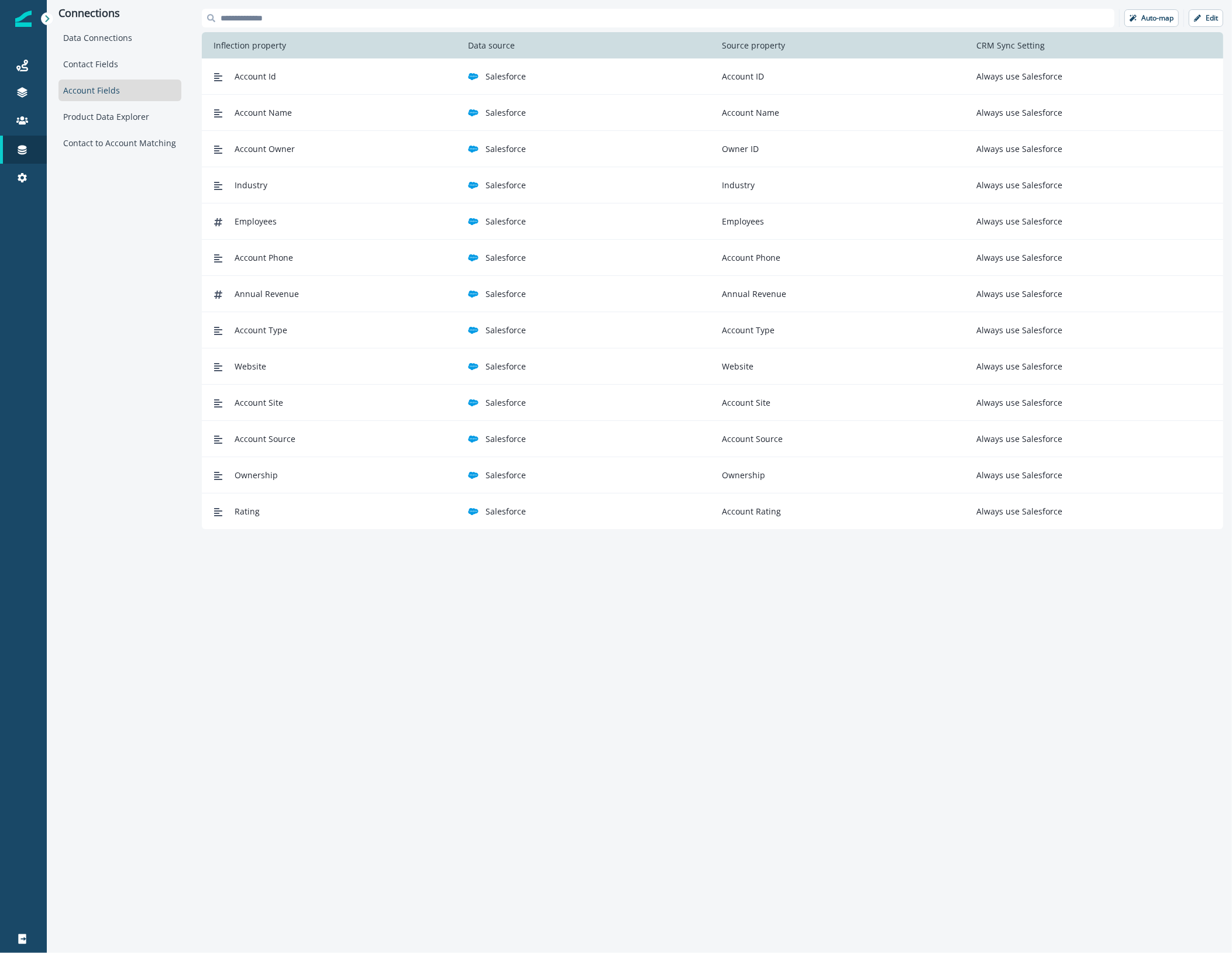
click at [126, 103] on div "Data Connections Contact Fields Account Fields Product Data Explorer Contact to…" at bounding box center [119, 90] width 123 height 127
click at [123, 120] on div "Product Data Explorer" at bounding box center [119, 116] width 123 height 22
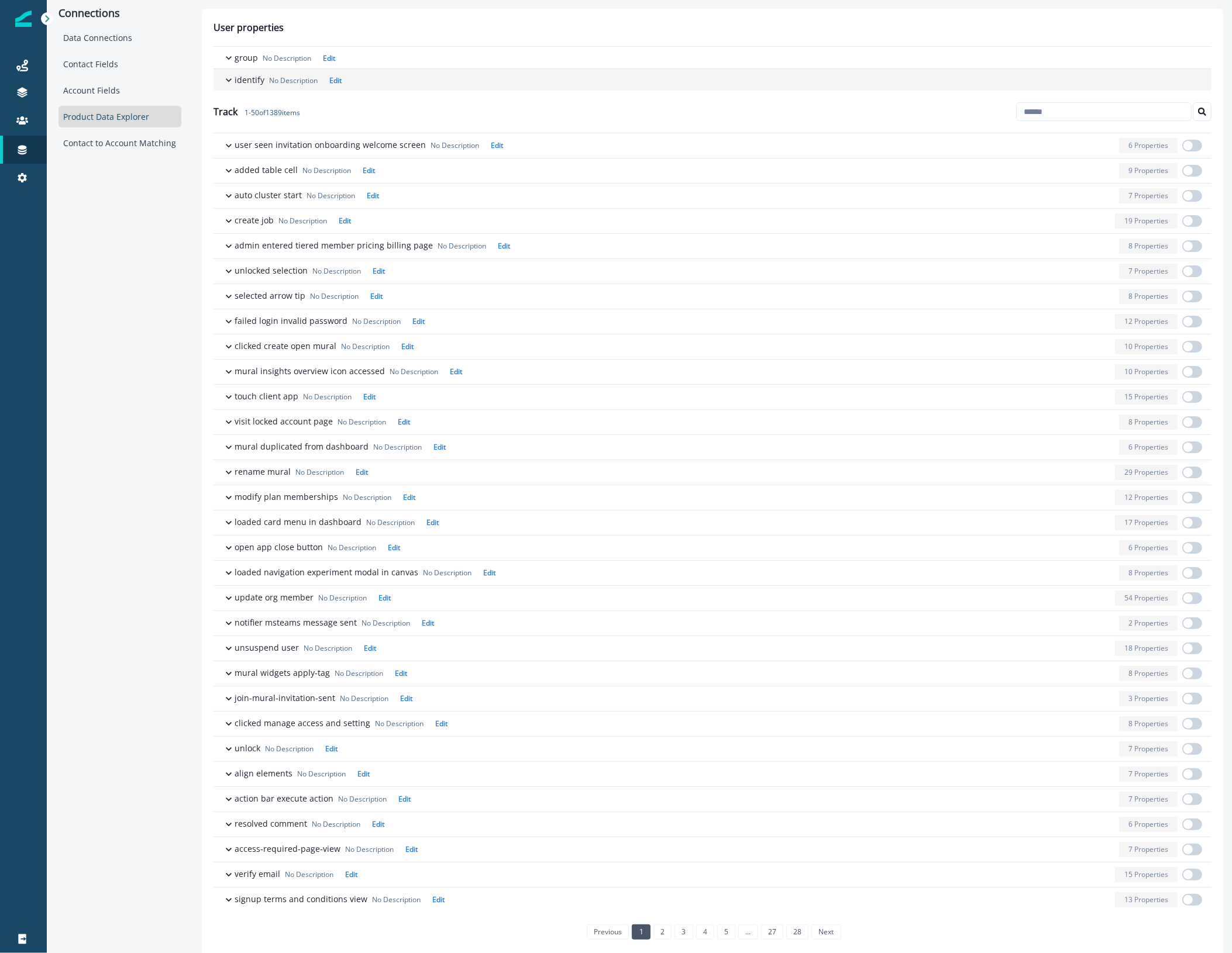
click at [226, 79] on icon "button" at bounding box center [228, 80] width 6 height 4
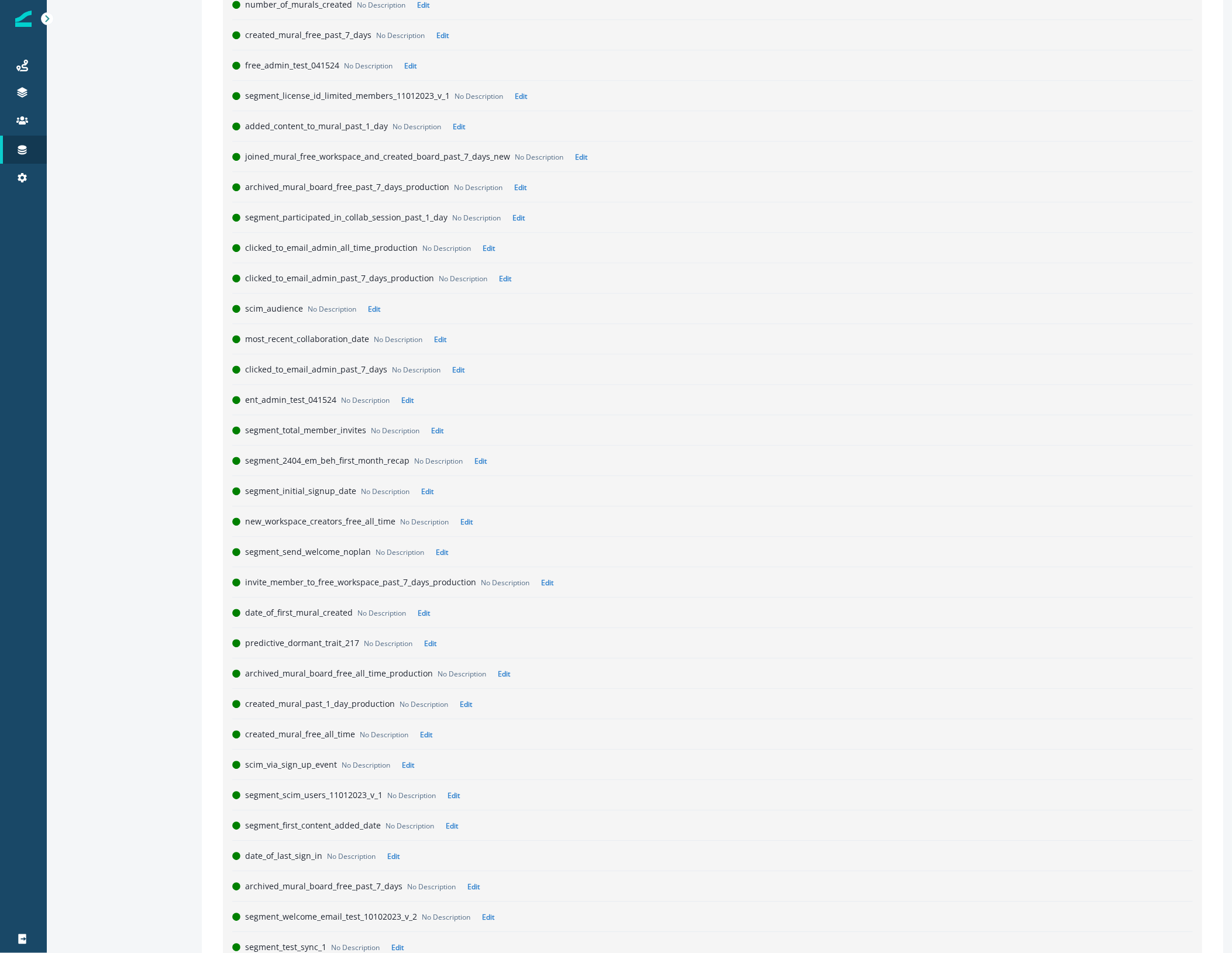
scroll to position [6098, 0]
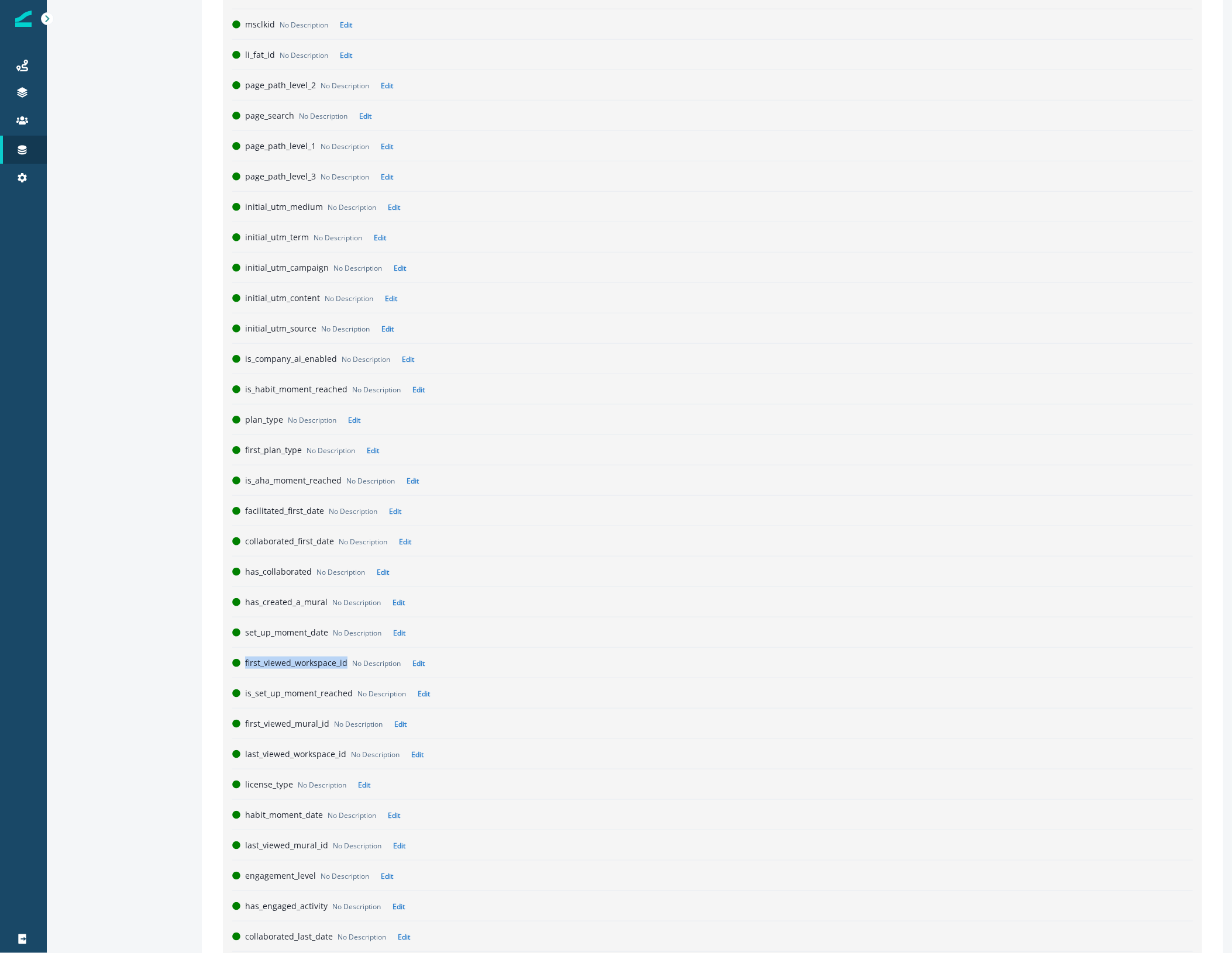
drag, startPoint x: 346, startPoint y: 689, endPoint x: 246, endPoint y: 687, distance: 100.0
click at [246, 669] on div "first_viewed_workspace_id No Description Edit" at bounding box center [719, 663] width 948 height 12
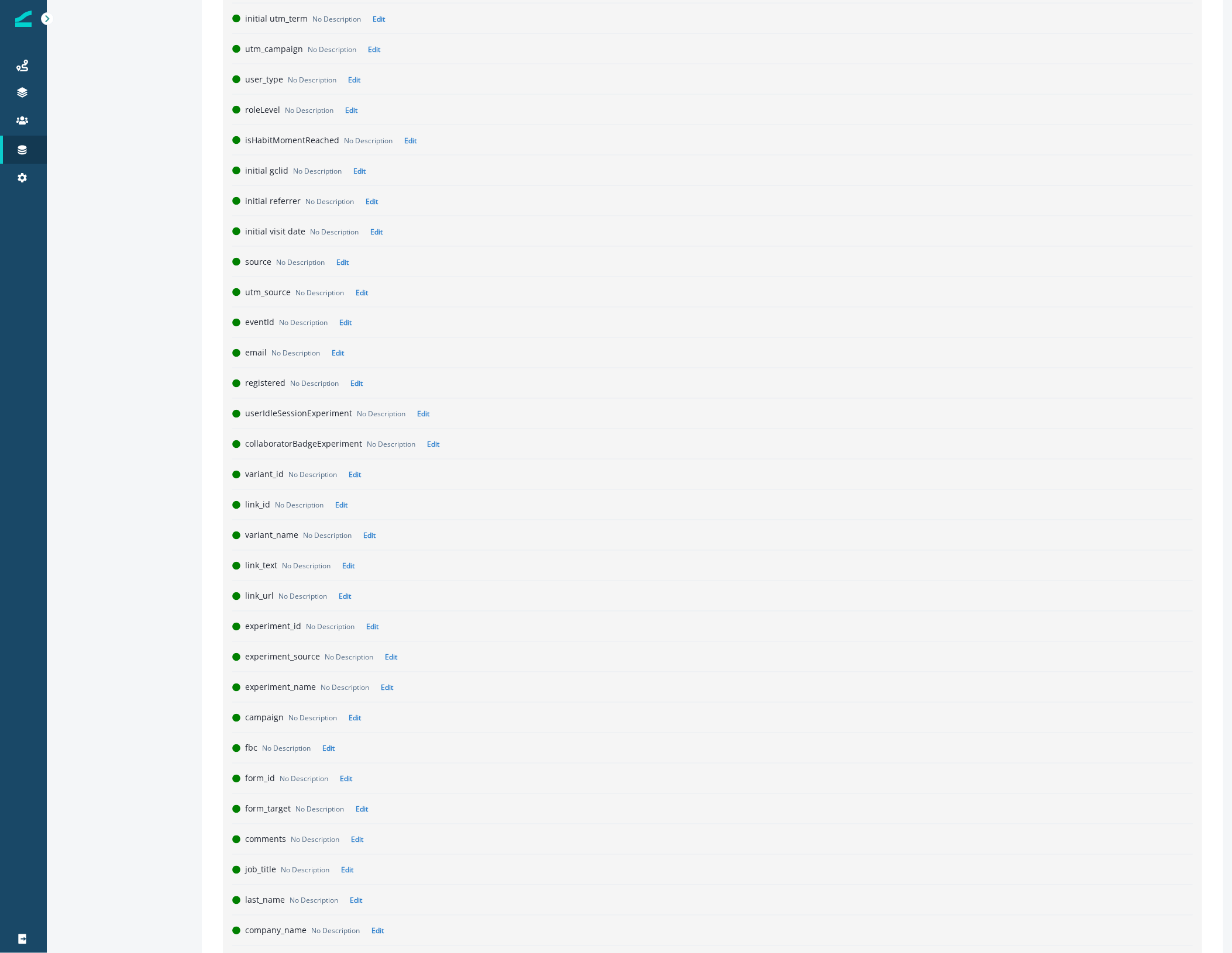
scroll to position [1785, 0]
